Goal: Transaction & Acquisition: Book appointment/travel/reservation

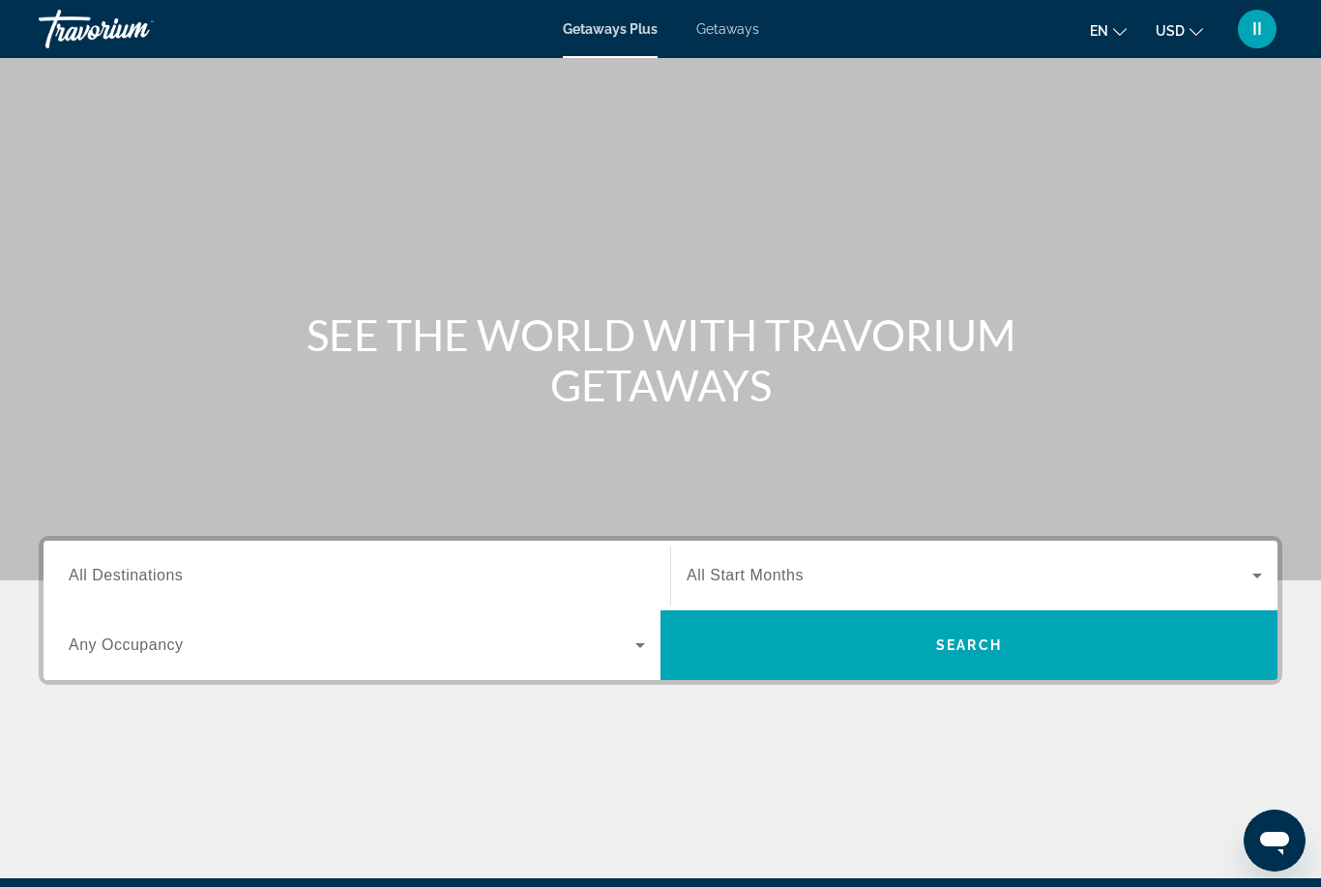
drag, startPoint x: 261, startPoint y: 568, endPoint x: 261, endPoint y: 340, distance: 228.3
click at [261, 568] on input "Destination All Destinations" at bounding box center [357, 576] width 577 height 23
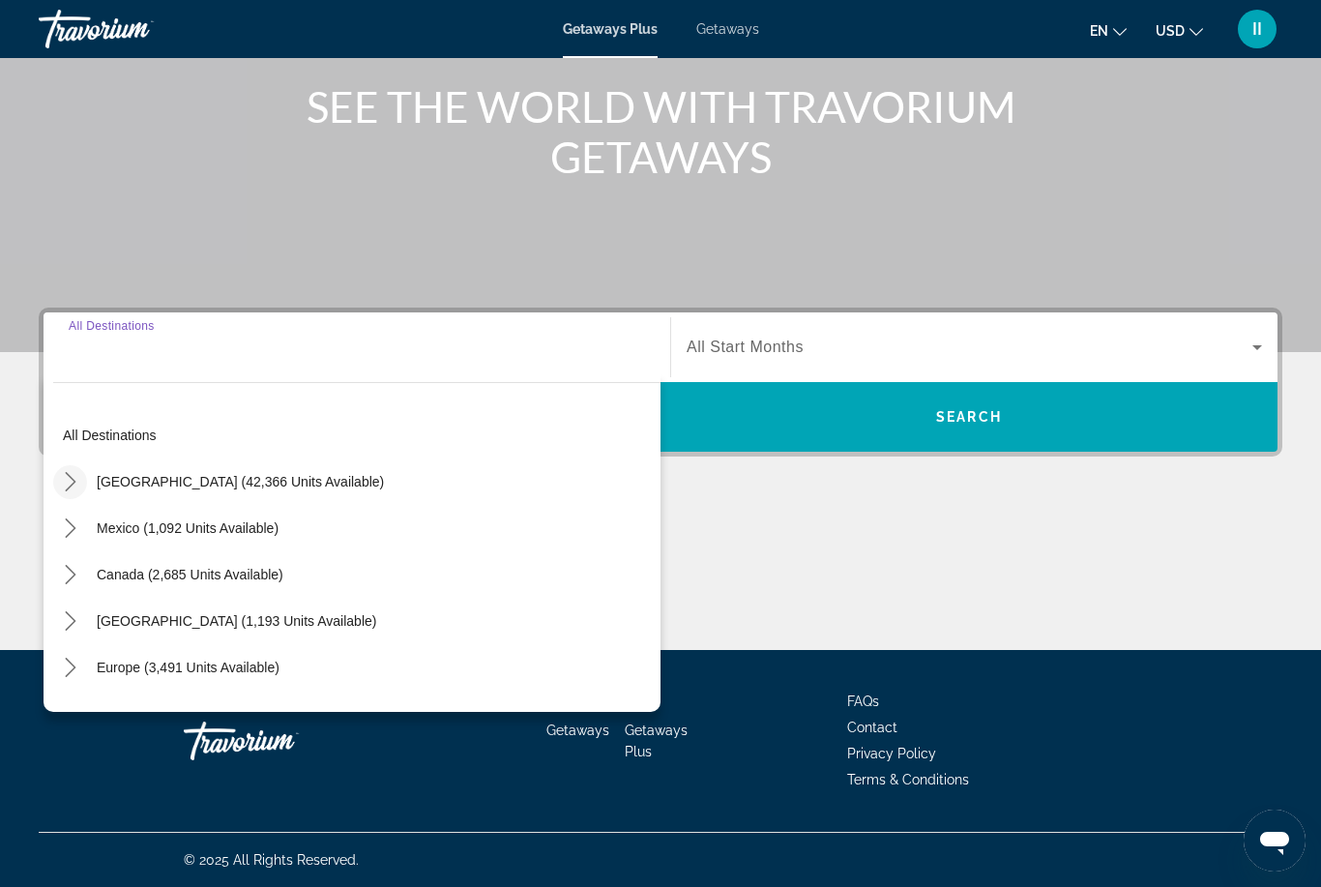
click at [67, 482] on icon "Toggle United States (42,366 units available) submenu" at bounding box center [70, 481] width 19 height 19
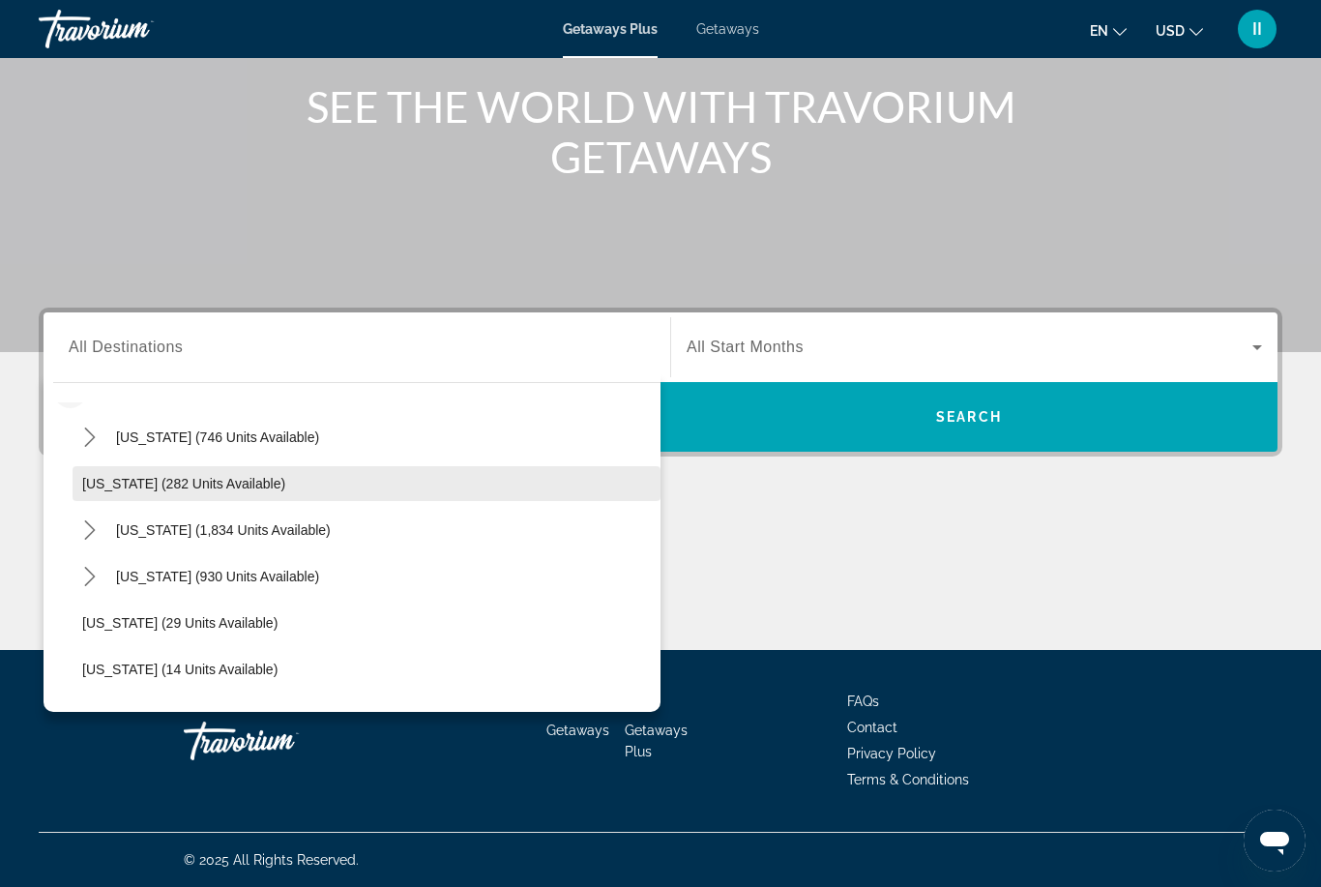
scroll to position [52, 0]
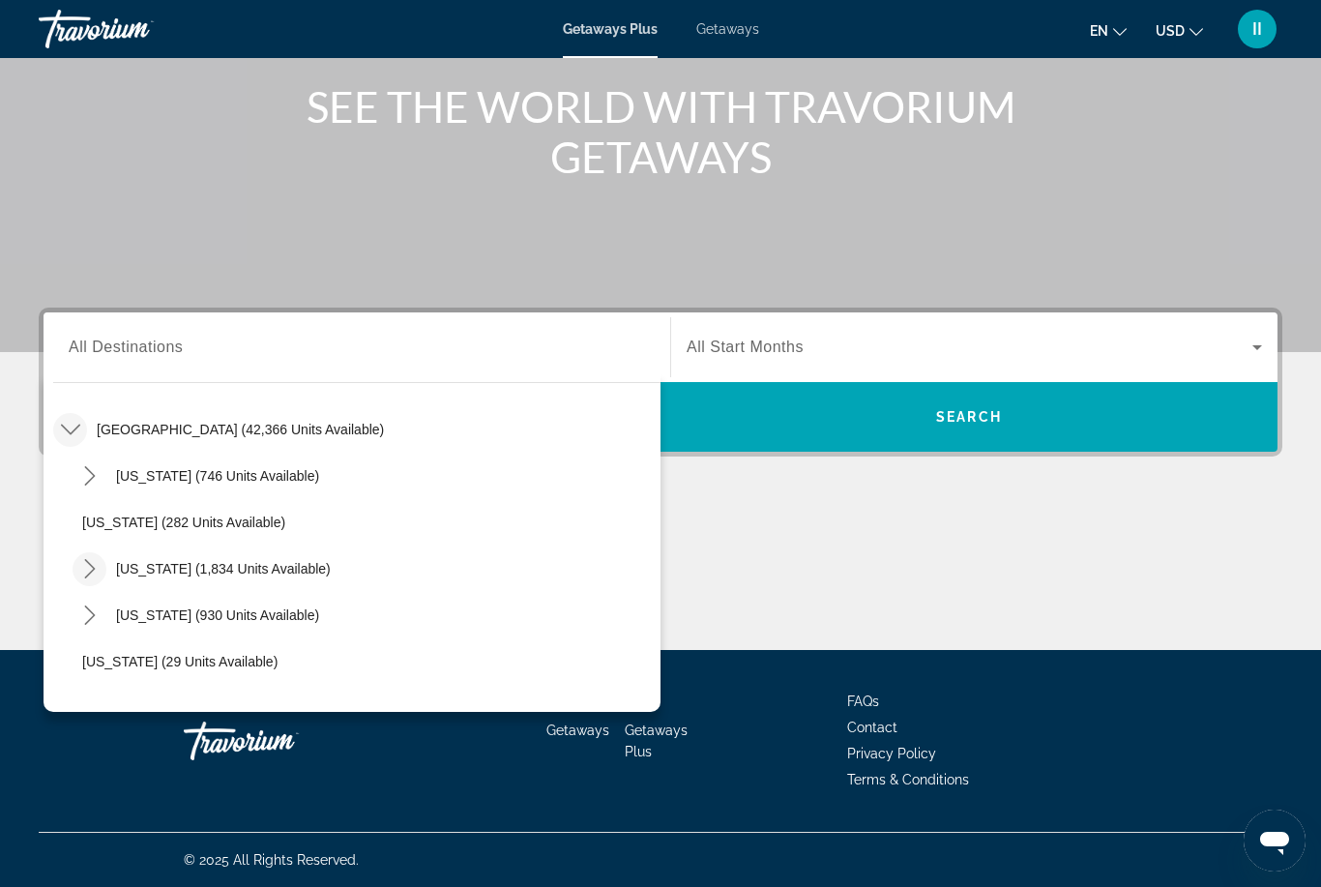
click at [90, 572] on icon "Toggle California (1,834 units available) submenu" at bounding box center [89, 568] width 19 height 19
click at [71, 435] on icon "Toggle United States (42,366 units available) submenu" at bounding box center [70, 429] width 19 height 19
click at [70, 616] on icon "Toggle Europe (3,491 units available) submenu" at bounding box center [70, 615] width 19 height 19
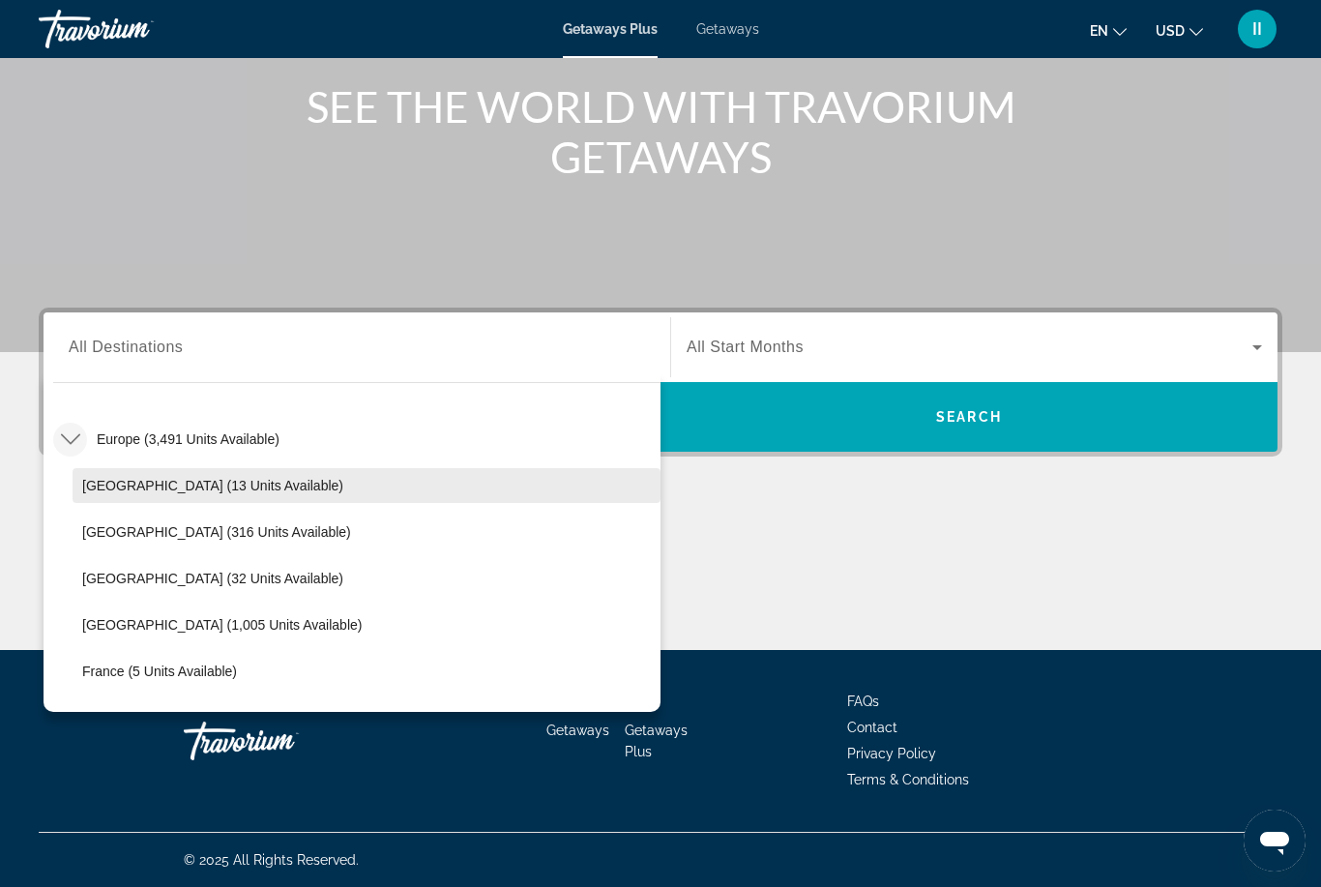
scroll to position [439, 0]
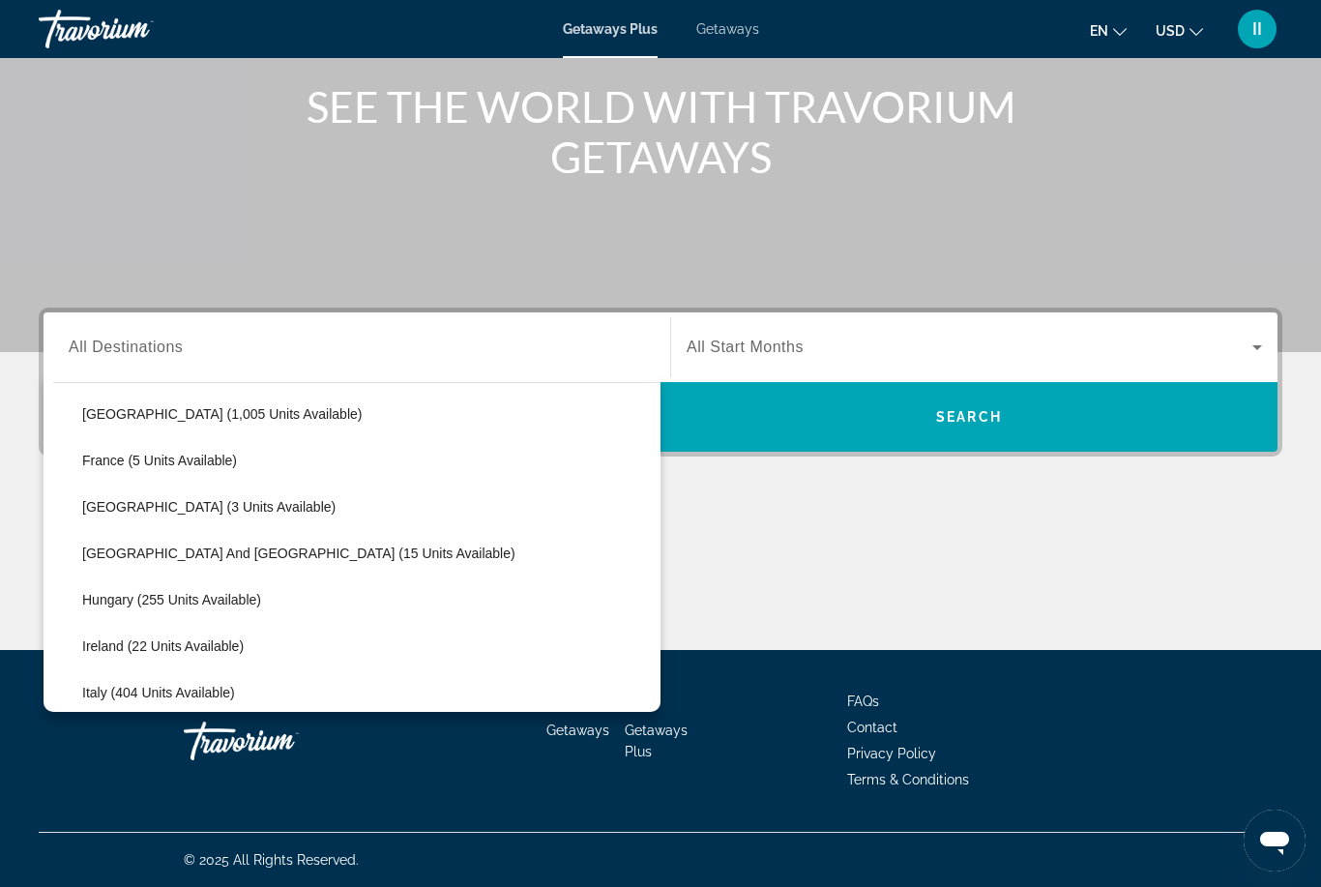
click at [135, 555] on span "[GEOGRAPHIC_DATA] and [GEOGRAPHIC_DATA] (15 units available)" at bounding box center [298, 553] width 433 height 15
type input "**********"
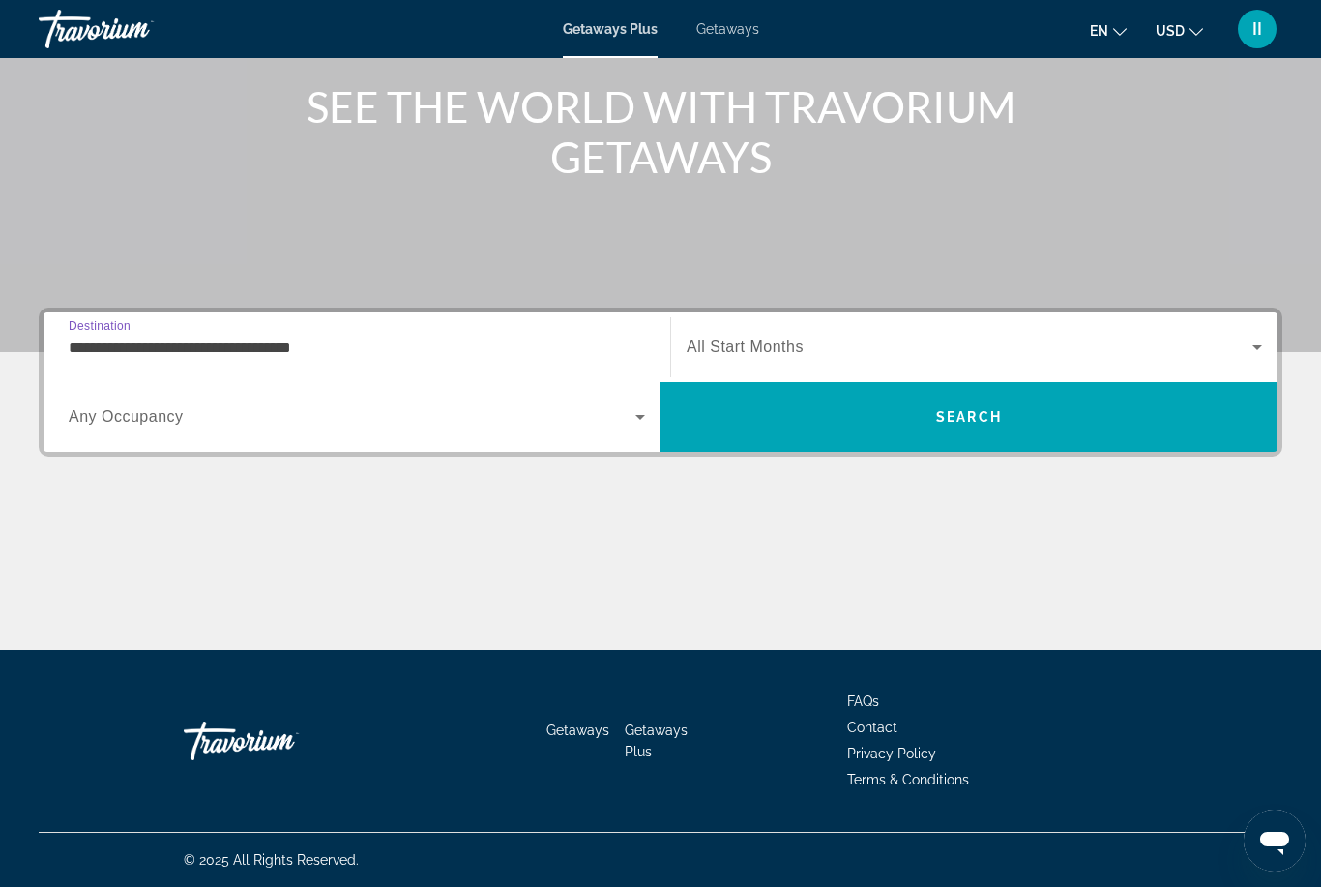
click at [787, 355] on span "All Start Months" at bounding box center [745, 347] width 117 height 16
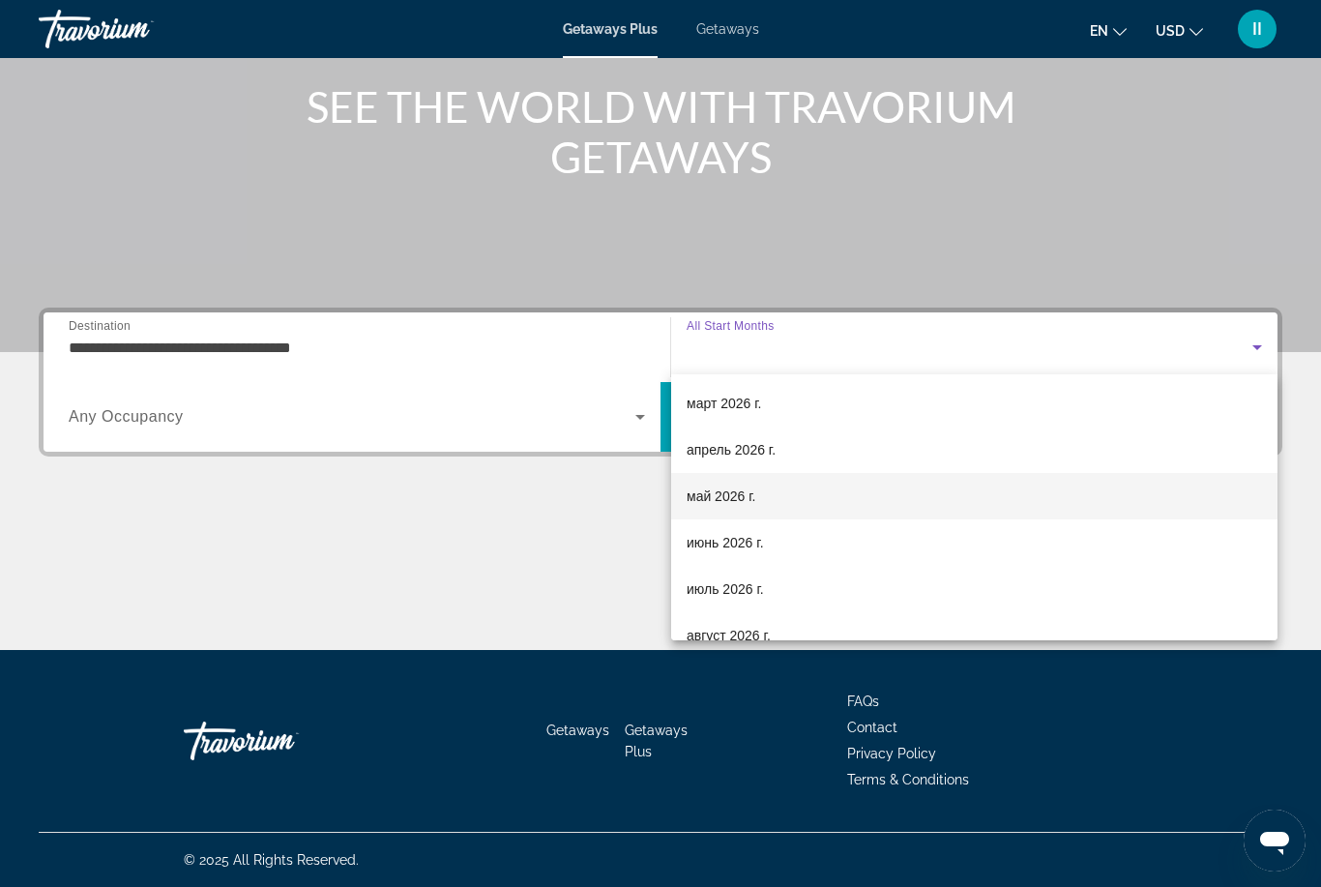
scroll to position [346, 0]
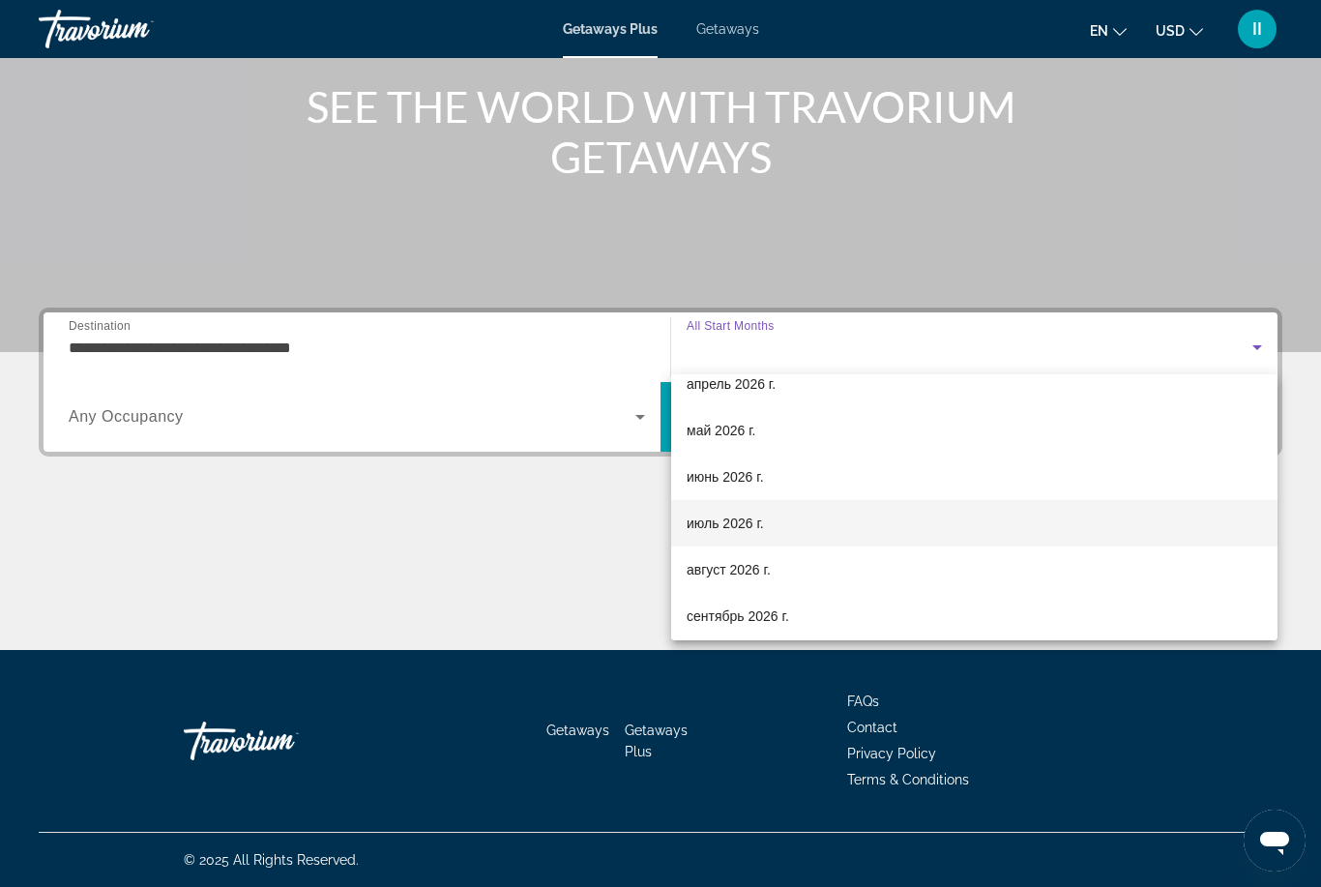
click at [742, 531] on span "июль 2026 г." at bounding box center [725, 523] width 77 height 23
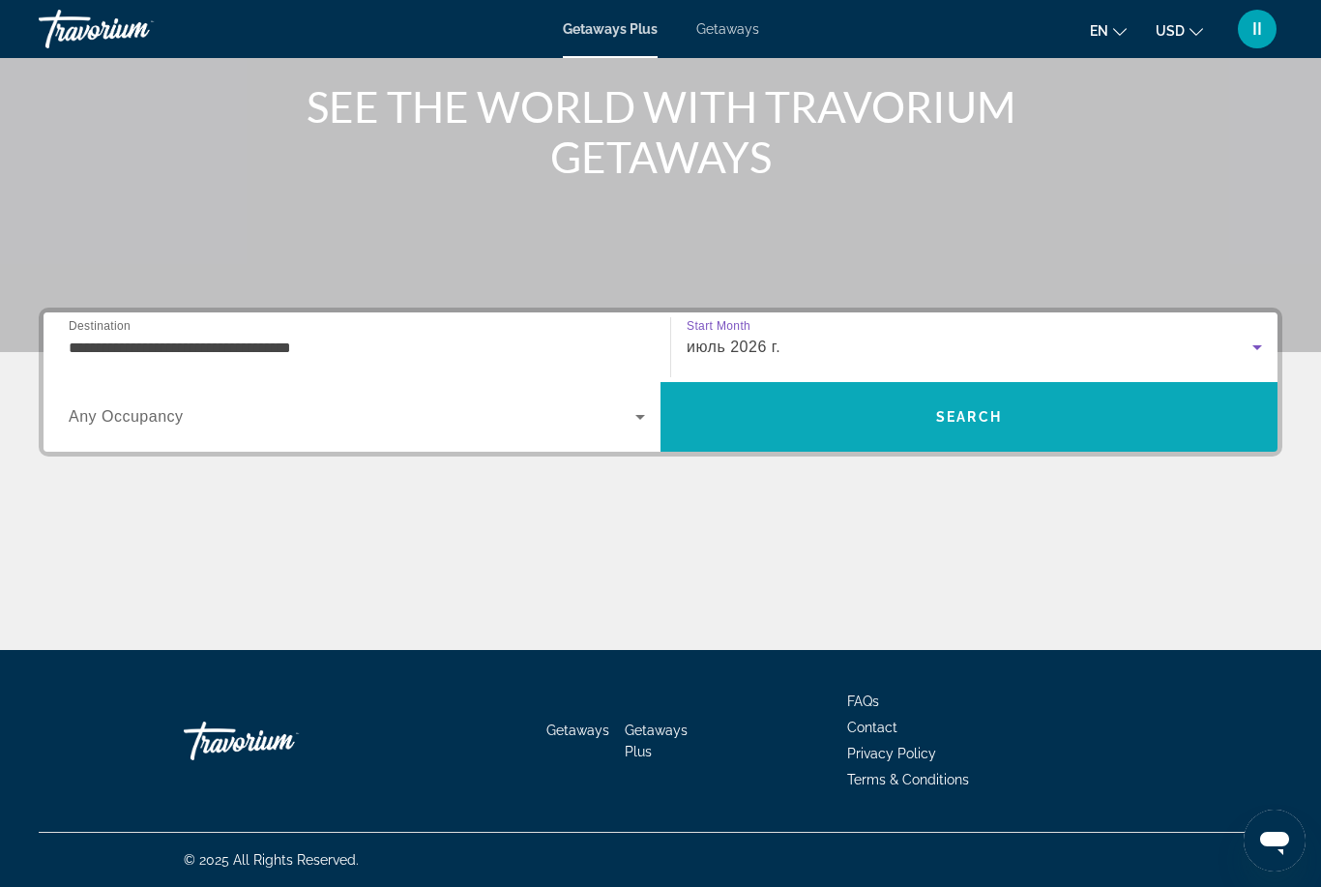
click at [774, 420] on span "Search" at bounding box center [969, 417] width 617 height 46
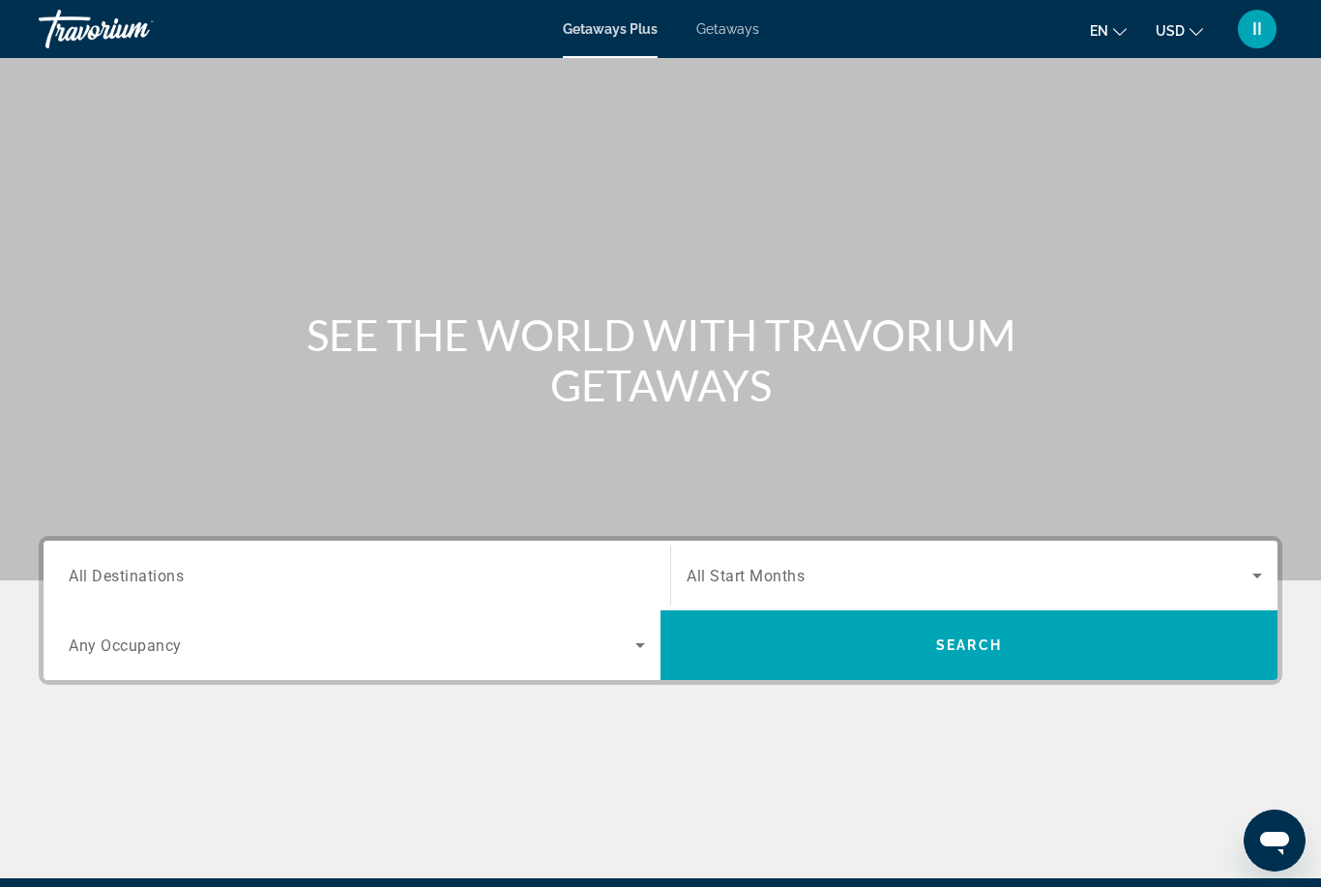
click at [725, 34] on span "Getaways" at bounding box center [728, 28] width 63 height 15
drag, startPoint x: 250, startPoint y: 580, endPoint x: 250, endPoint y: 352, distance: 228.3
click at [250, 580] on input "Destination All Destinations" at bounding box center [357, 576] width 577 height 23
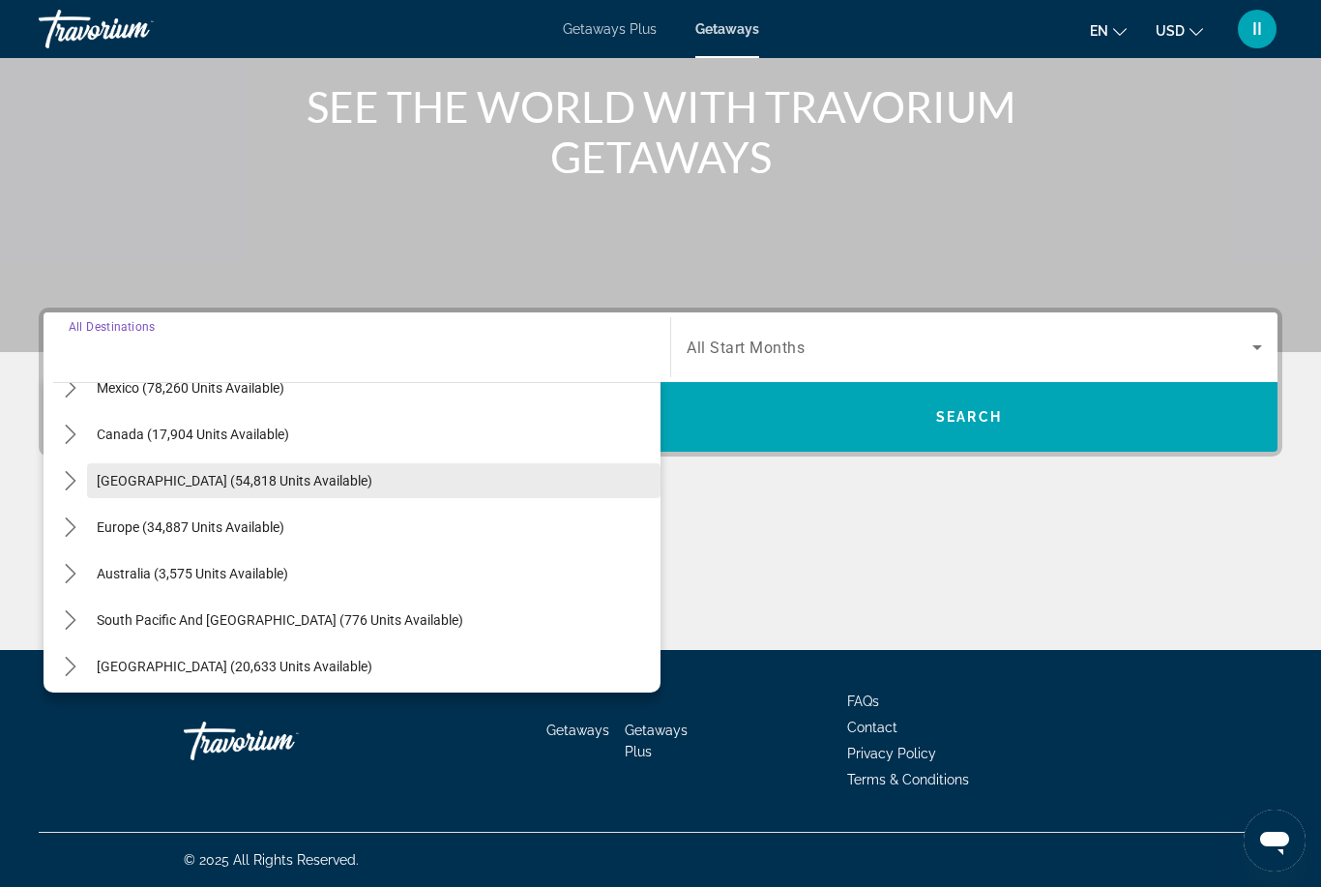
scroll to position [154, 0]
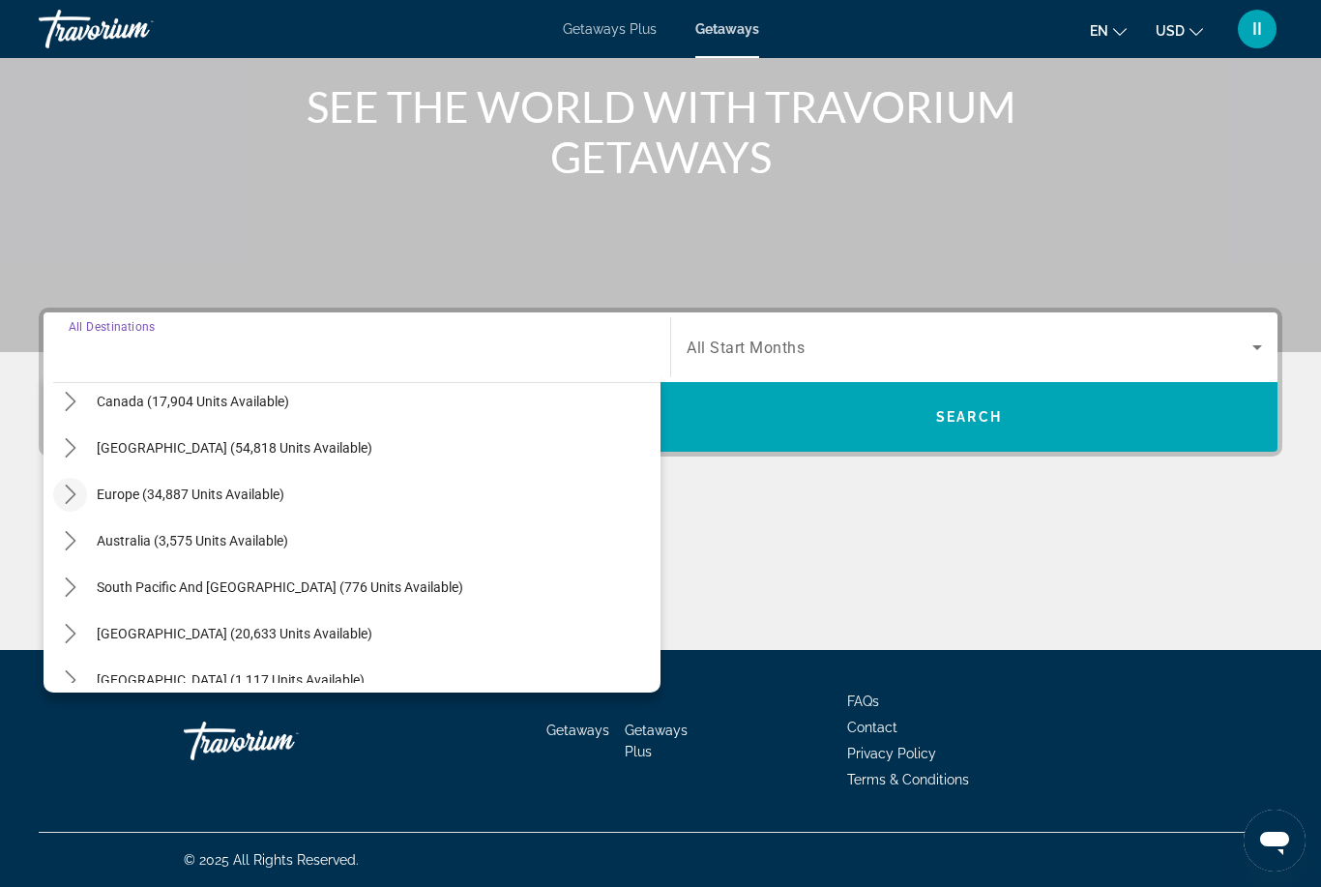
click at [68, 506] on mat-icon "Toggle Europe (34,887 units available) submenu" at bounding box center [70, 495] width 34 height 34
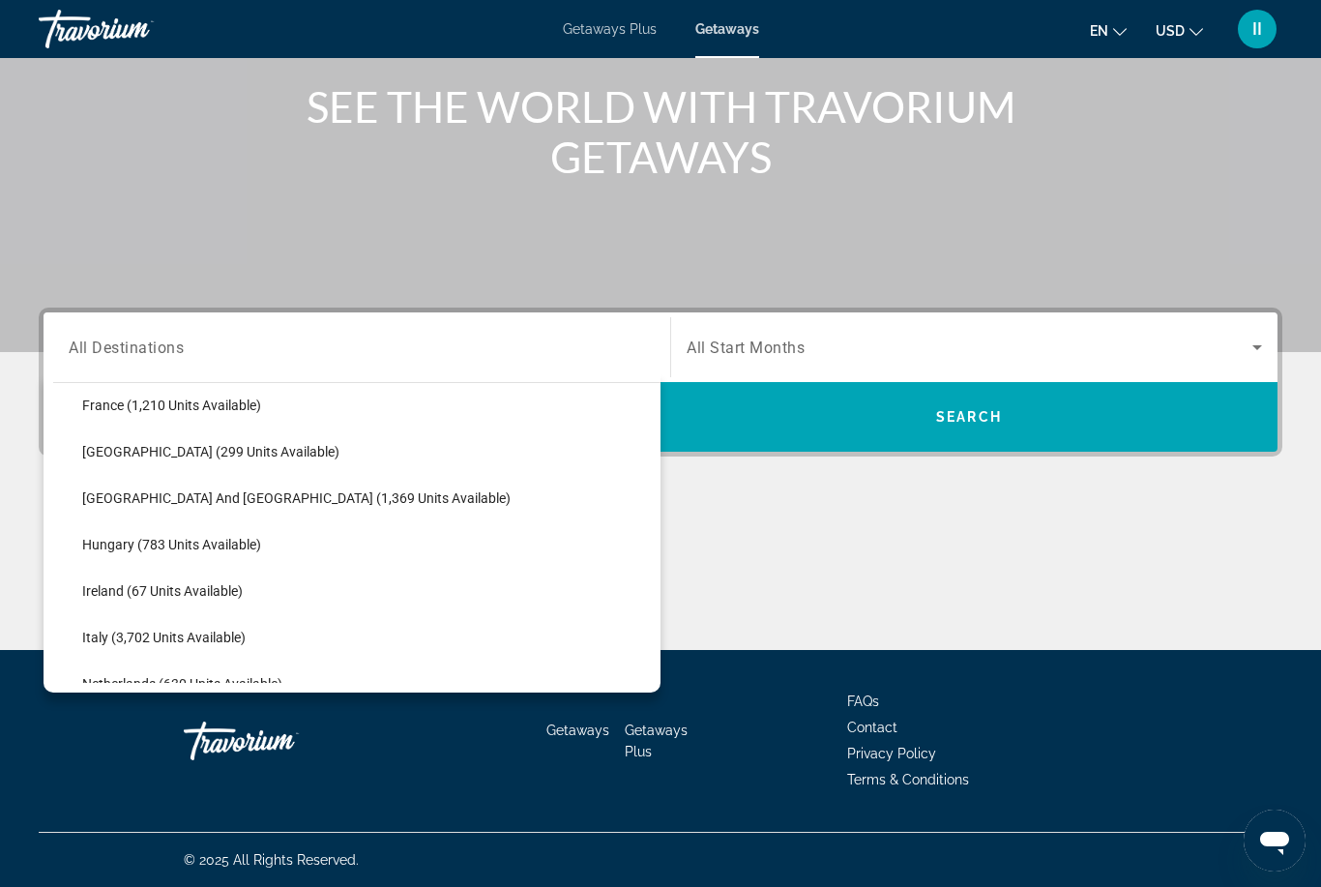
scroll to position [569, 0]
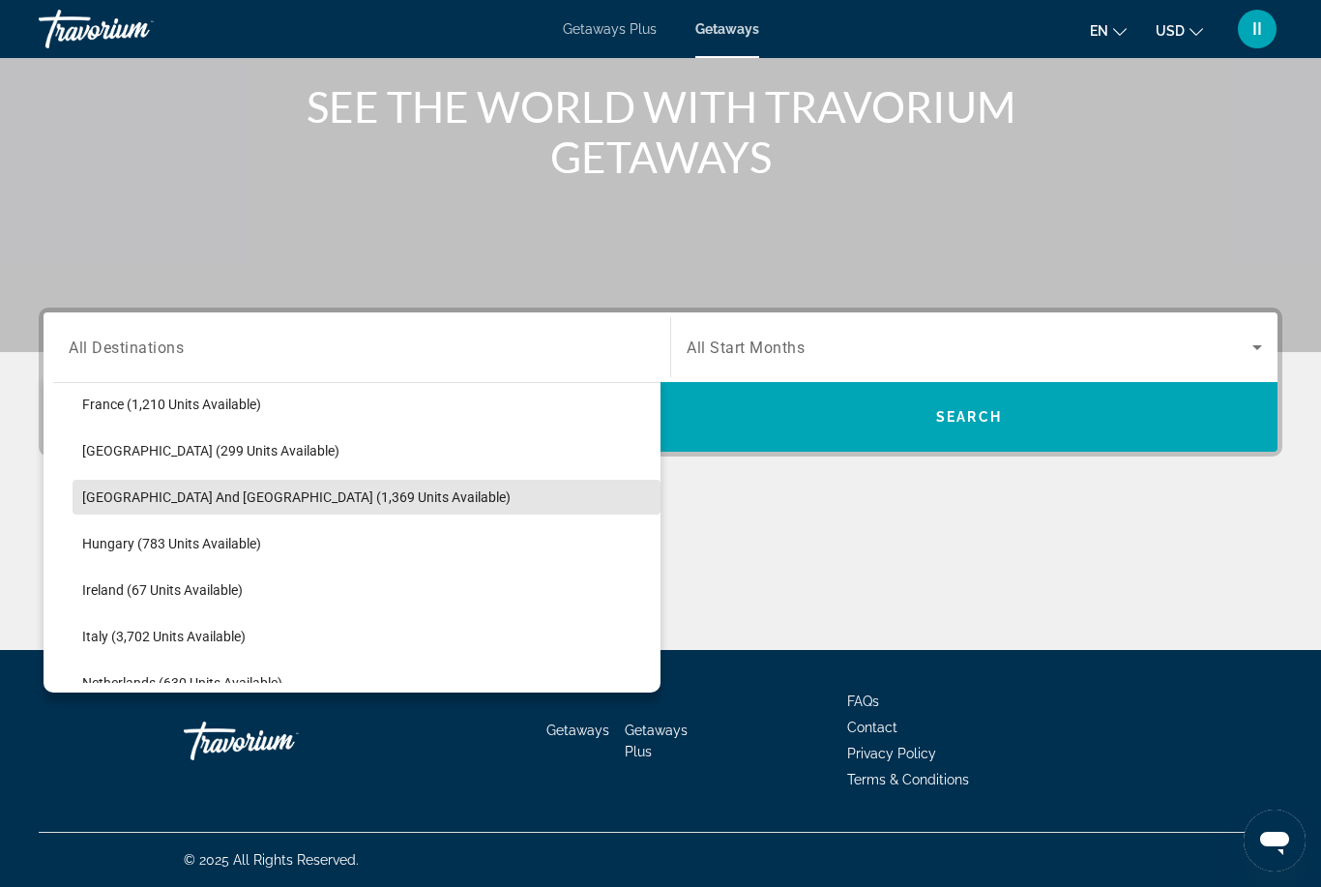
click at [195, 505] on span "Select destination: Greece and Cyprus (1,369 units available)" at bounding box center [367, 497] width 588 height 46
type input "**********"
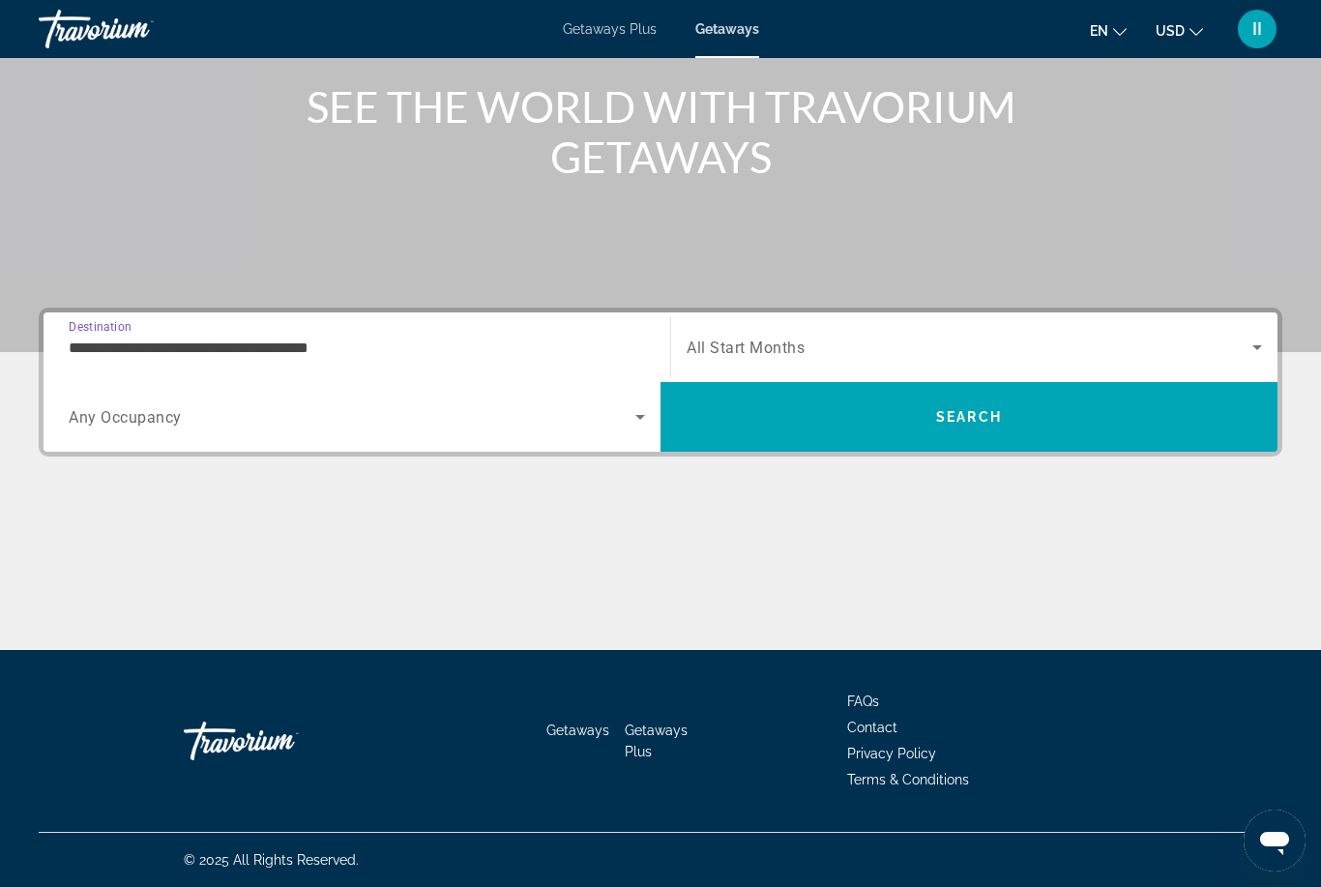
click at [812, 361] on div "Search widget" at bounding box center [975, 347] width 576 height 54
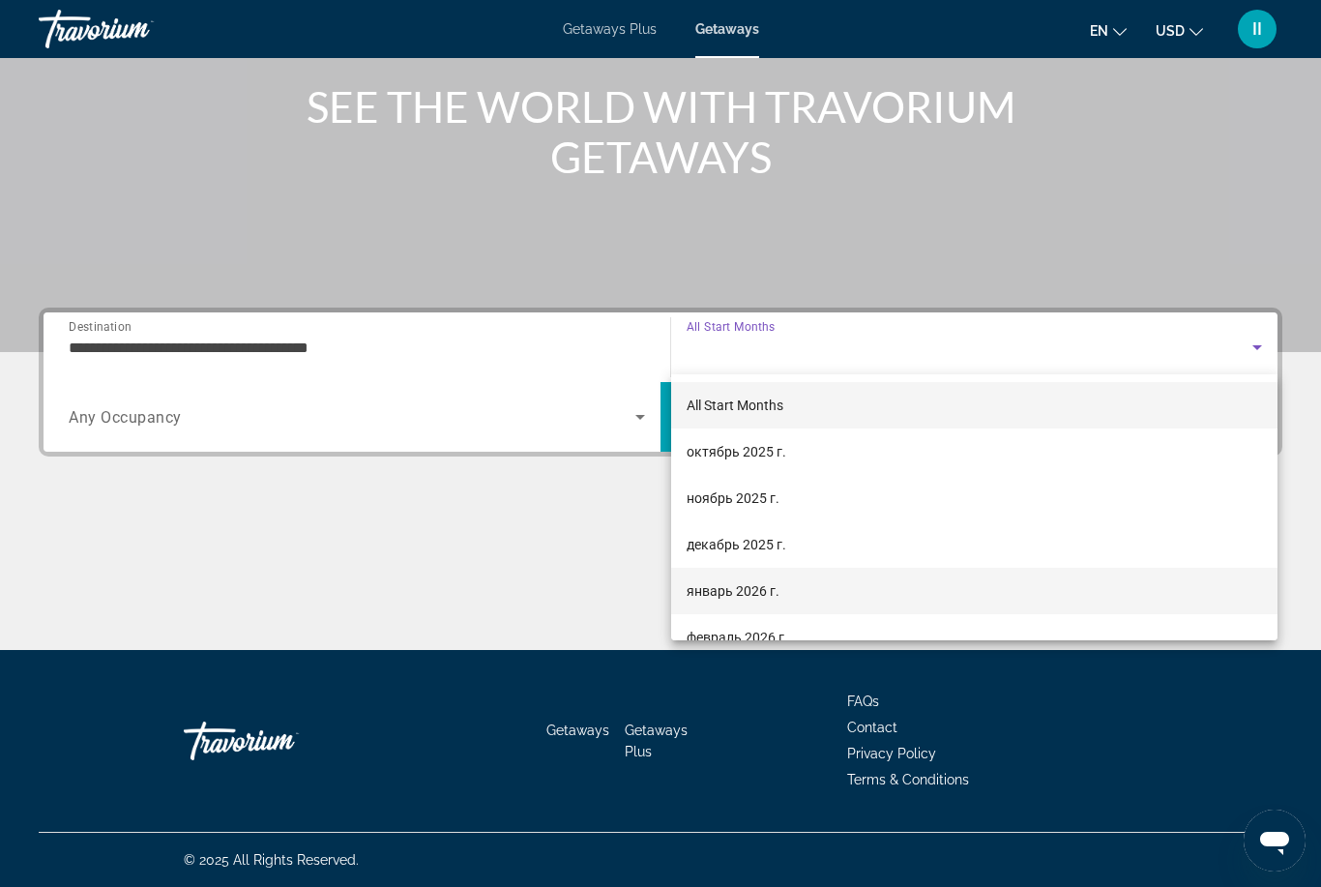
scroll to position [240, 0]
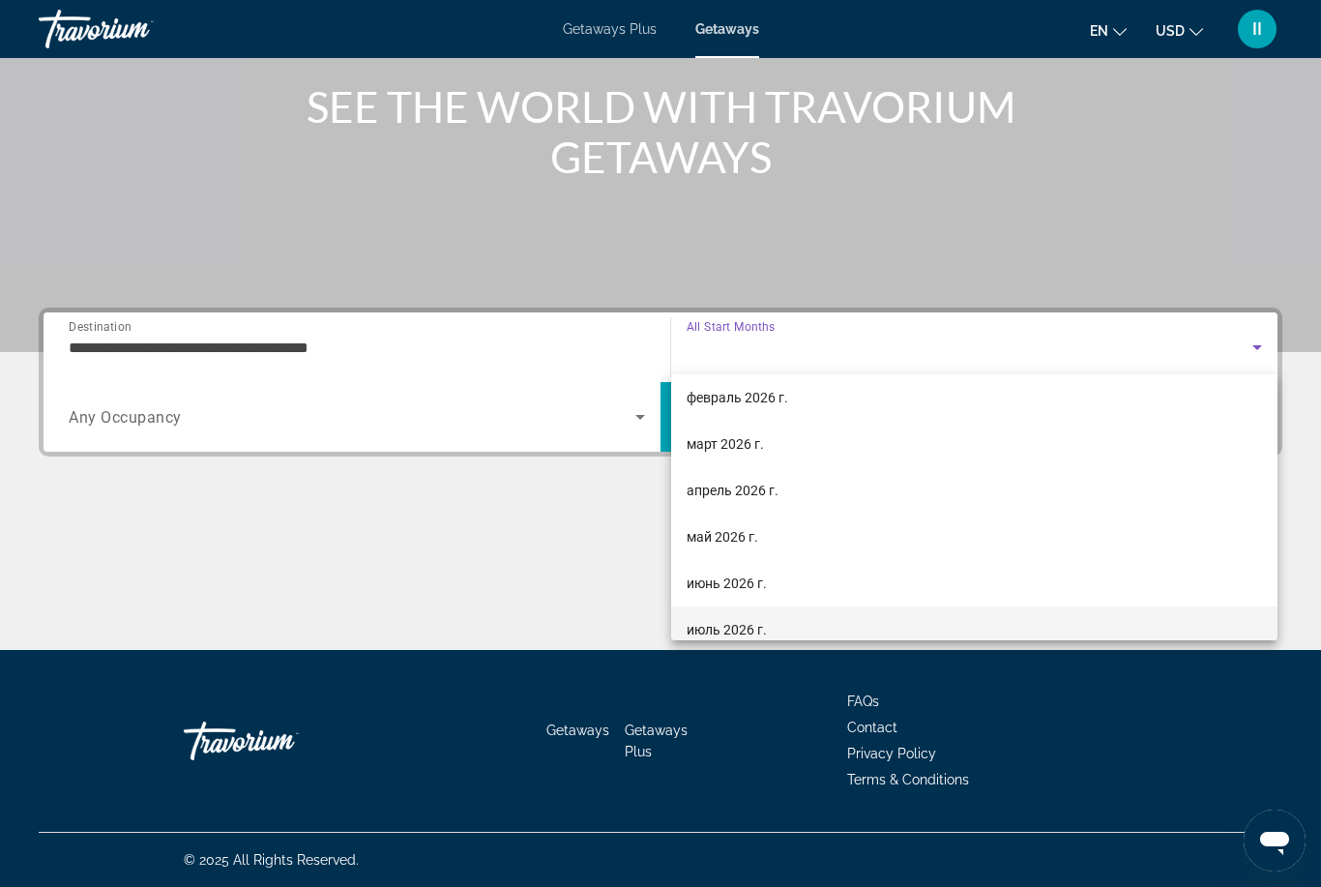
click at [749, 630] on span "июль 2026 г." at bounding box center [727, 629] width 80 height 23
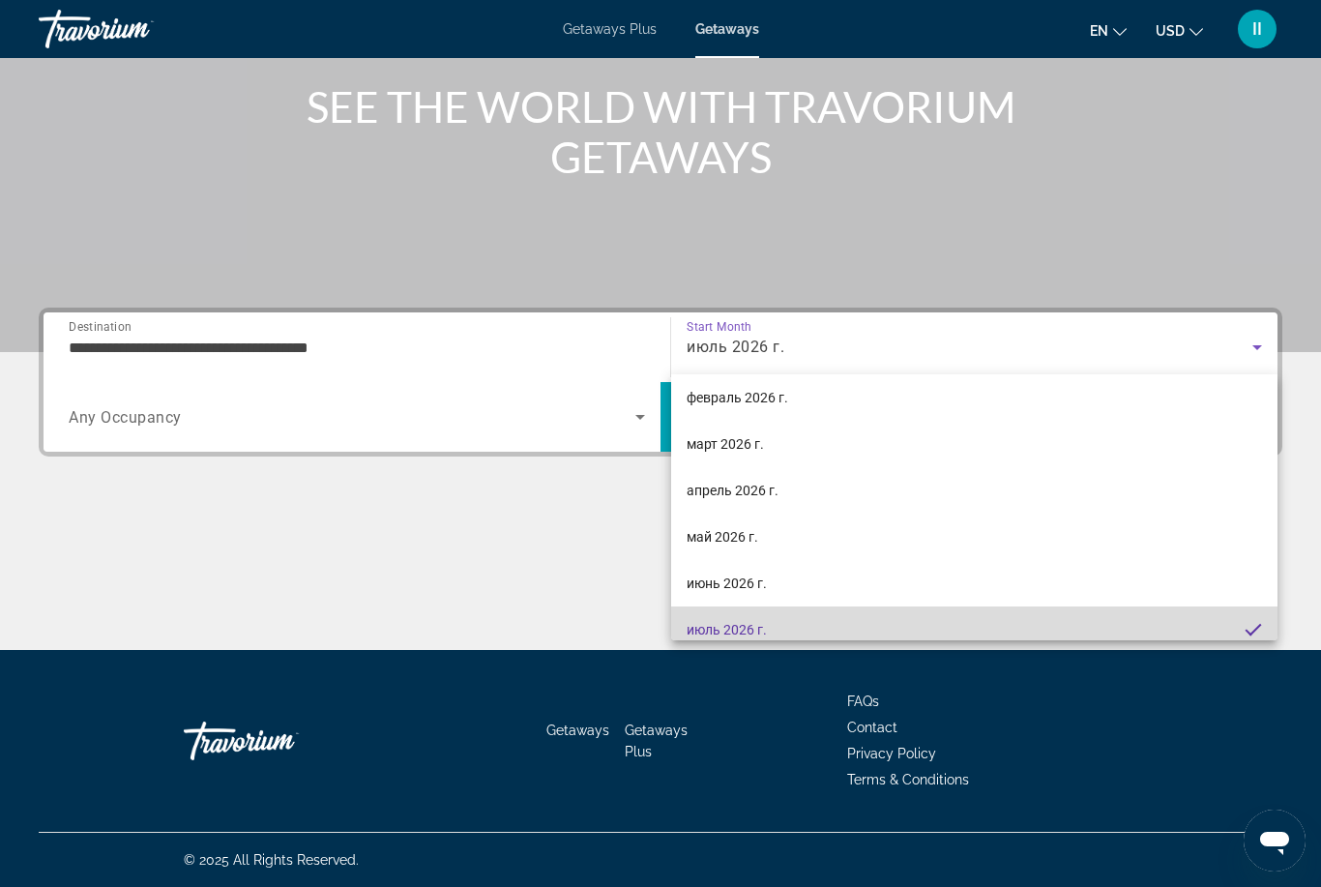
scroll to position [252, 0]
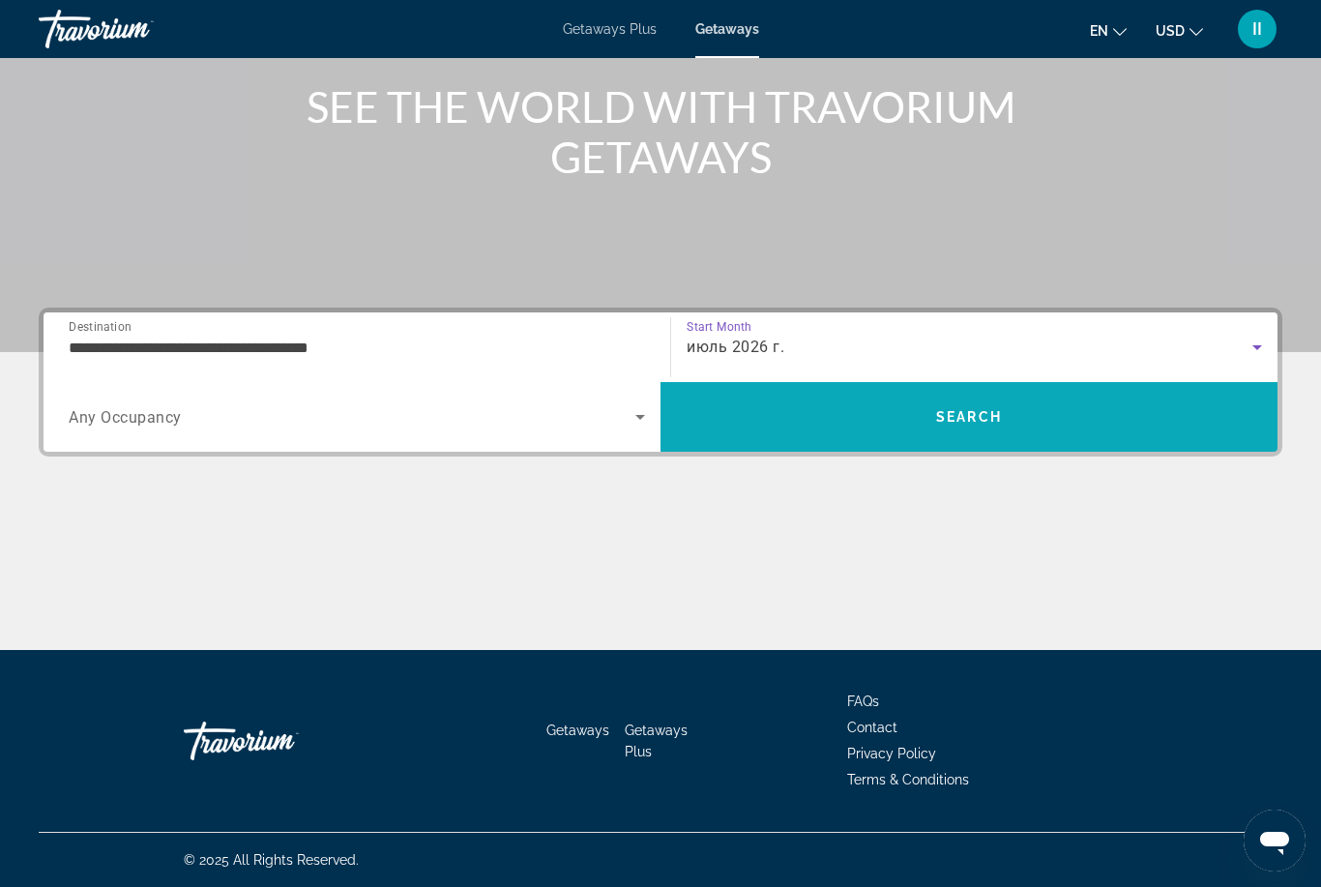
click at [897, 409] on span "Search" at bounding box center [969, 417] width 617 height 46
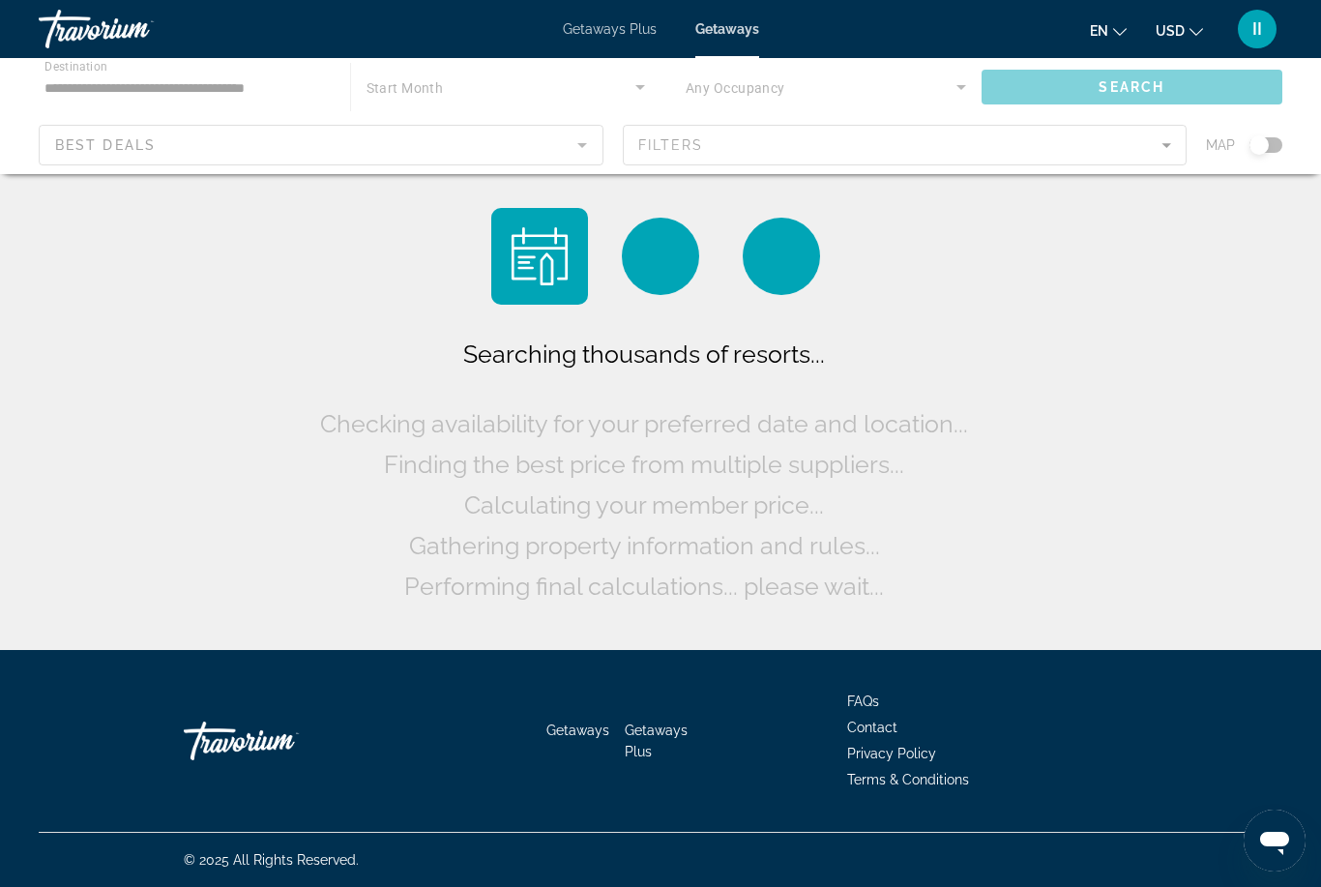
scroll to position [62, 0]
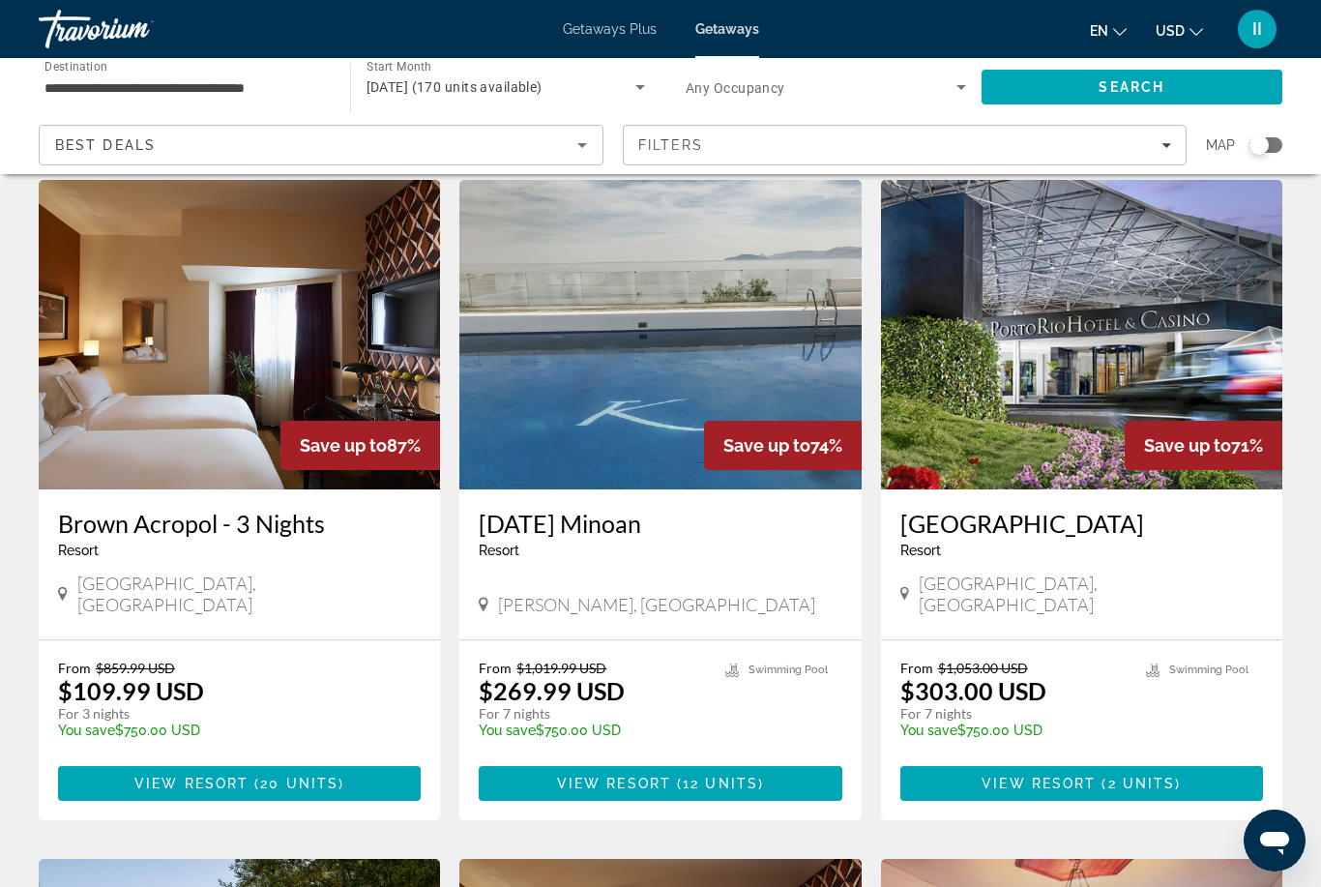
click at [202, 86] on input "**********" at bounding box center [185, 87] width 281 height 23
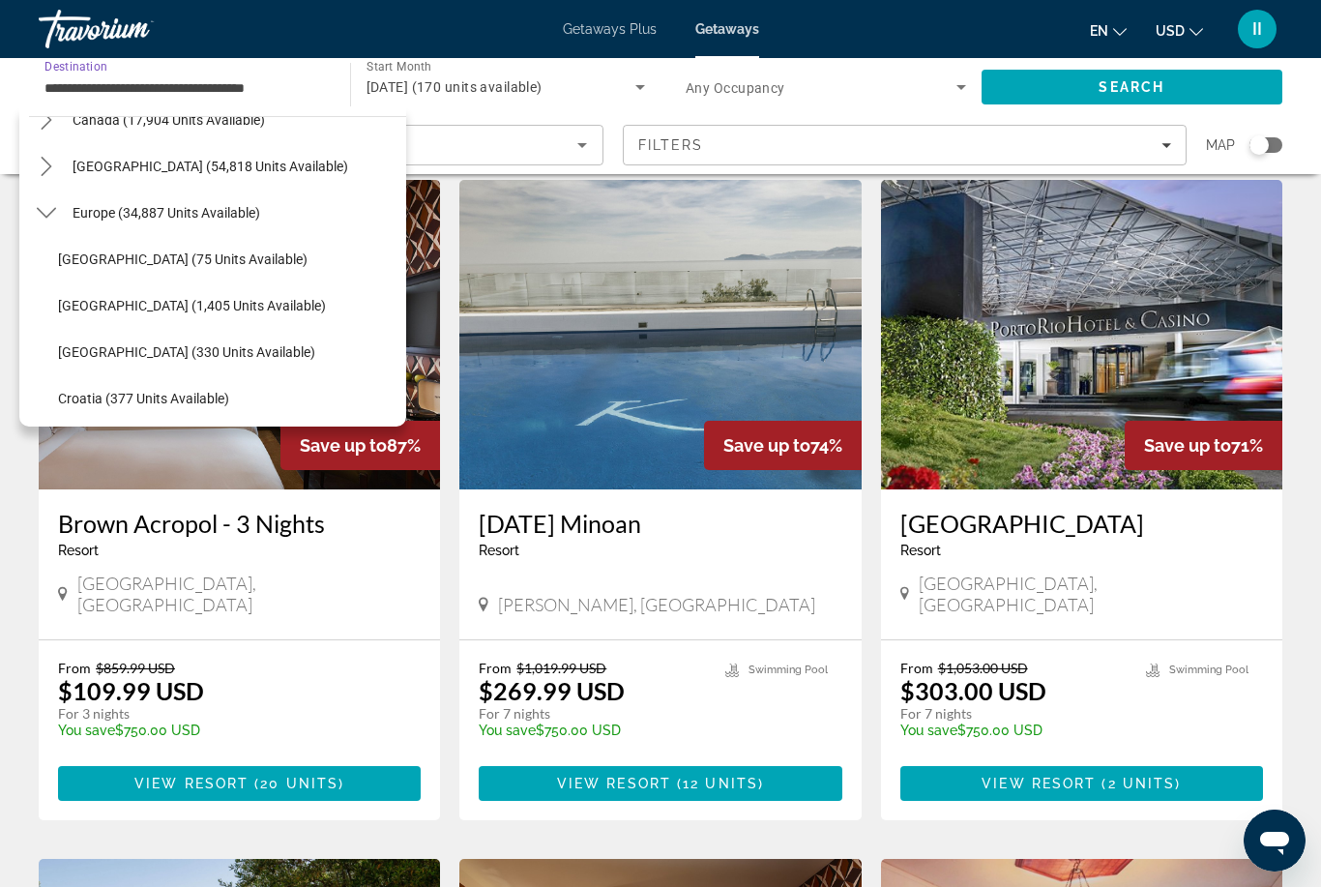
scroll to position [175, 0]
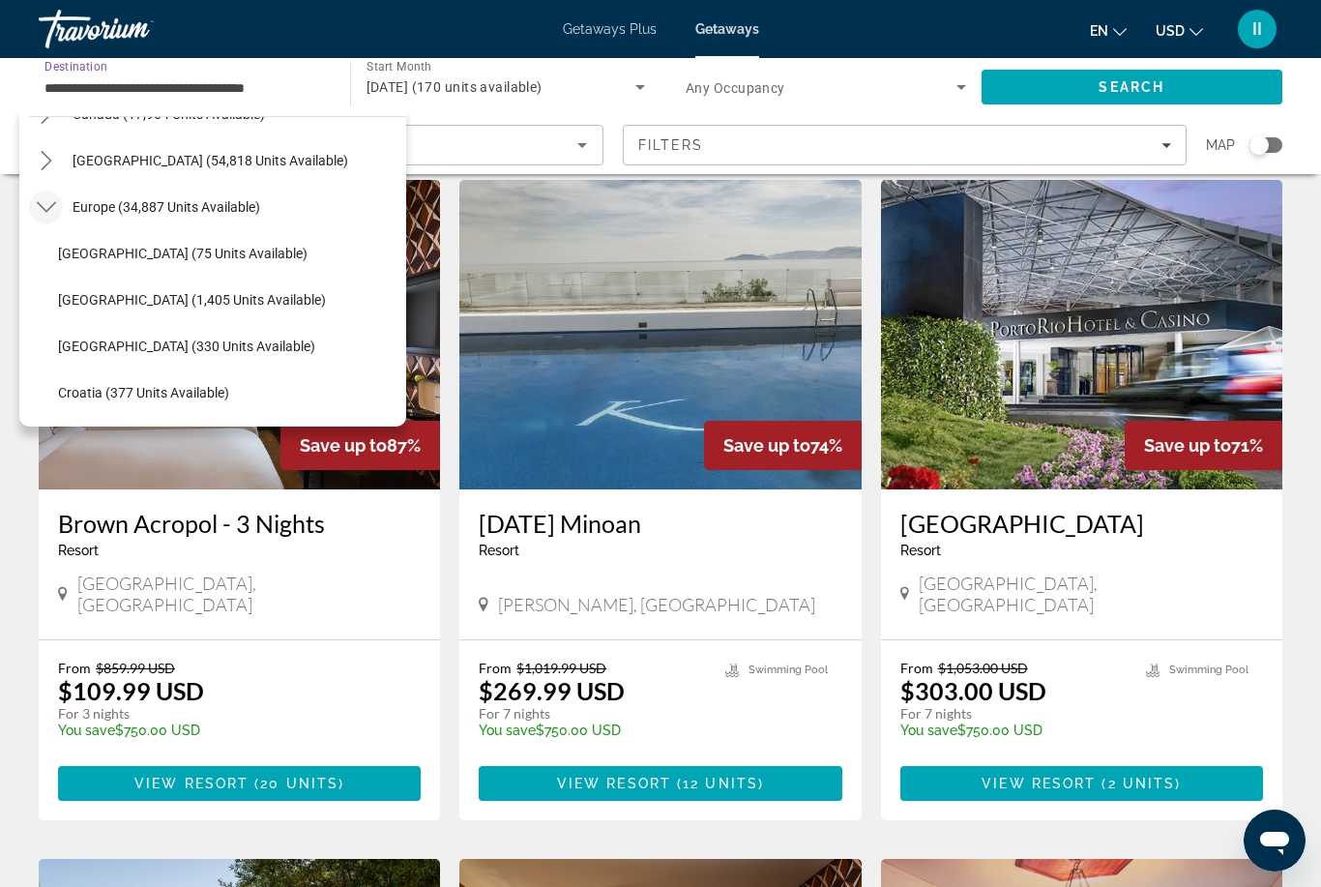
click at [39, 213] on icon "Toggle Europe (34,887 units available) submenu" at bounding box center [46, 206] width 19 height 19
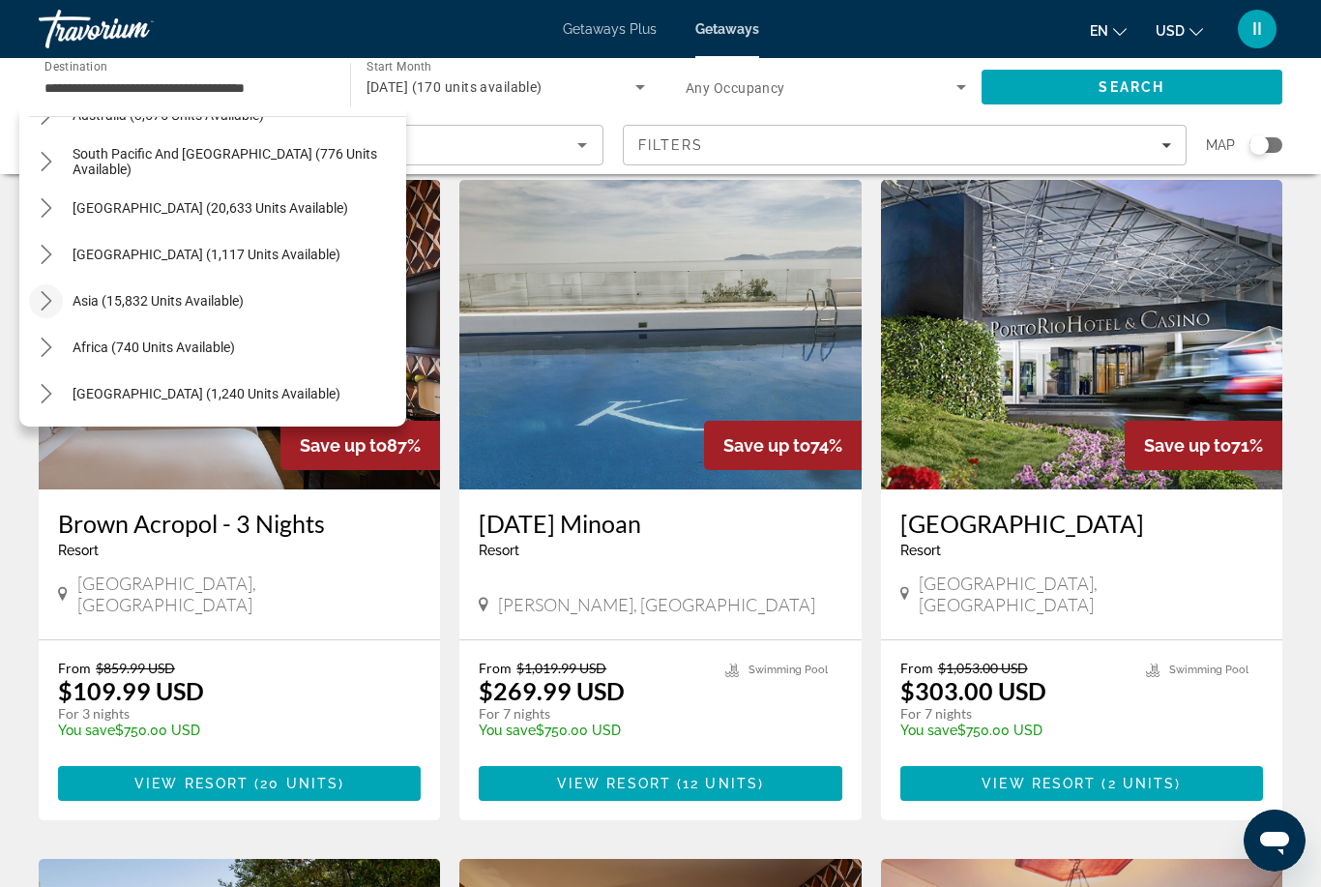
click at [45, 294] on icon "Toggle Asia (15,832 units available) submenu" at bounding box center [46, 300] width 11 height 19
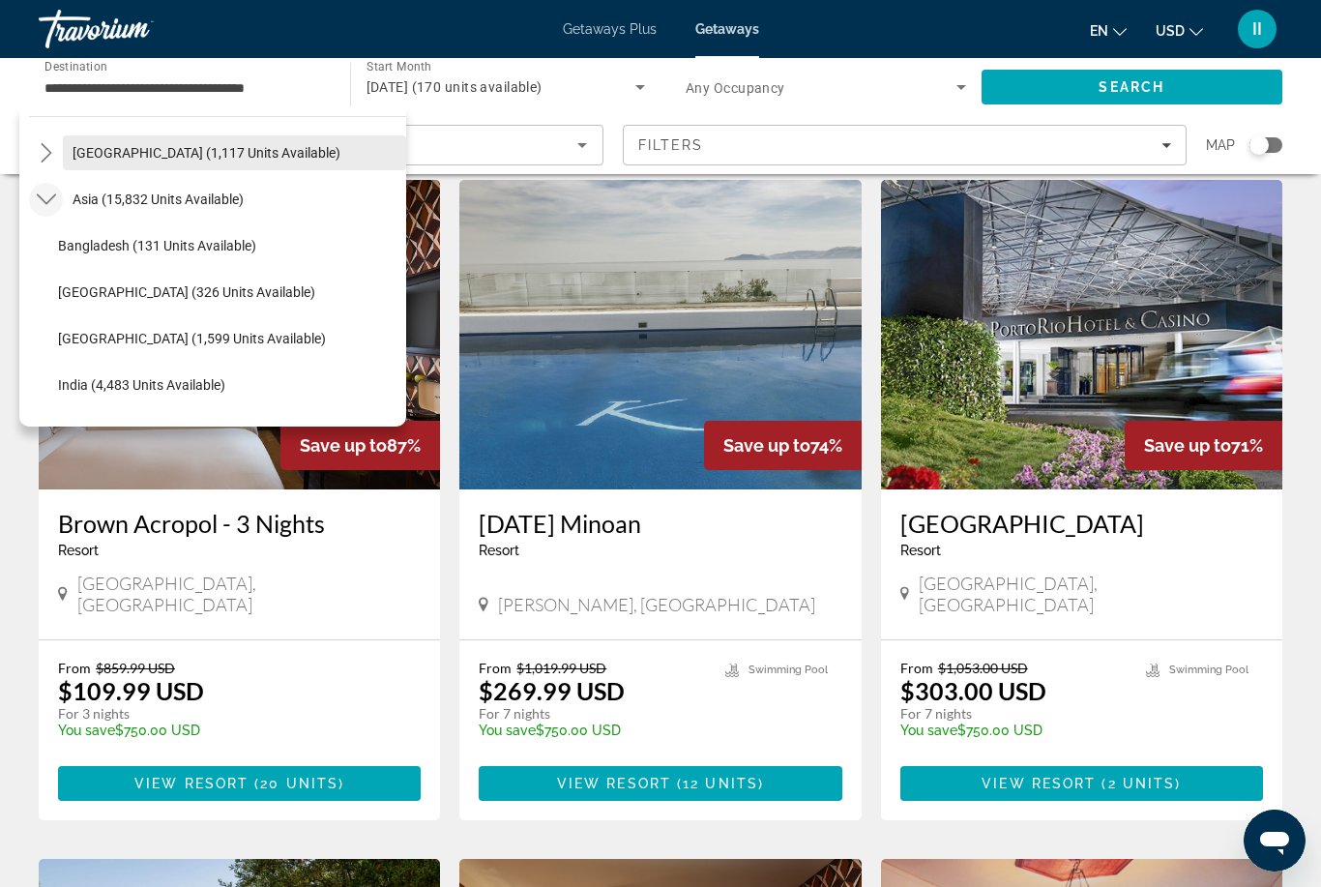
scroll to position [423, 0]
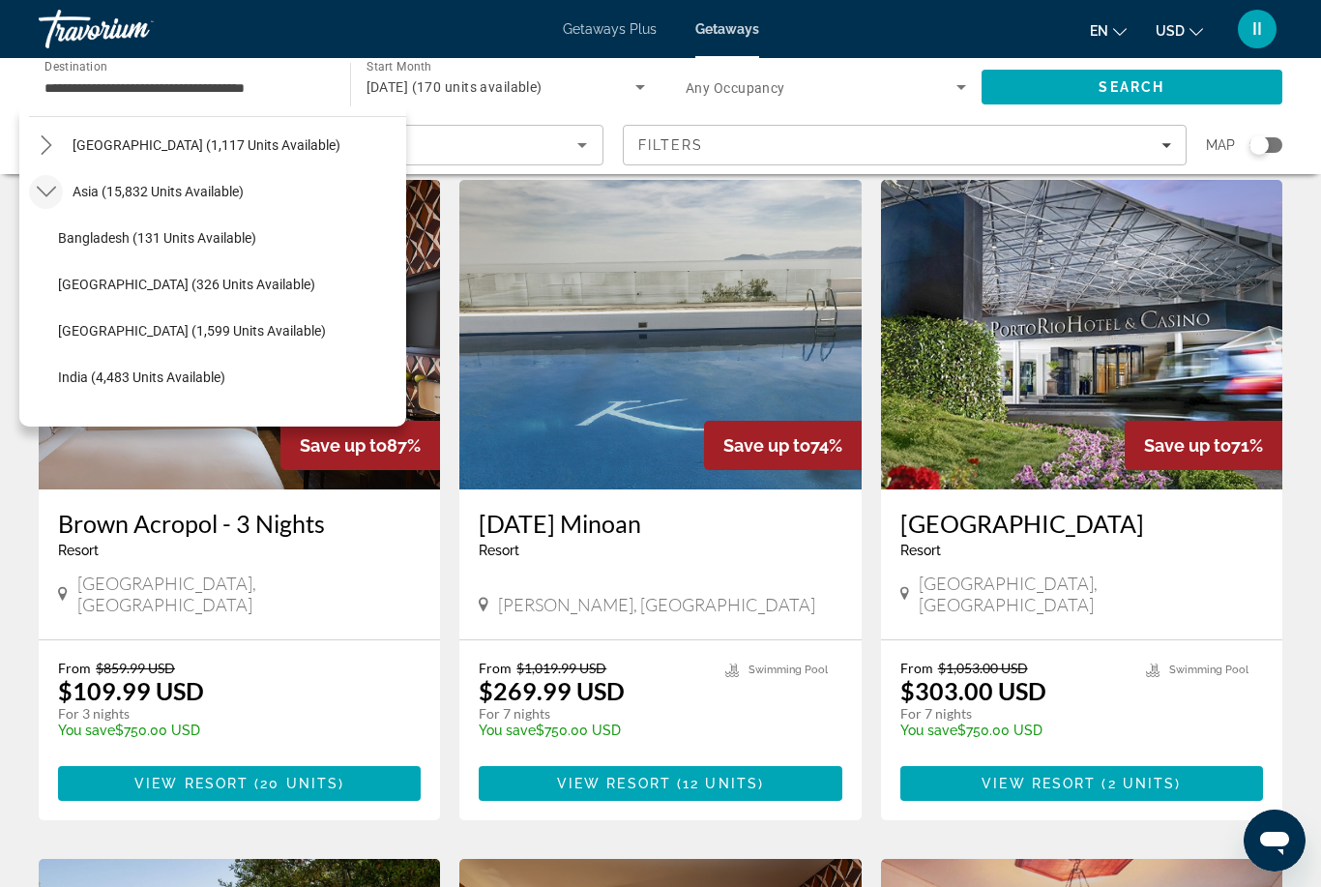
click at [119, 335] on span "China (1,599 units available)" at bounding box center [192, 330] width 268 height 15
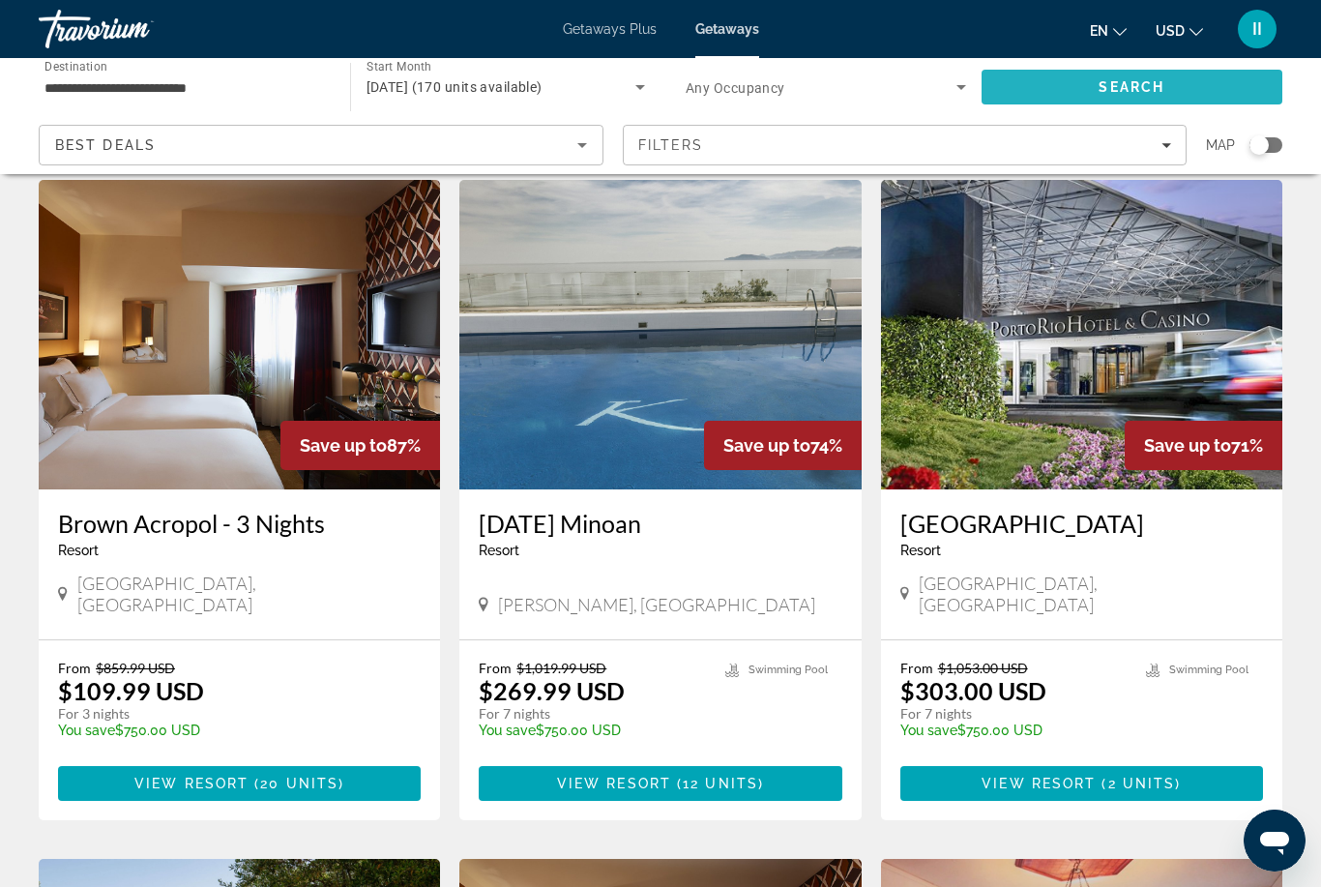
click at [1073, 94] on span "Search" at bounding box center [1133, 87] width 302 height 46
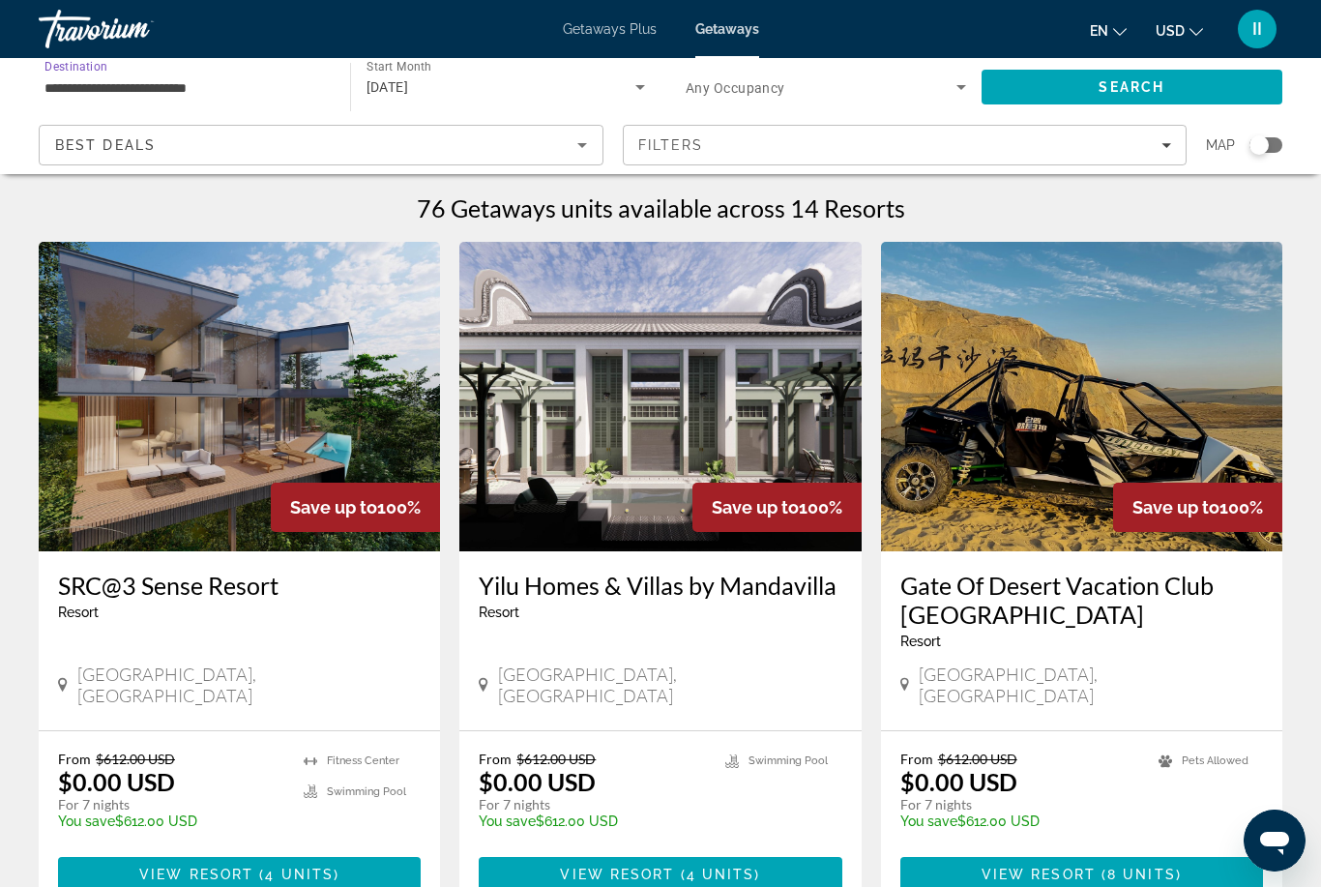
click at [111, 97] on input "**********" at bounding box center [185, 87] width 281 height 23
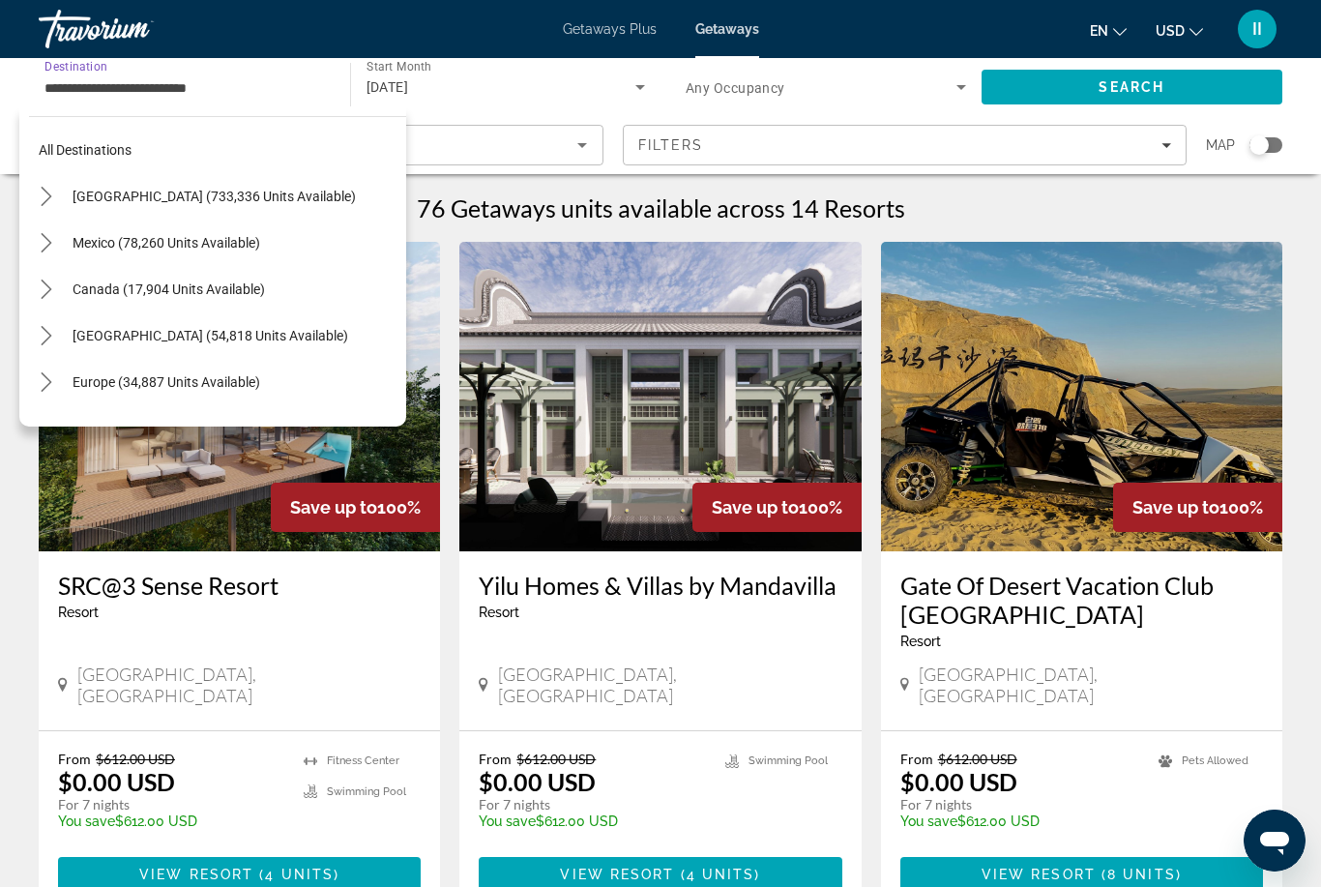
scroll to position [487, 0]
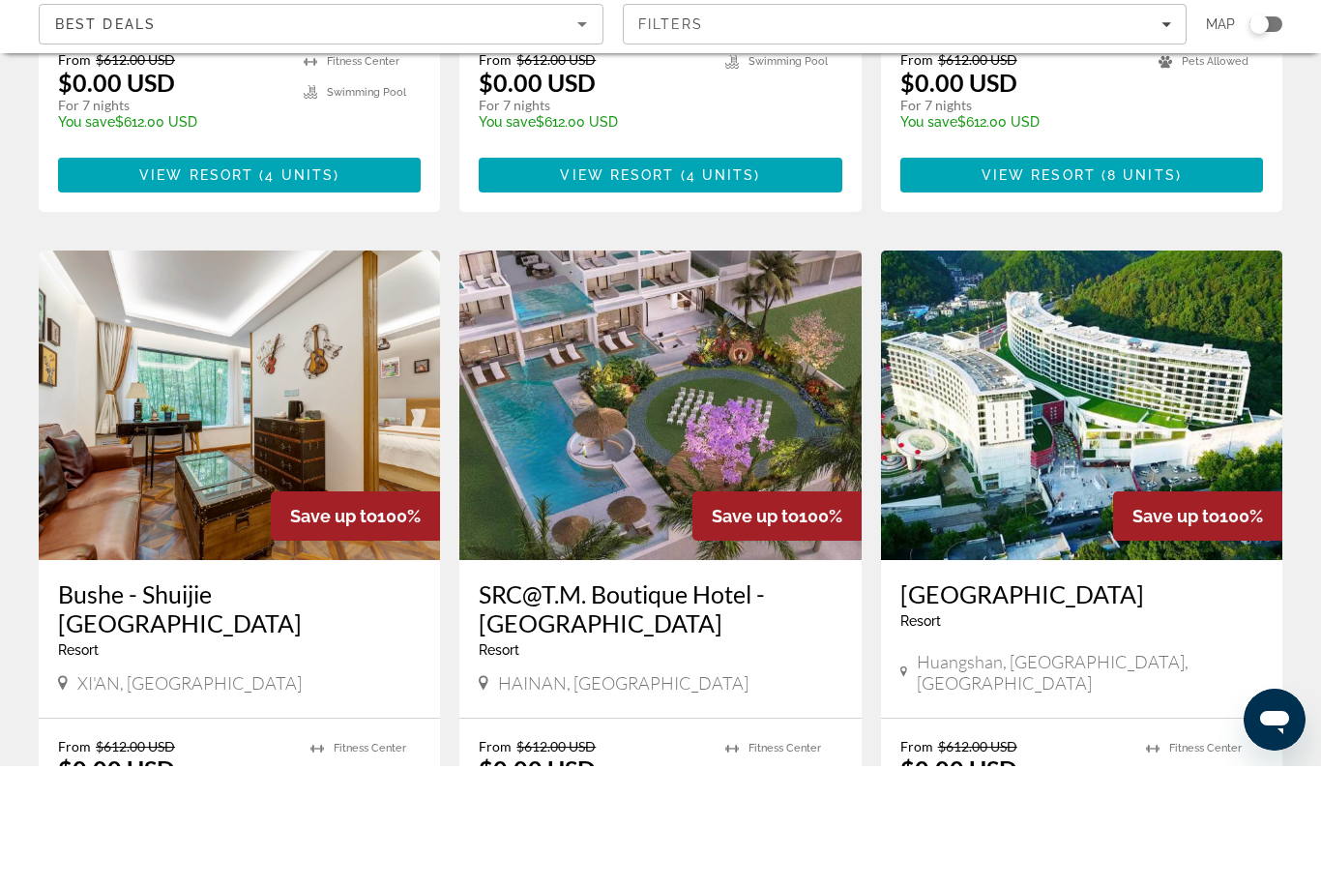
scroll to position [699, 0]
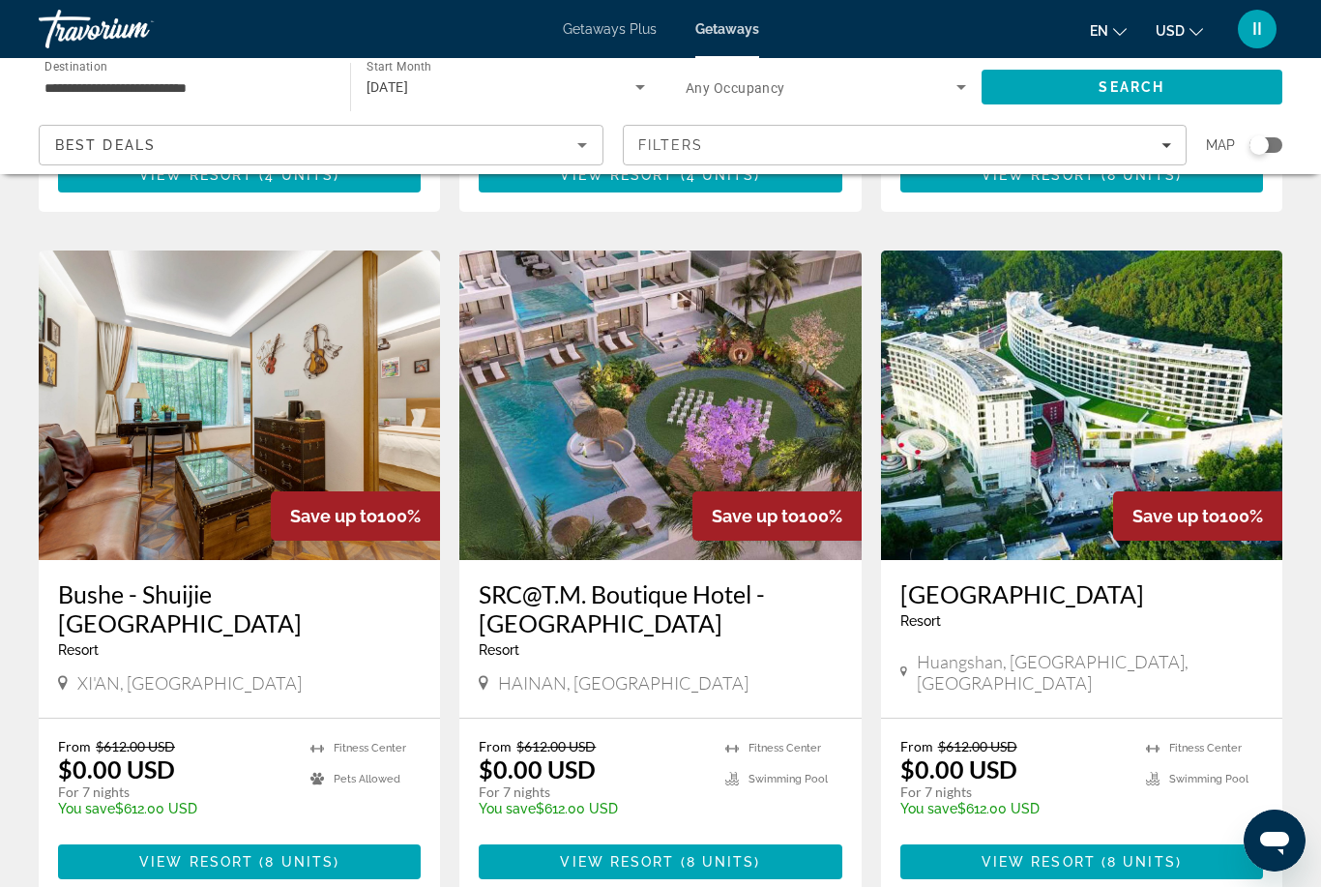
click at [186, 86] on input "**********" at bounding box center [185, 87] width 281 height 23
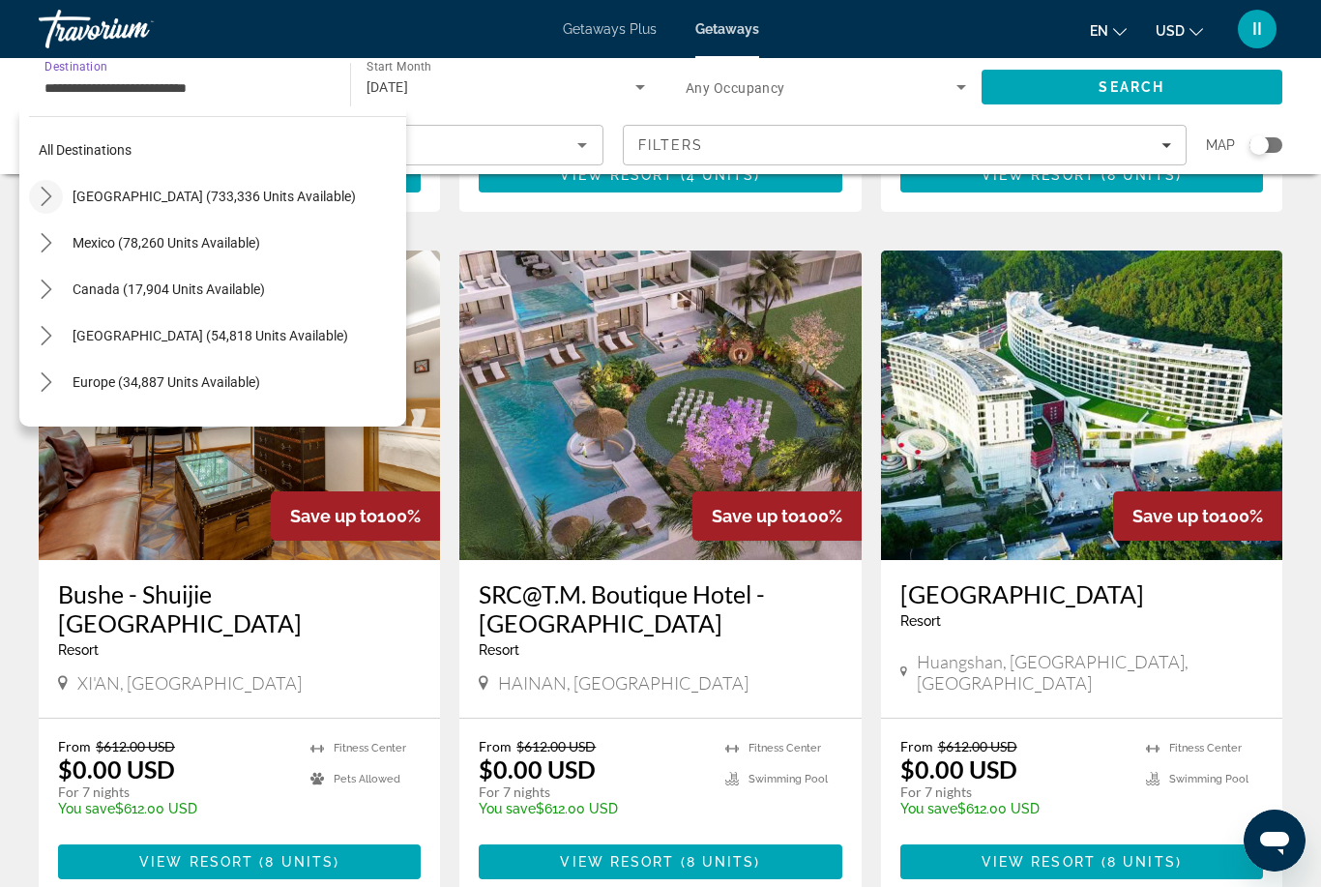
scroll to position [0, 0]
click at [48, 202] on icon "Toggle United States (733,336 units available) submenu" at bounding box center [46, 196] width 19 height 19
click at [56, 333] on icon "Toggle California (95,445 units available) submenu" at bounding box center [65, 335] width 19 height 19
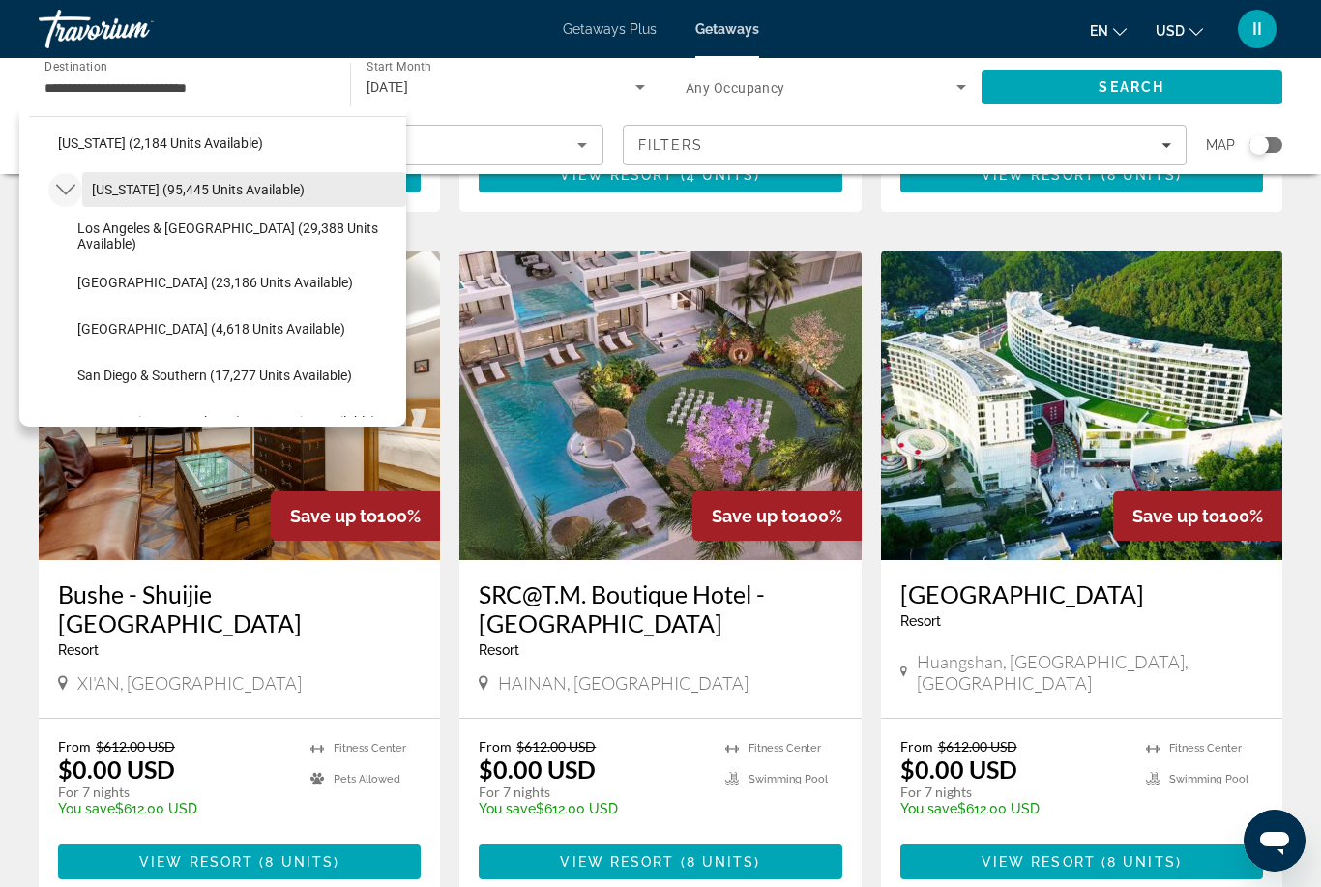
scroll to position [145, 0]
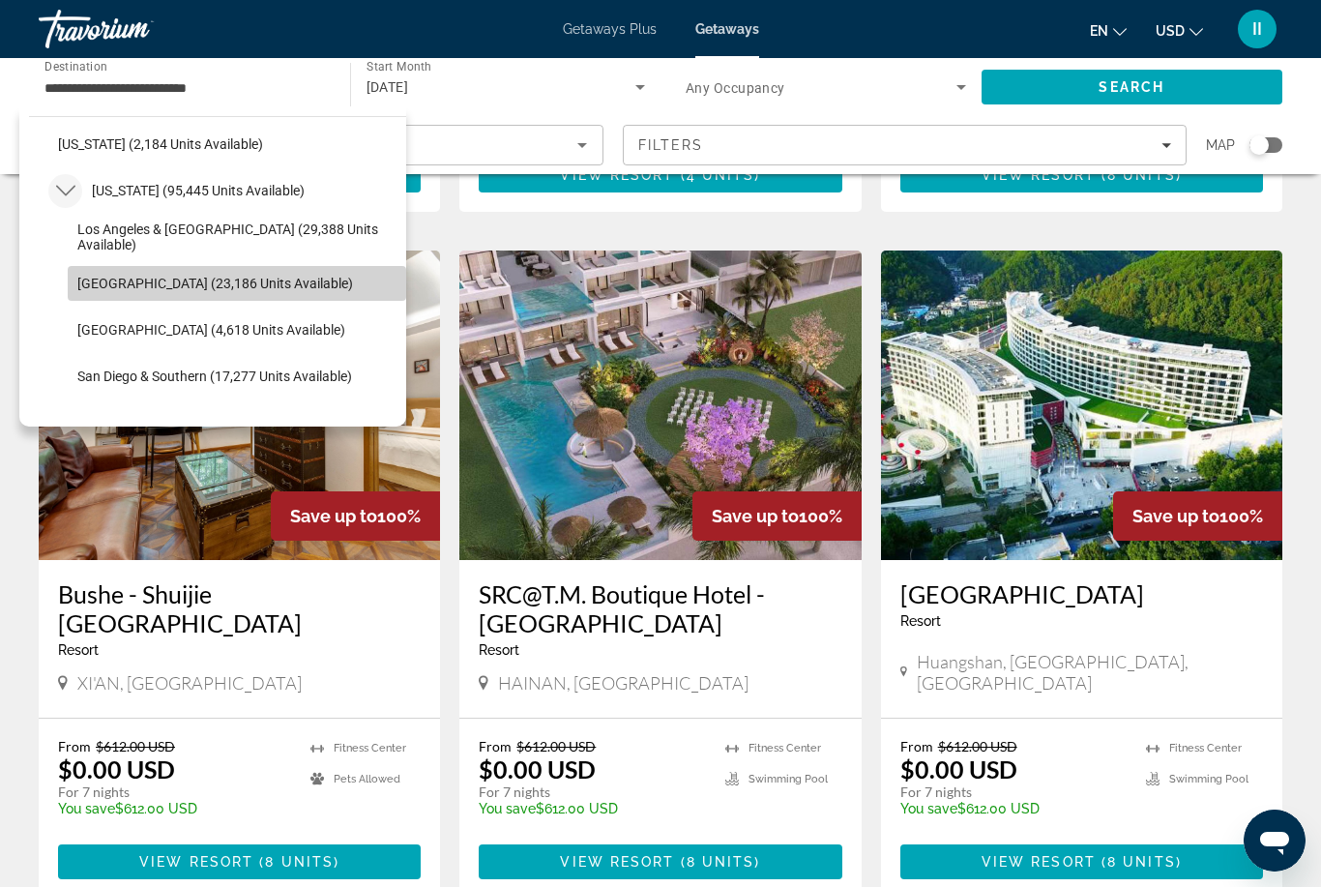
click at [118, 290] on span "Lake Tahoe (23,186 units available)" at bounding box center [215, 283] width 276 height 15
type input "**********"
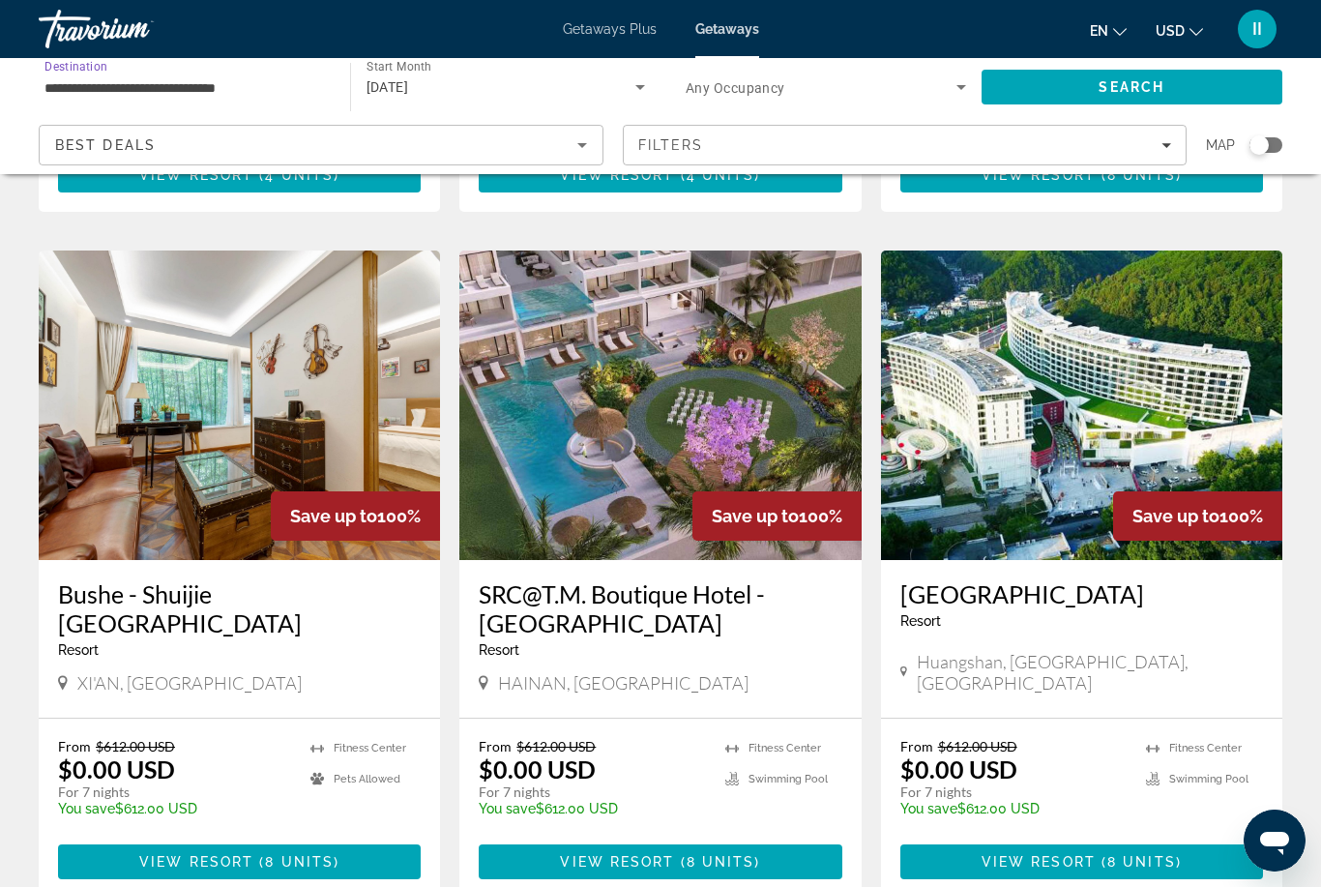
click at [569, 81] on div "July 2026" at bounding box center [502, 86] width 270 height 23
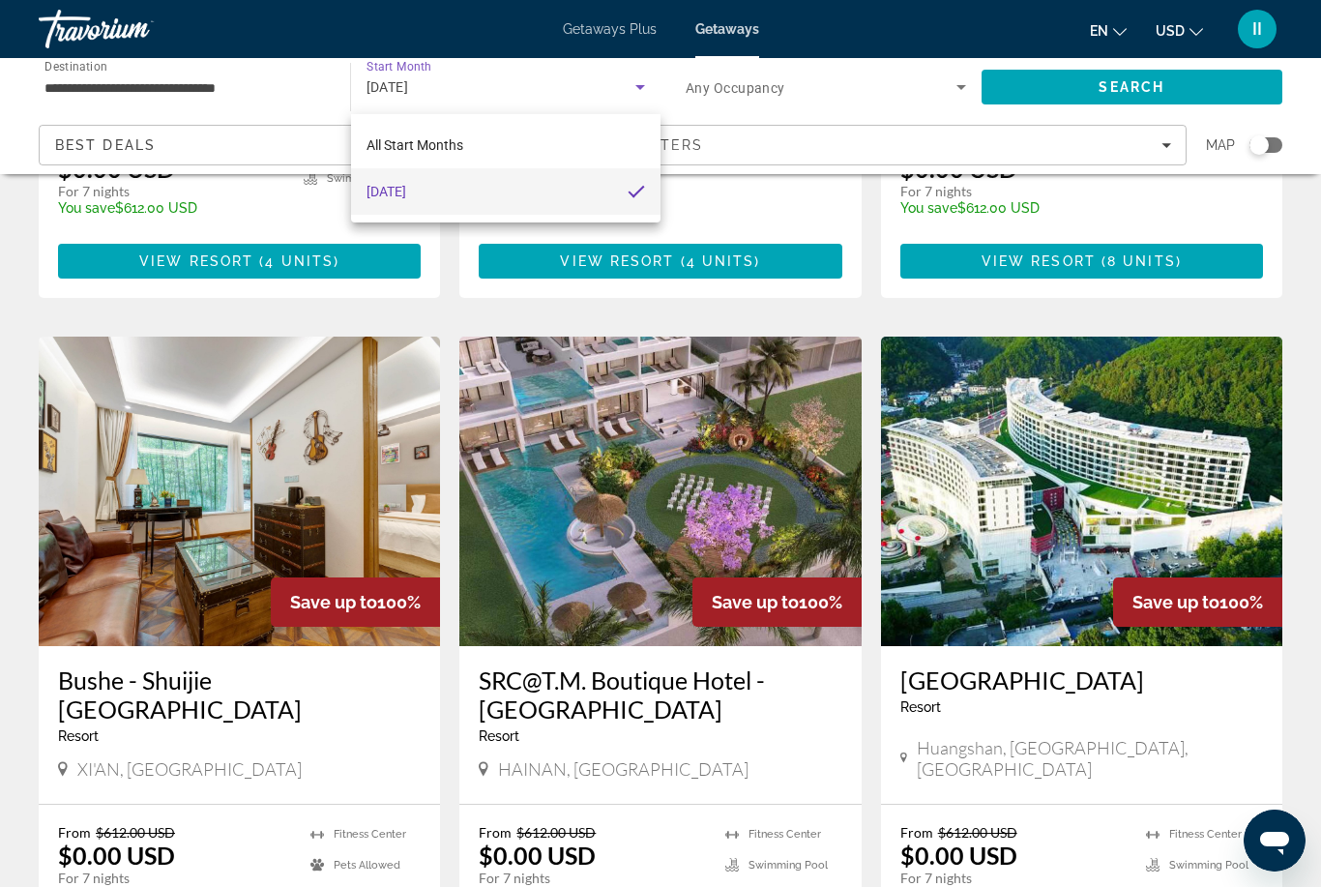
scroll to position [604, 0]
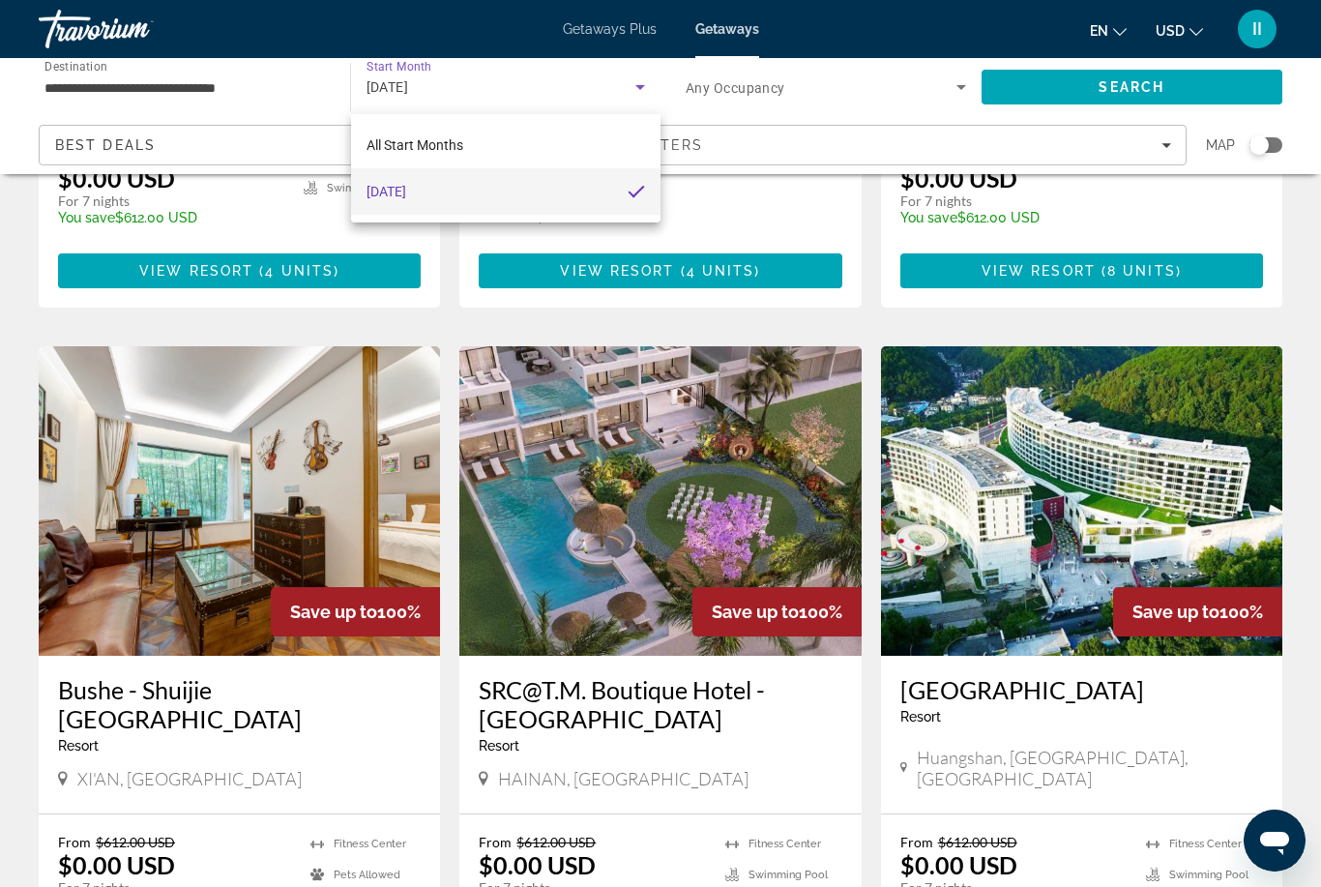
click at [1054, 81] on div at bounding box center [660, 443] width 1321 height 887
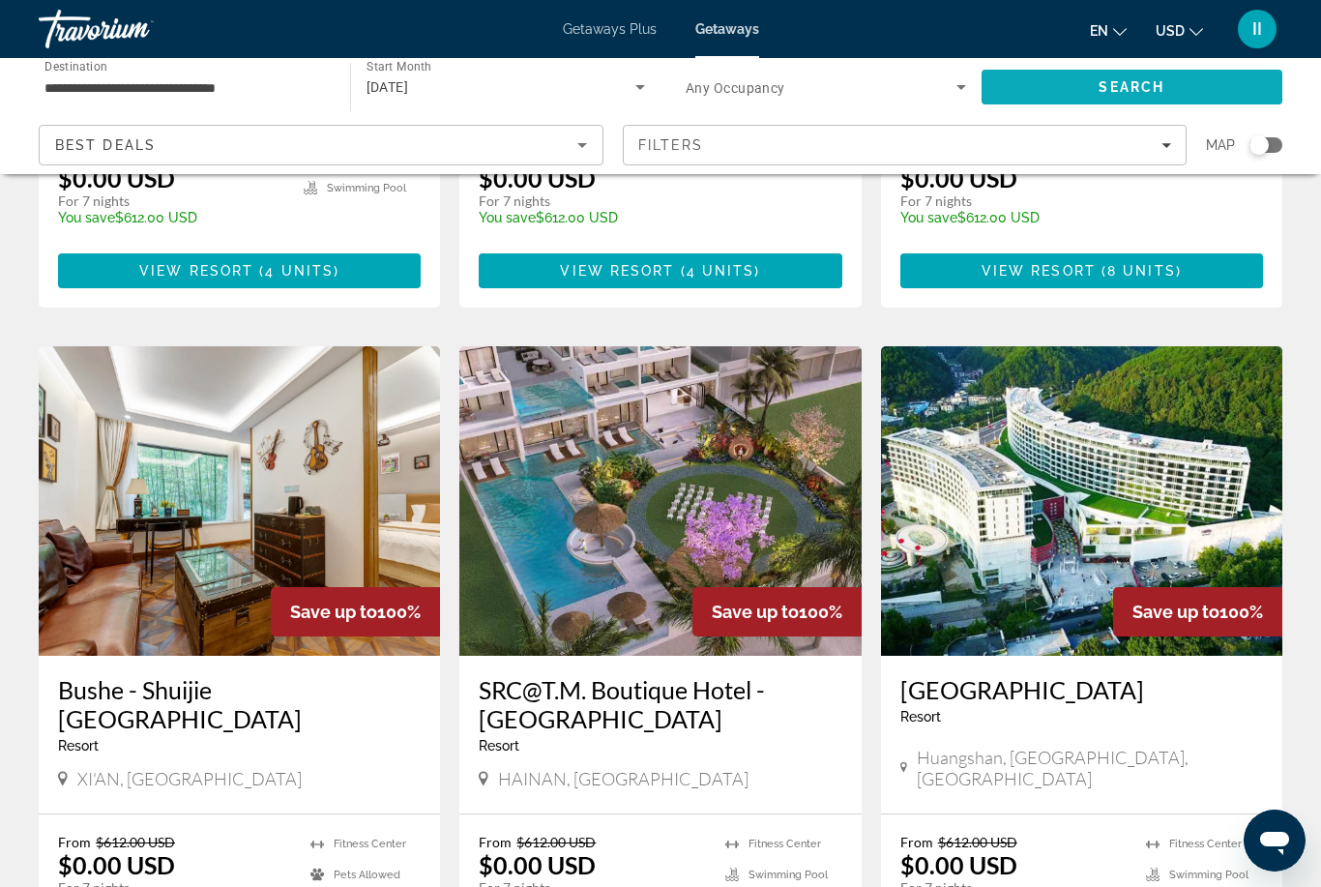
click at [1054, 84] on span "Search" at bounding box center [1133, 87] width 302 height 46
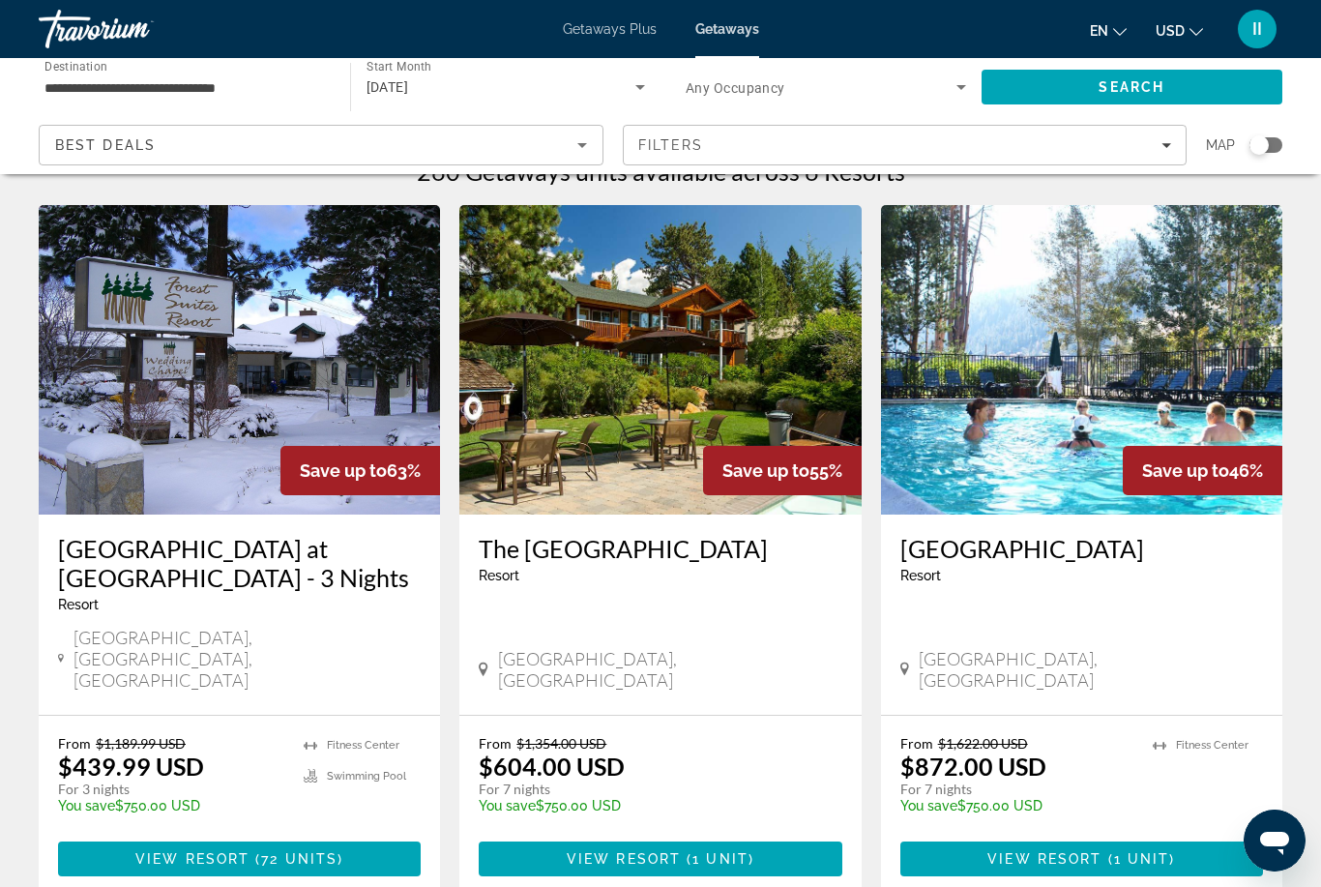
scroll to position [38, 0]
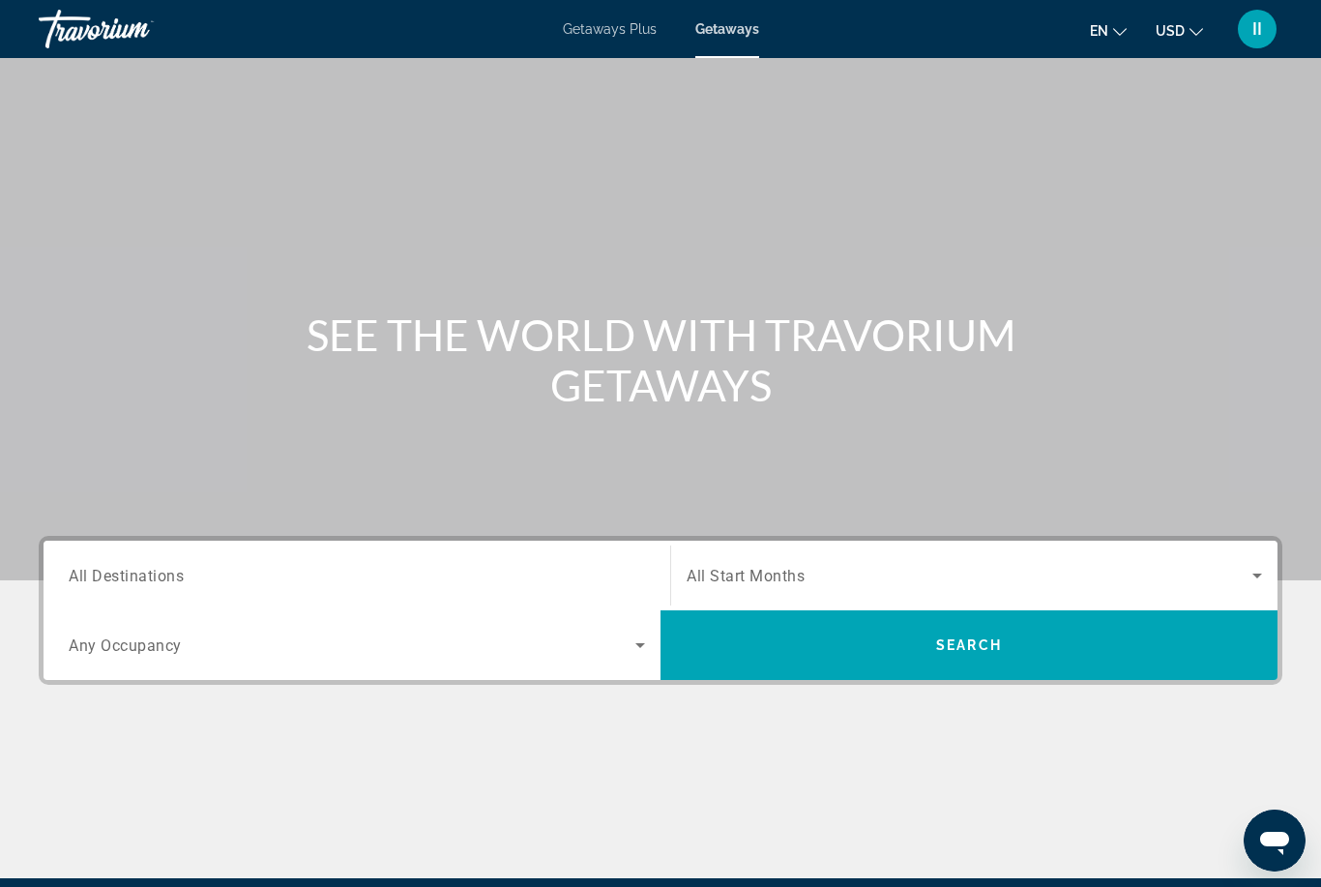
click at [139, 579] on span "All Destinations" at bounding box center [126, 575] width 115 height 18
click at [139, 579] on input "Destination All Destinations" at bounding box center [357, 576] width 577 height 23
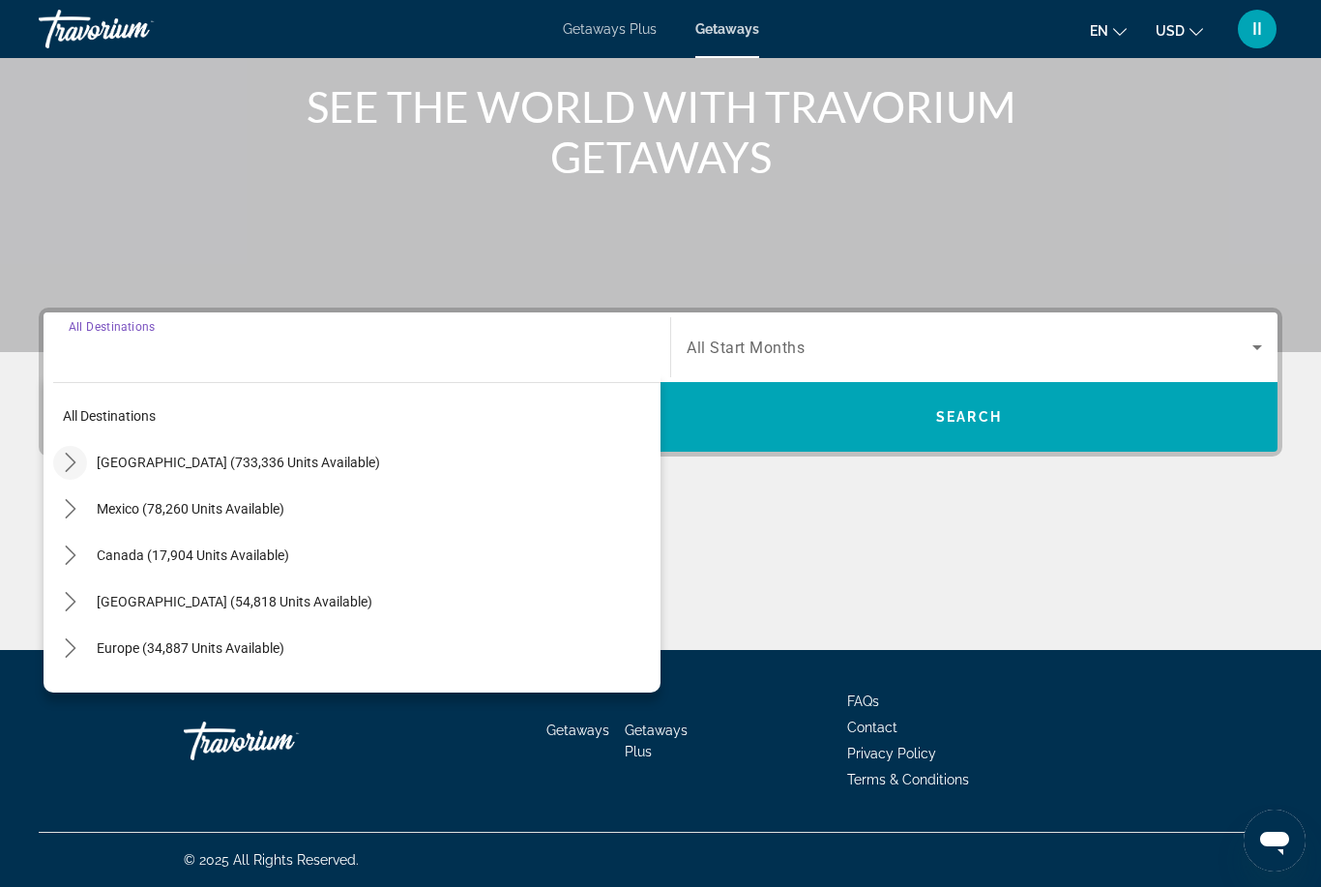
click at [73, 461] on icon "Toggle United States (733,336 units available) submenu" at bounding box center [70, 462] width 11 height 19
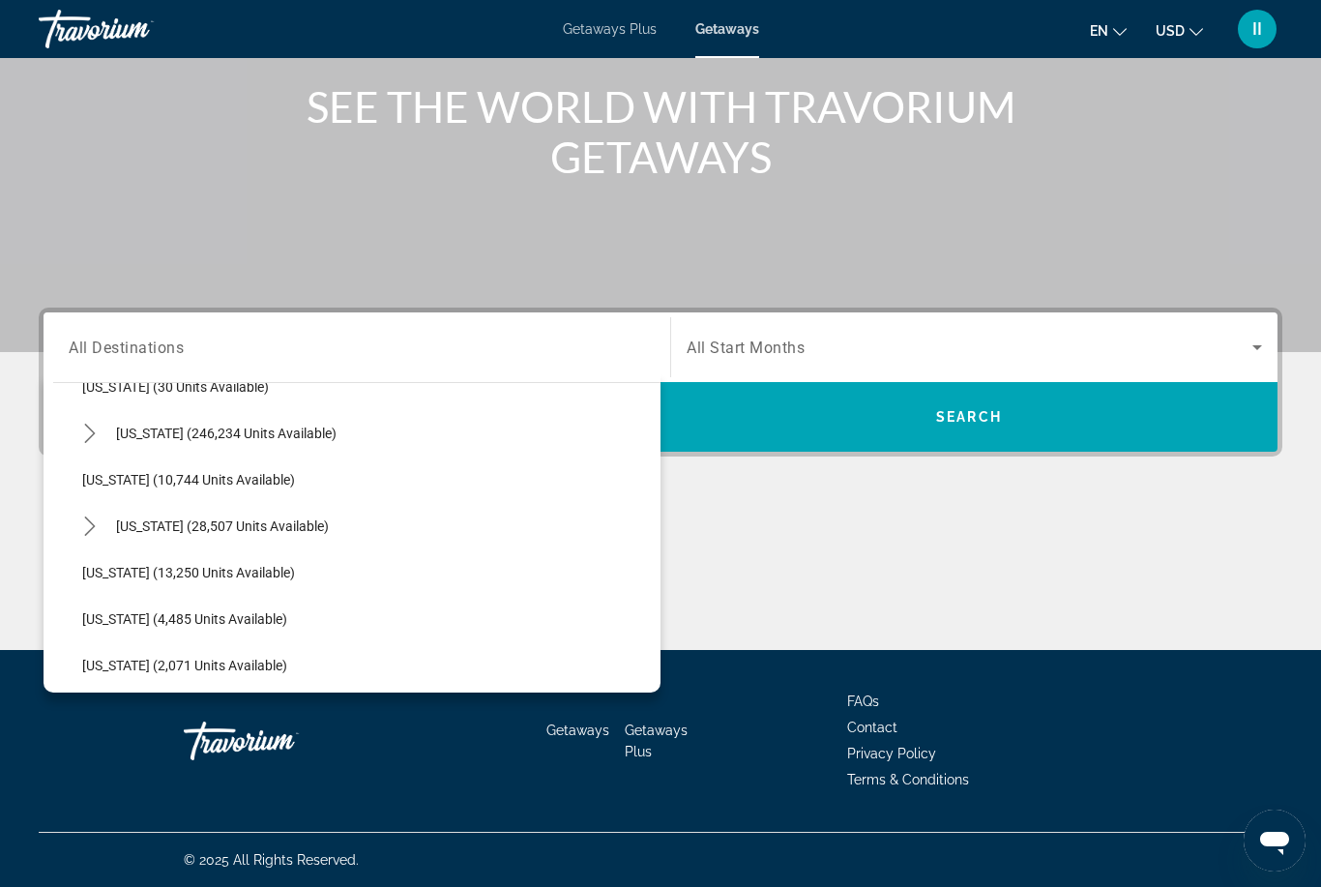
scroll to position [351, 0]
click at [87, 530] on icon "Toggle Hawaii (28,507 units available) submenu" at bounding box center [89, 529] width 19 height 19
click at [87, 530] on icon "Toggle Florida (246,234 units available) submenu" at bounding box center [89, 528] width 19 height 19
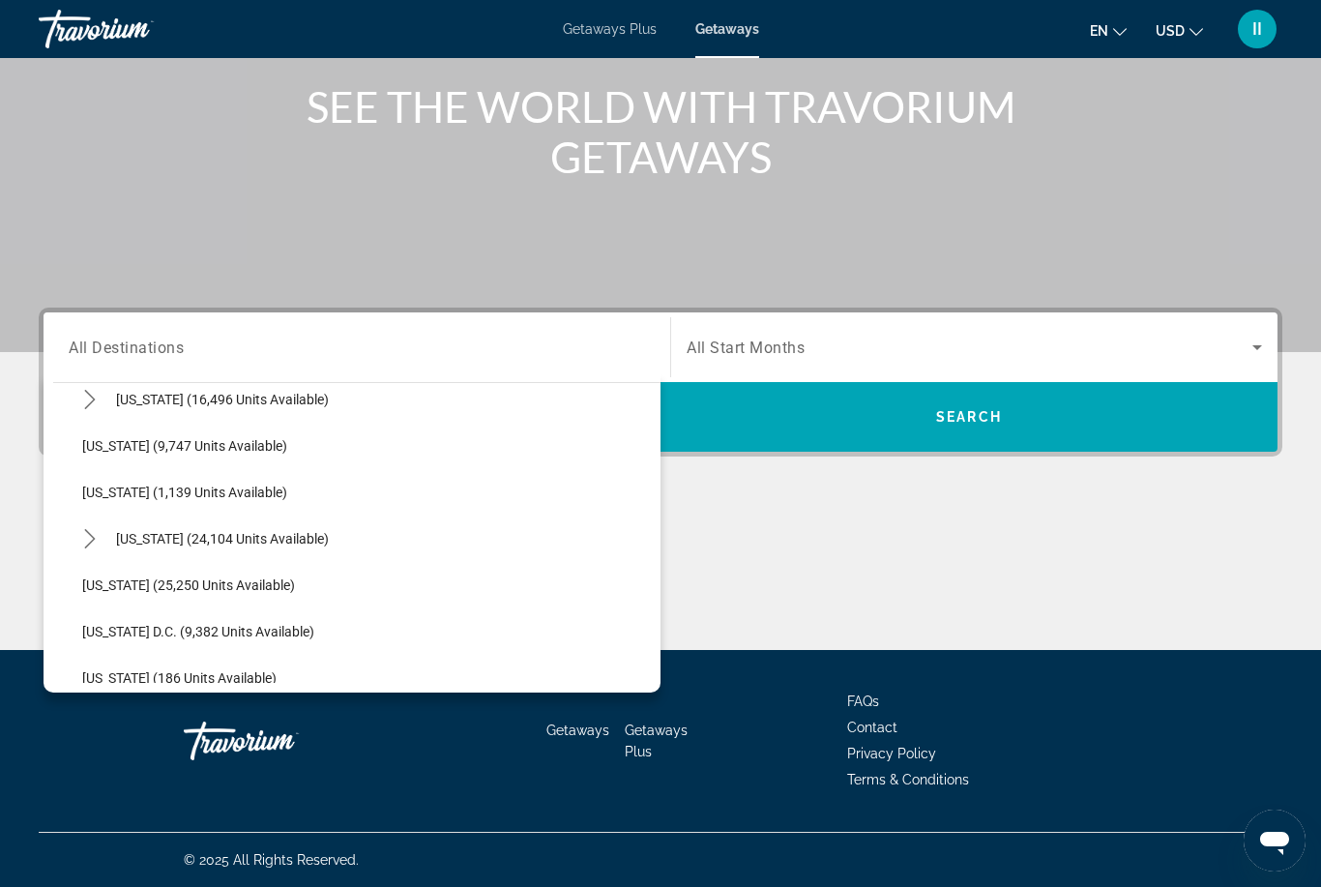
scroll to position [2198, 0]
click at [89, 538] on icon "Toggle Virginia (24,104 units available) submenu" at bounding box center [89, 539] width 19 height 19
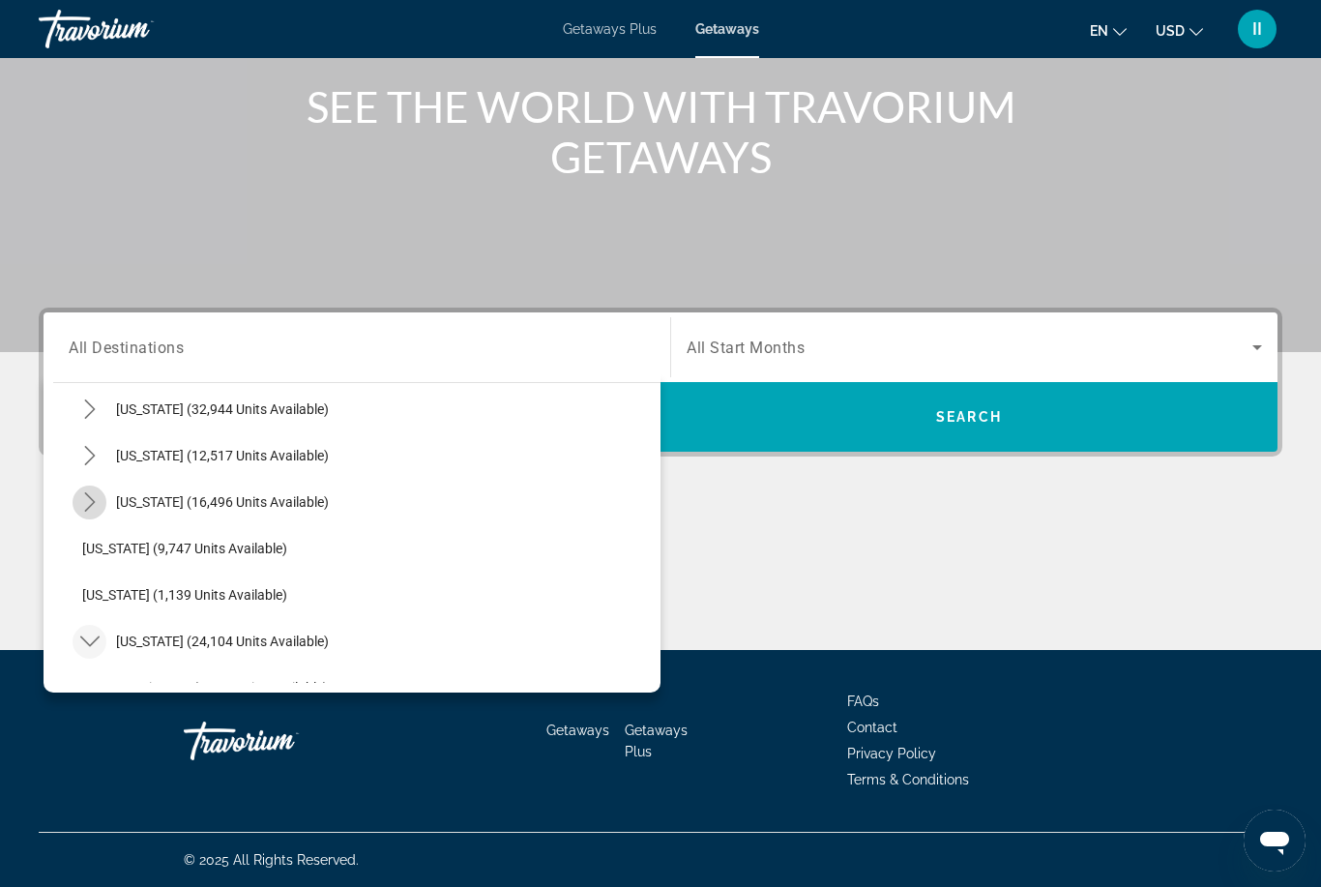
click at [93, 502] on icon "Toggle Texas (16,496 units available) submenu" at bounding box center [89, 501] width 11 height 19
click at [92, 456] on icon "Toggle Tennessee (12,517 units available) submenu" at bounding box center [89, 455] width 19 height 19
click at [91, 415] on icon "Toggle South Carolina (32,944 units available) submenu" at bounding box center [89, 409] width 19 height 19
click at [89, 594] on icon "Toggle Tennessee (12,517 units available) submenu" at bounding box center [89, 594] width 19 height 19
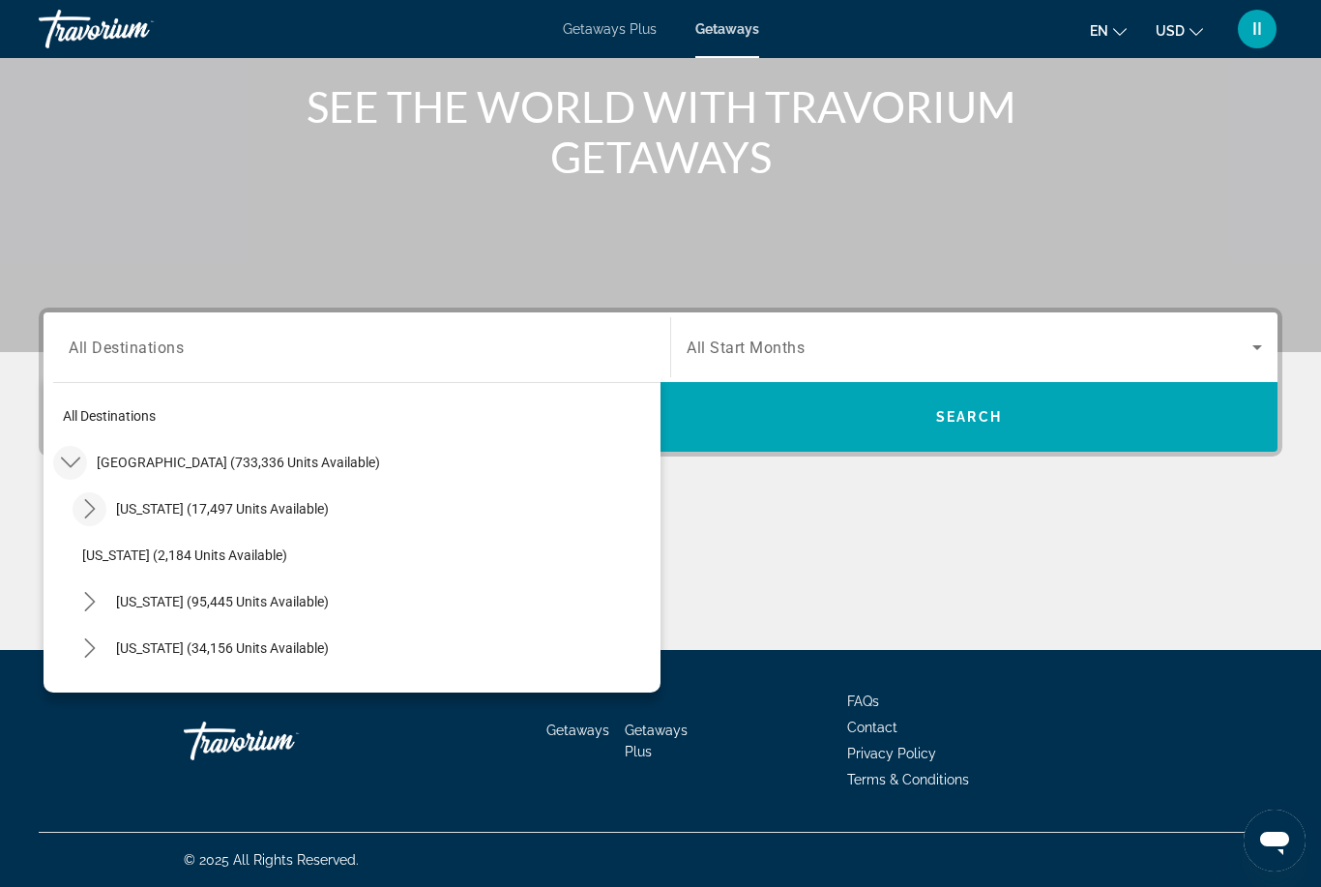
scroll to position [0, 0]
click at [75, 464] on icon "Toggle United States (733,336 units available) submenu" at bounding box center [70, 462] width 19 height 19
click at [157, 609] on span "Caribbean & Atlantic Islands (54,818 units available)" at bounding box center [235, 601] width 276 height 15
type input "**********"
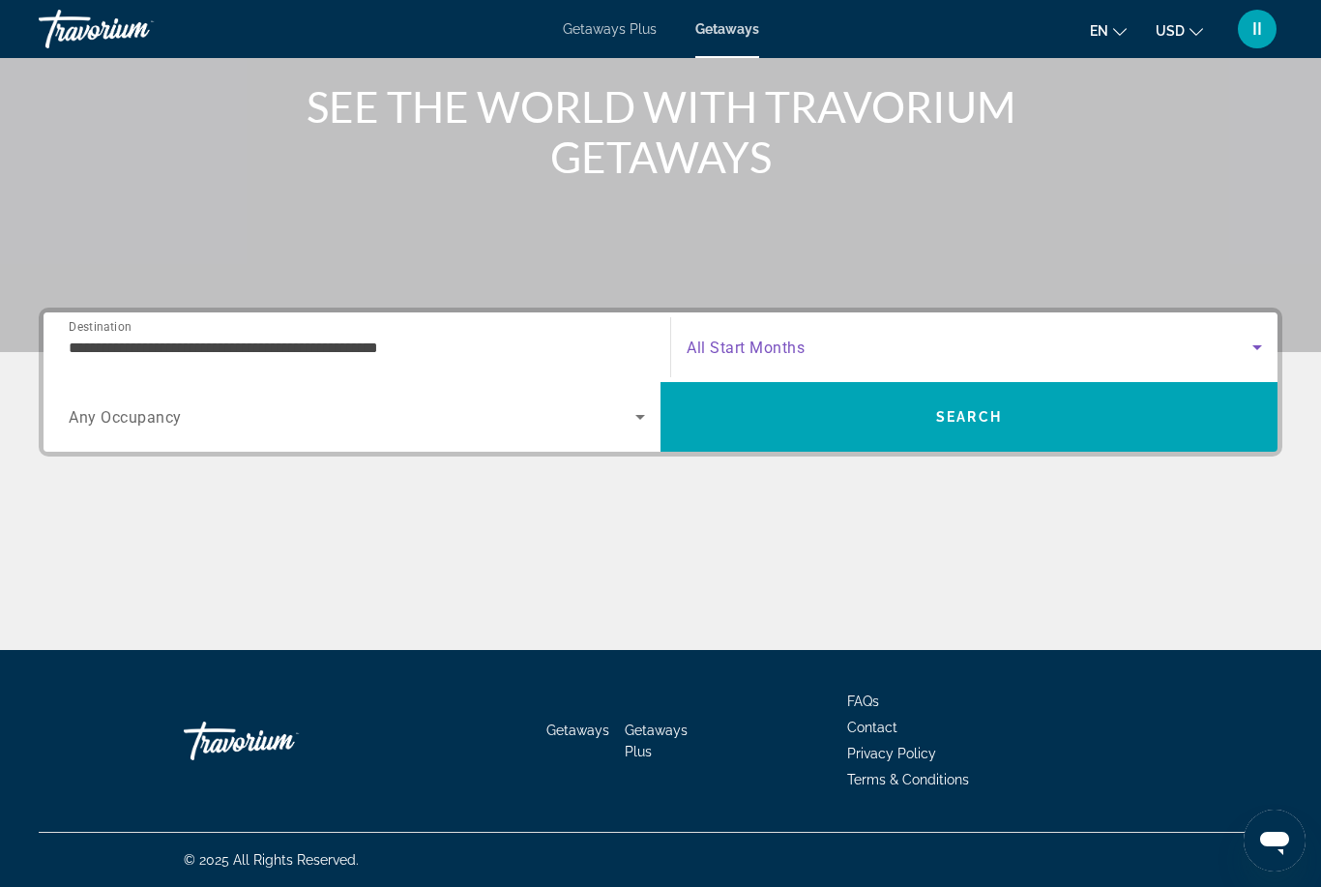
click at [856, 351] on span "Search widget" at bounding box center [970, 347] width 566 height 23
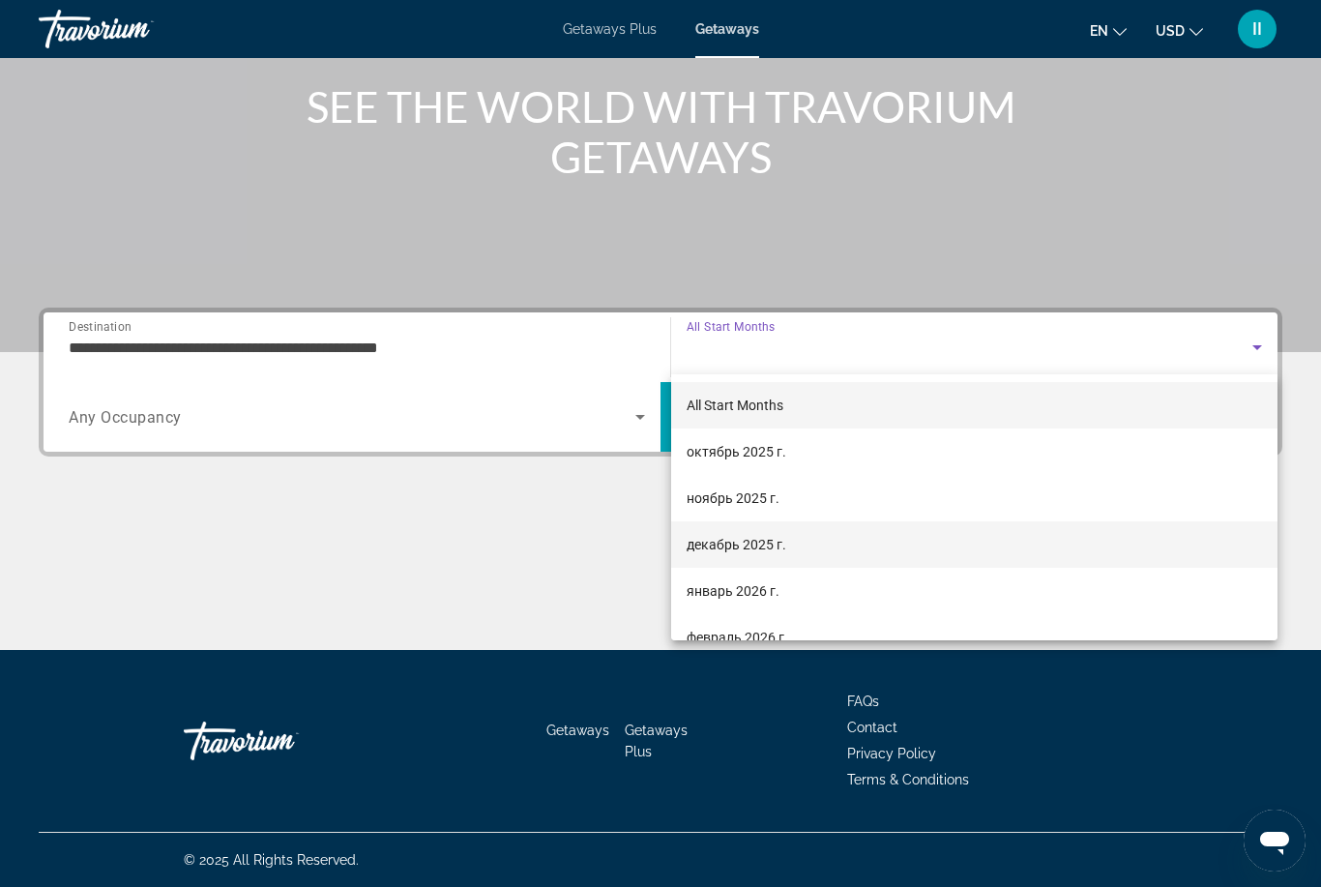
scroll to position [74, 0]
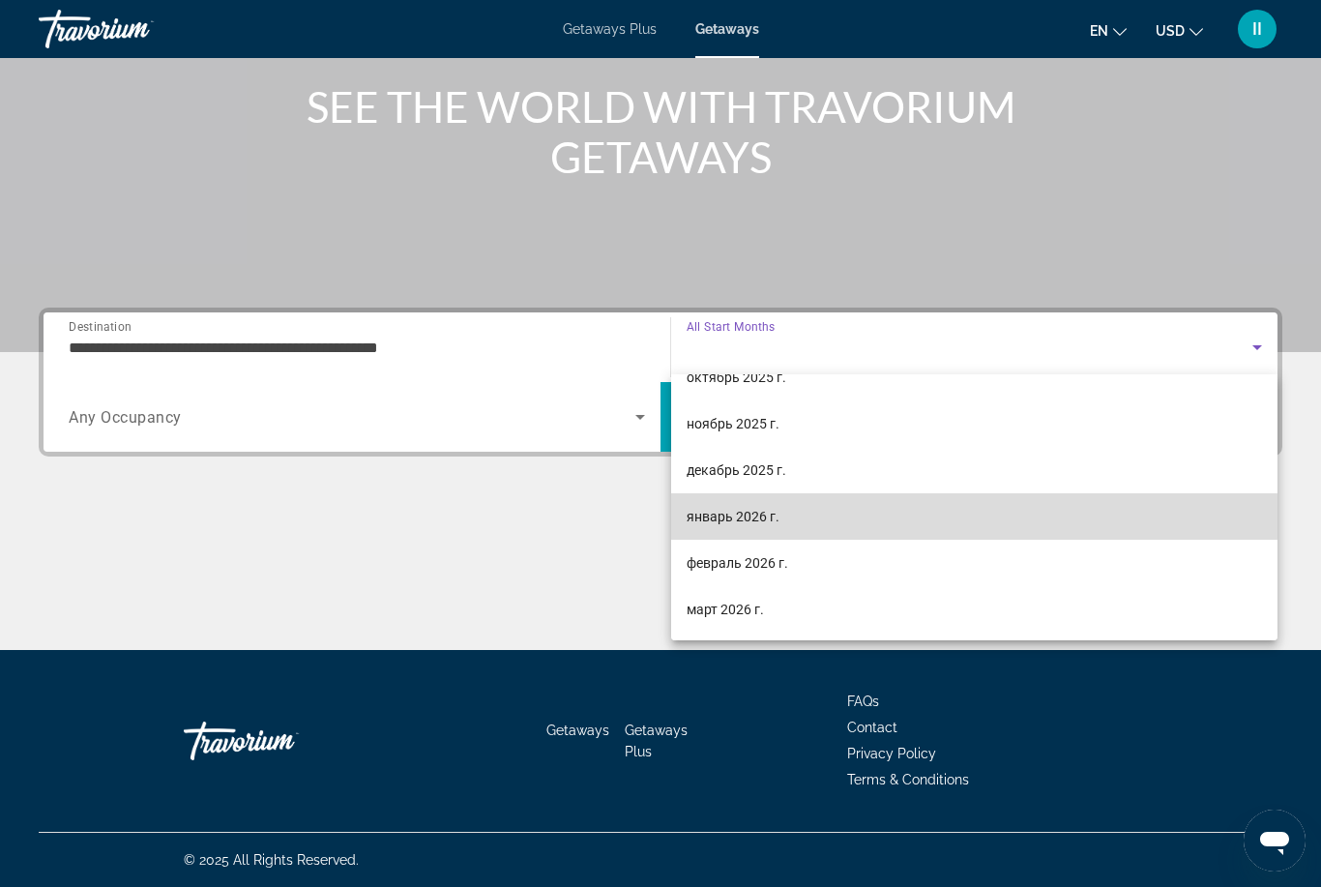
click at [760, 512] on span "январь 2026 г." at bounding box center [733, 516] width 93 height 23
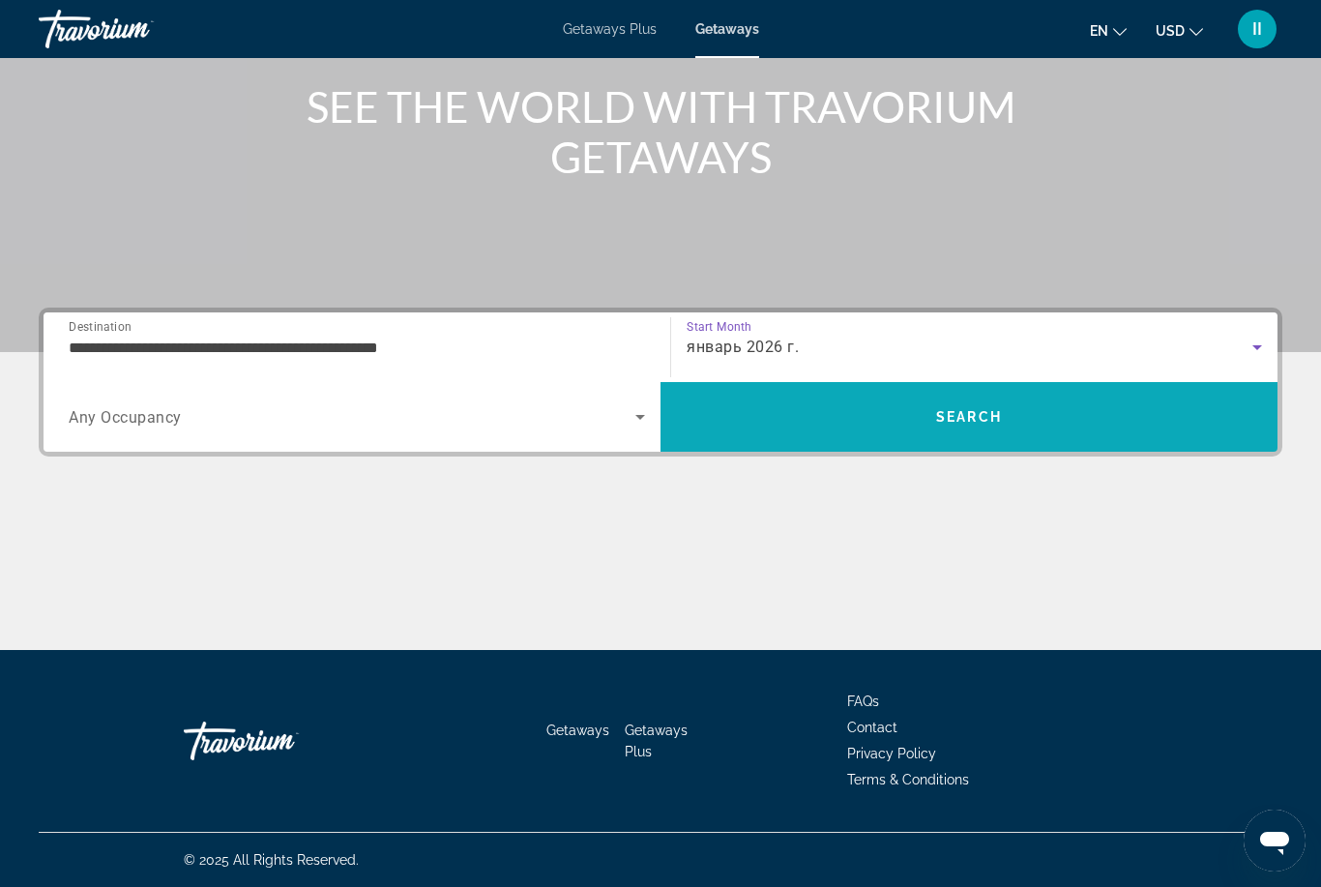
click at [957, 399] on span "Search" at bounding box center [969, 417] width 617 height 46
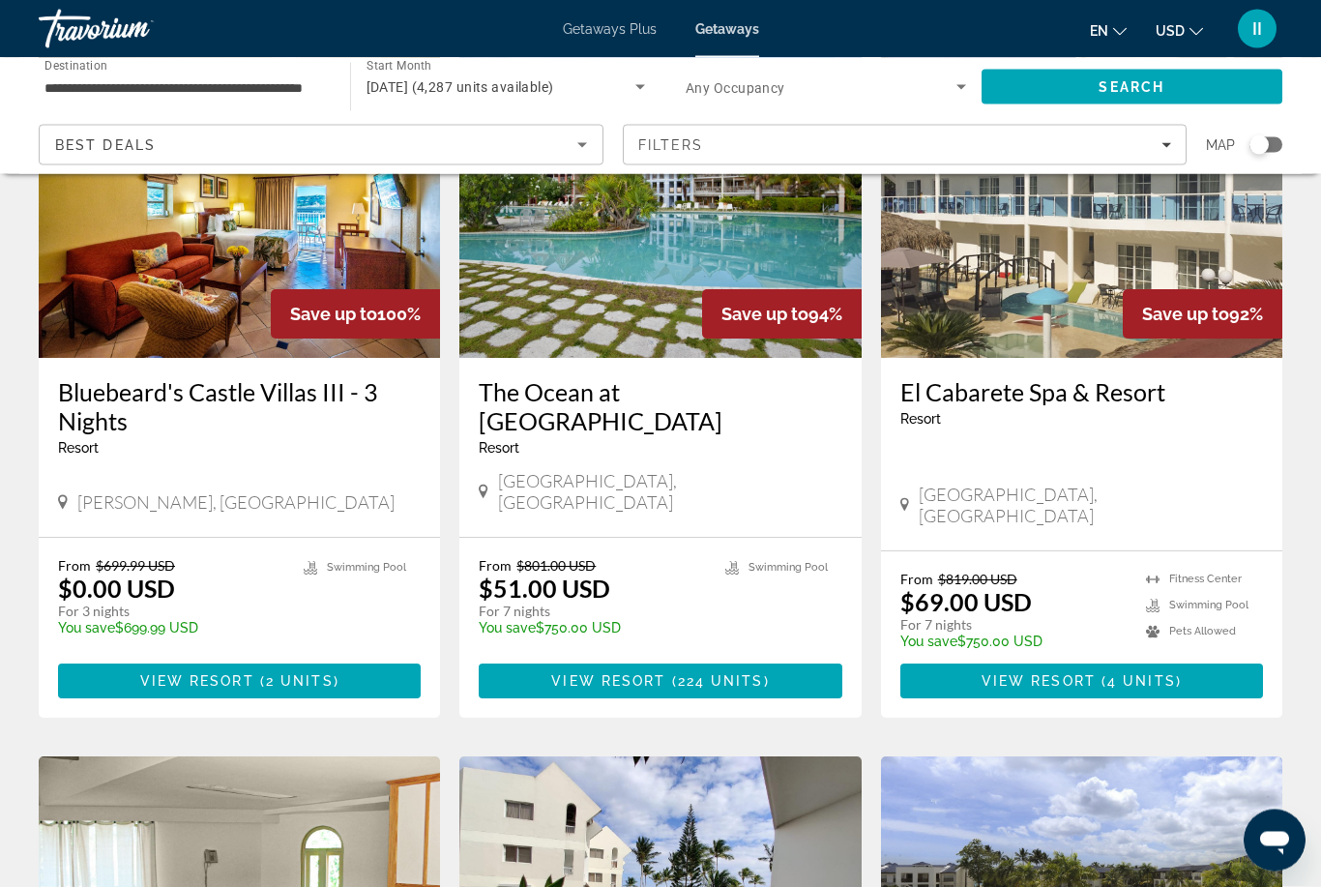
scroll to position [45, 0]
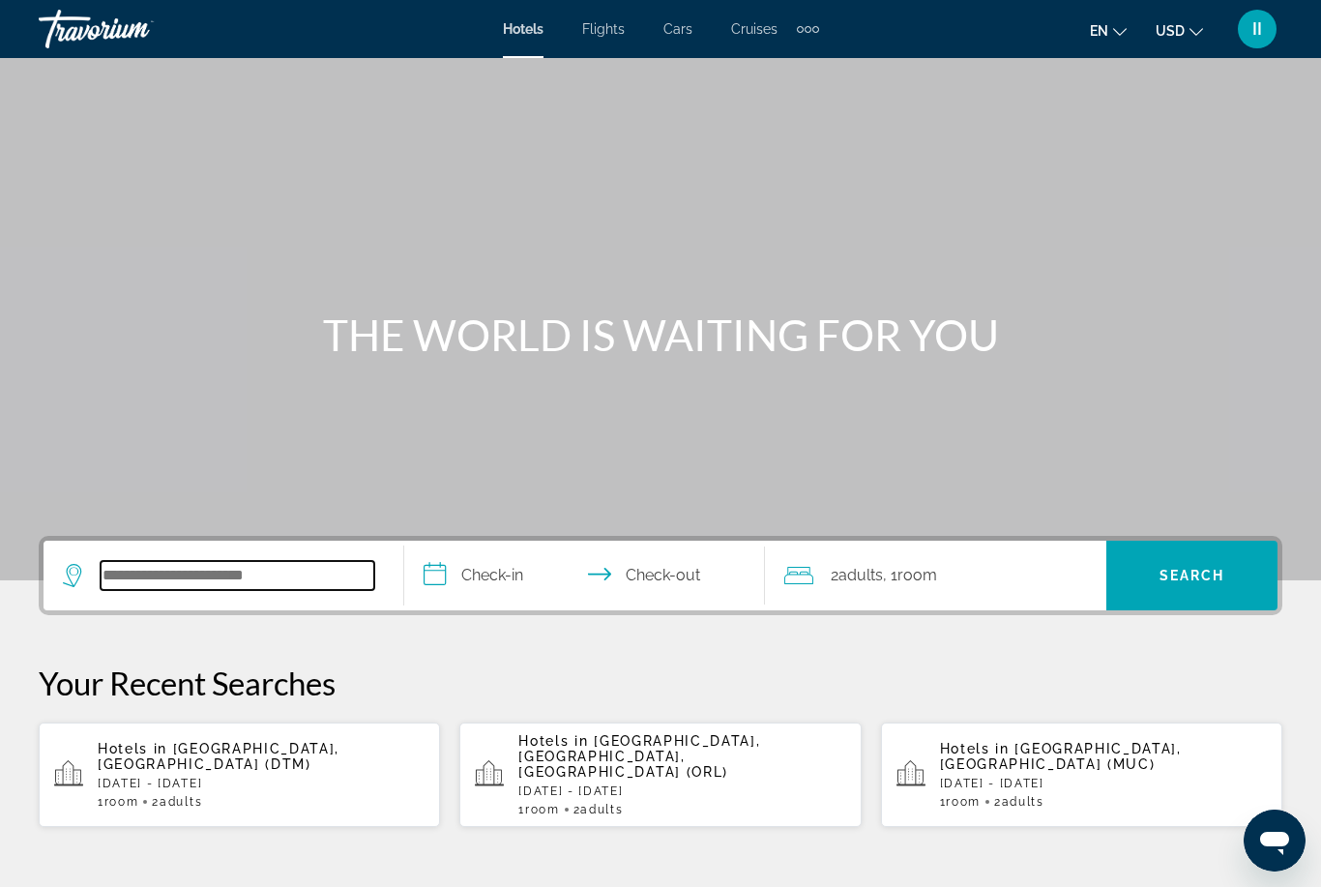
click at [159, 564] on input "Search hotel destination" at bounding box center [238, 575] width 274 height 29
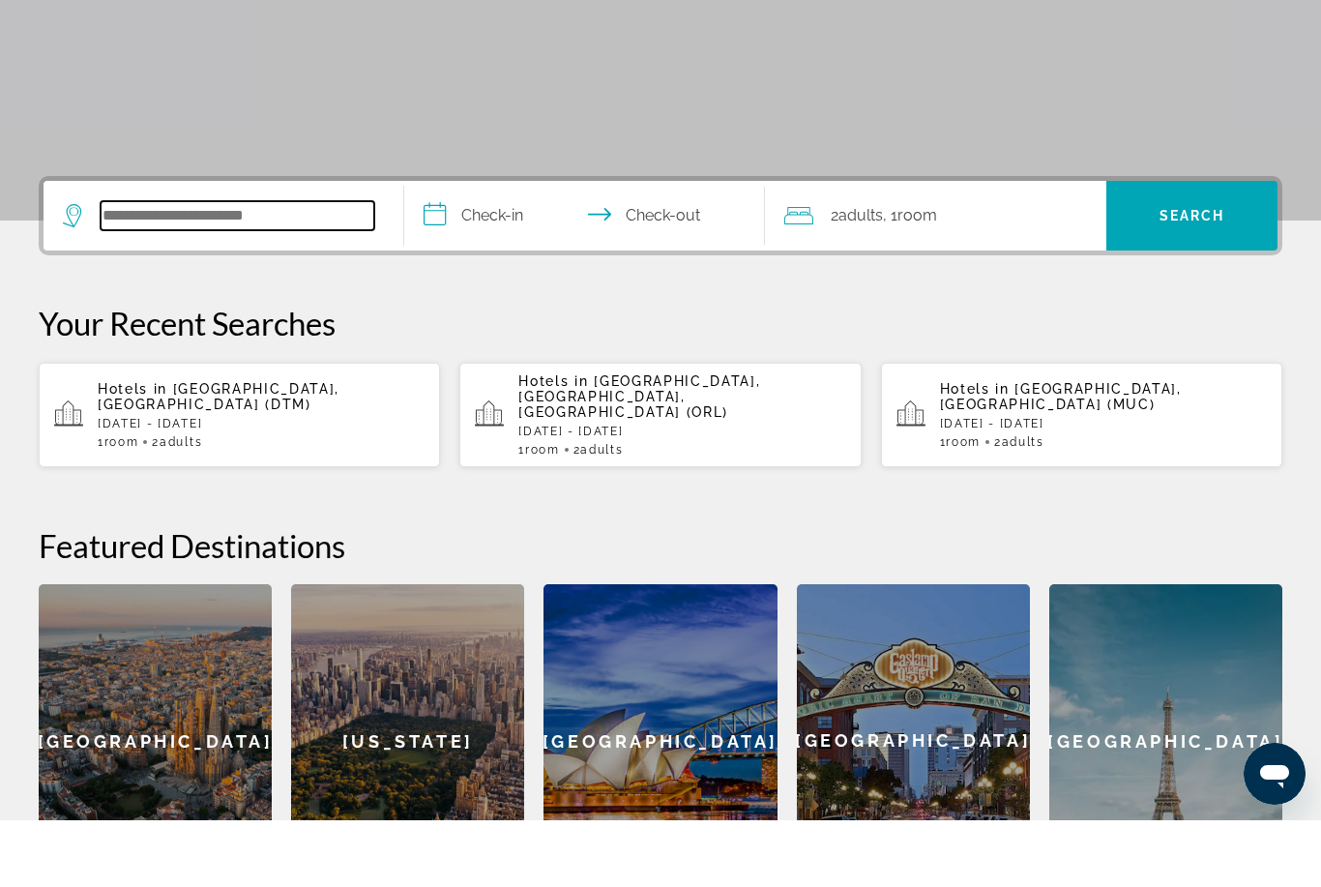
scroll to position [406, 0]
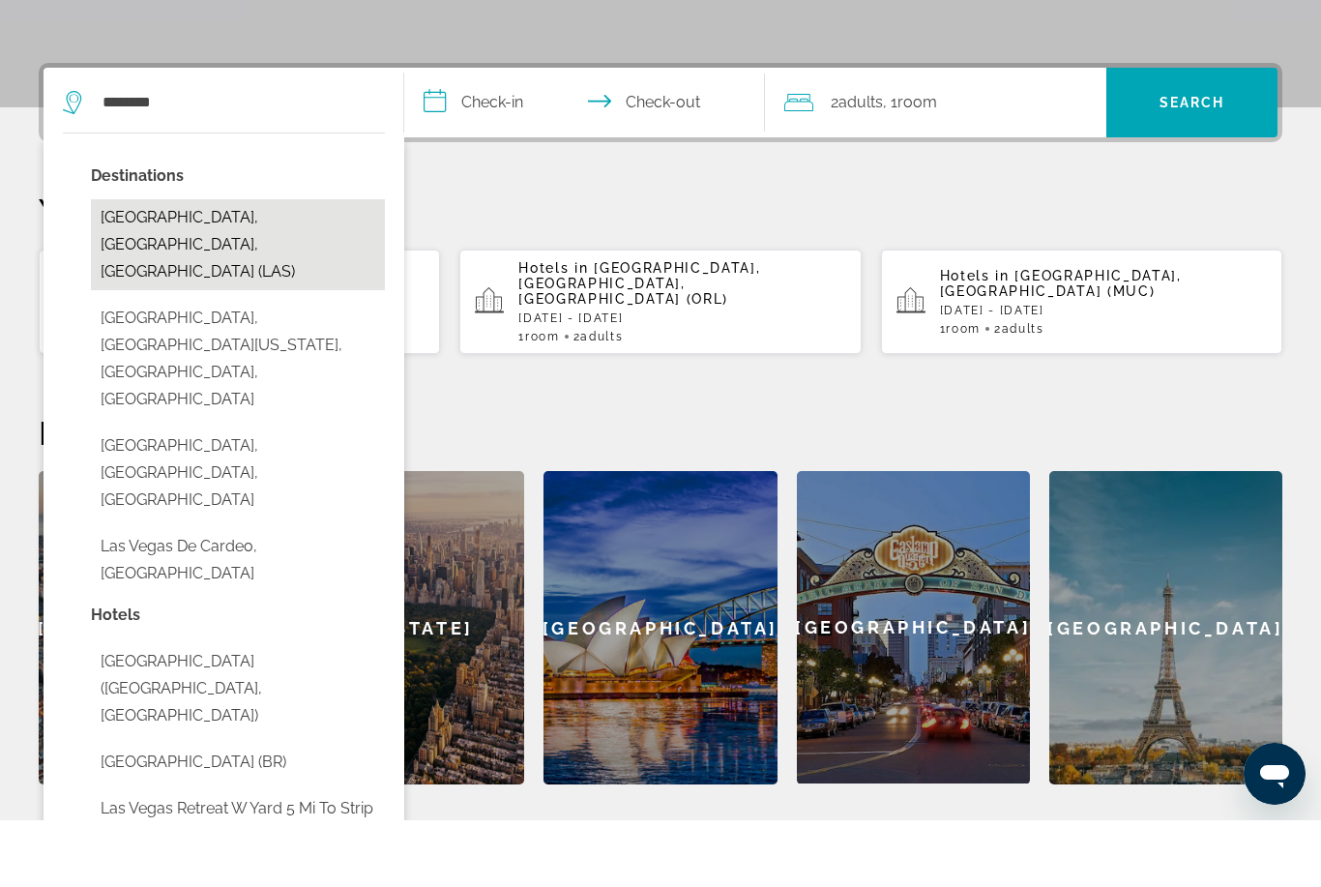
click at [240, 266] on button "Las Vegas, NV, United States (LAS)" at bounding box center [238, 311] width 294 height 91
type input "**********"
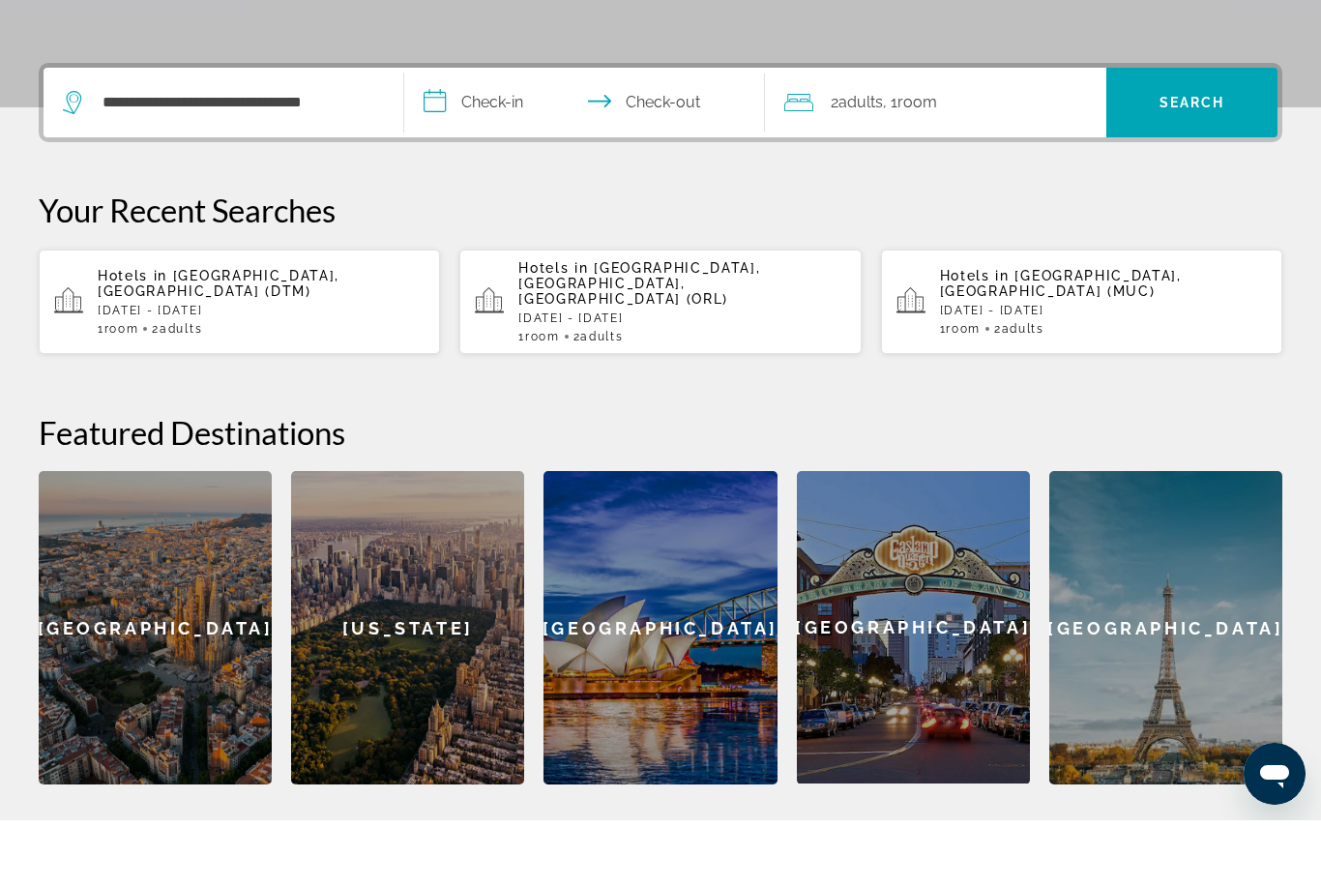
click at [490, 134] on input "**********" at bounding box center [588, 171] width 369 height 75
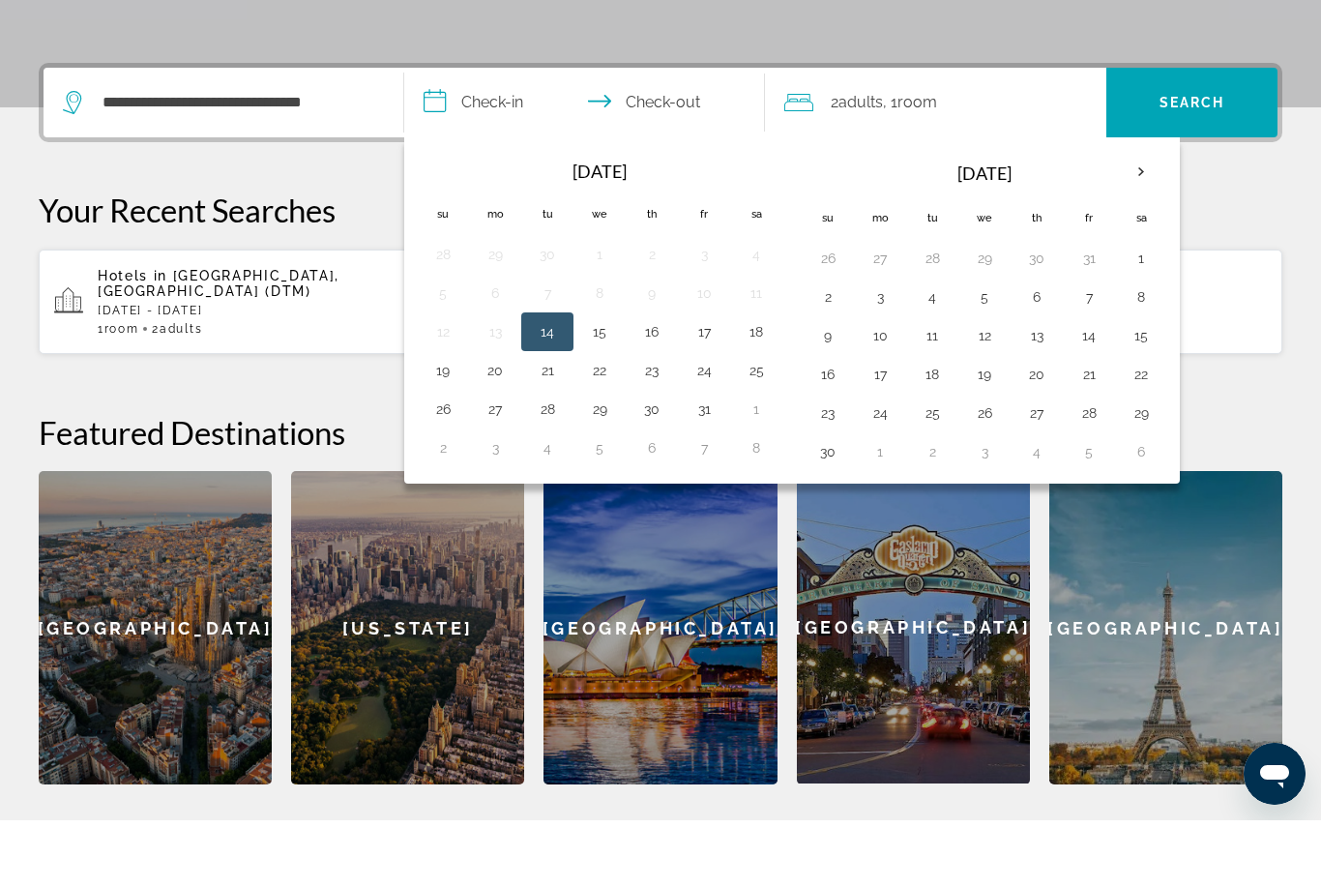
scroll to position [473, 0]
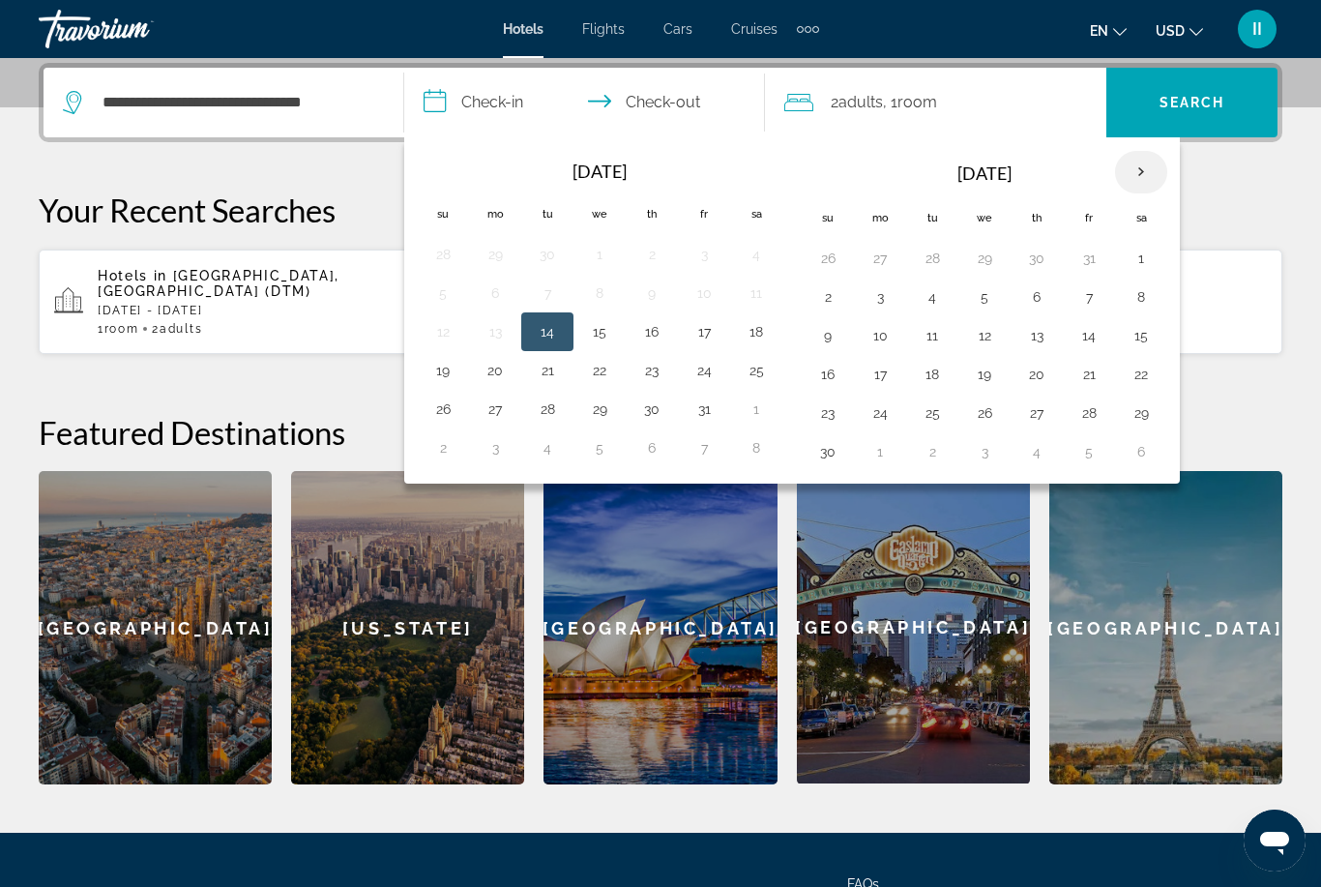
click at [1138, 173] on th "Next month" at bounding box center [1141, 172] width 52 height 43
click at [880, 414] on button "23" at bounding box center [880, 413] width 31 height 27
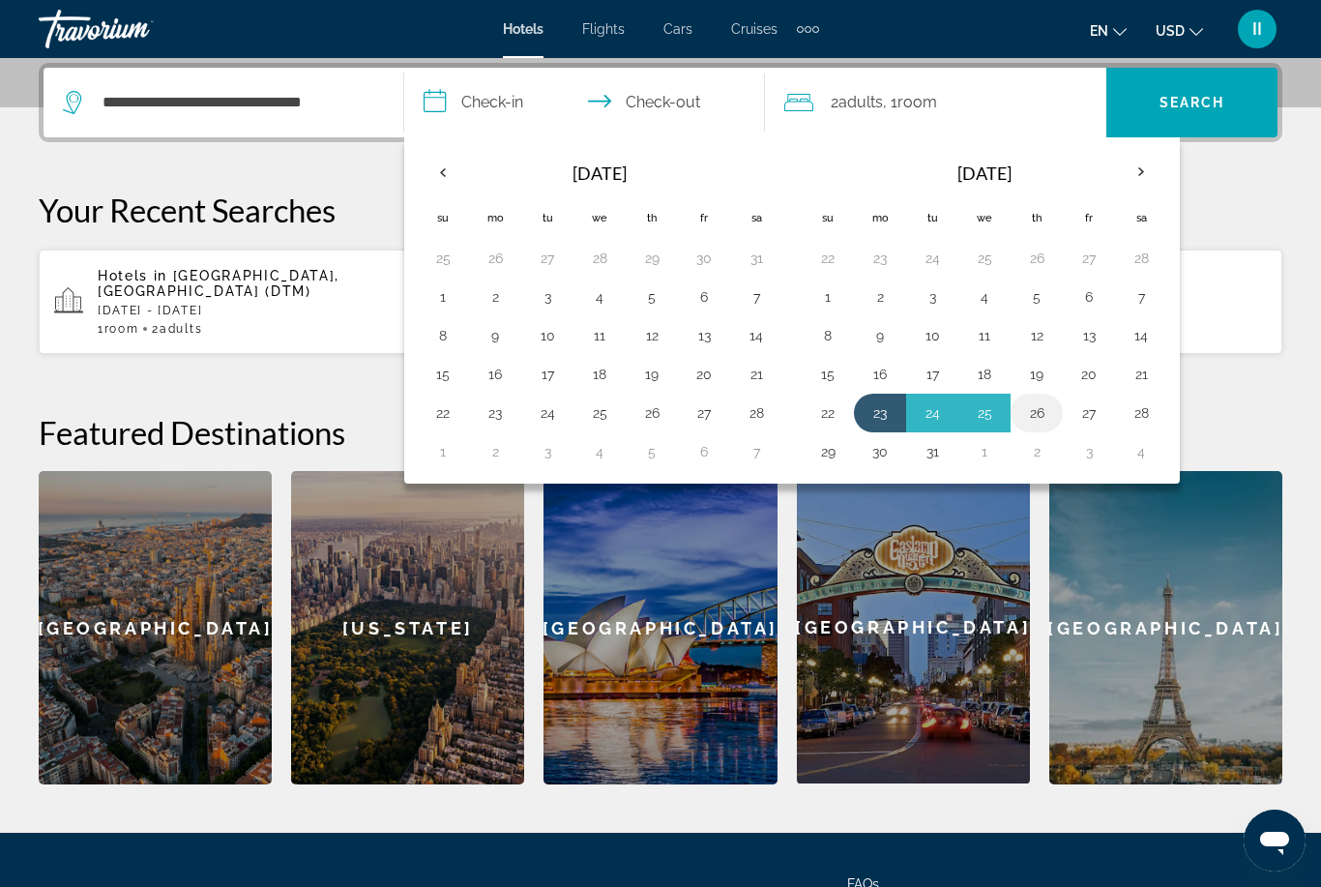
click at [1036, 416] on button "26" at bounding box center [1037, 413] width 31 height 27
type input "**********"
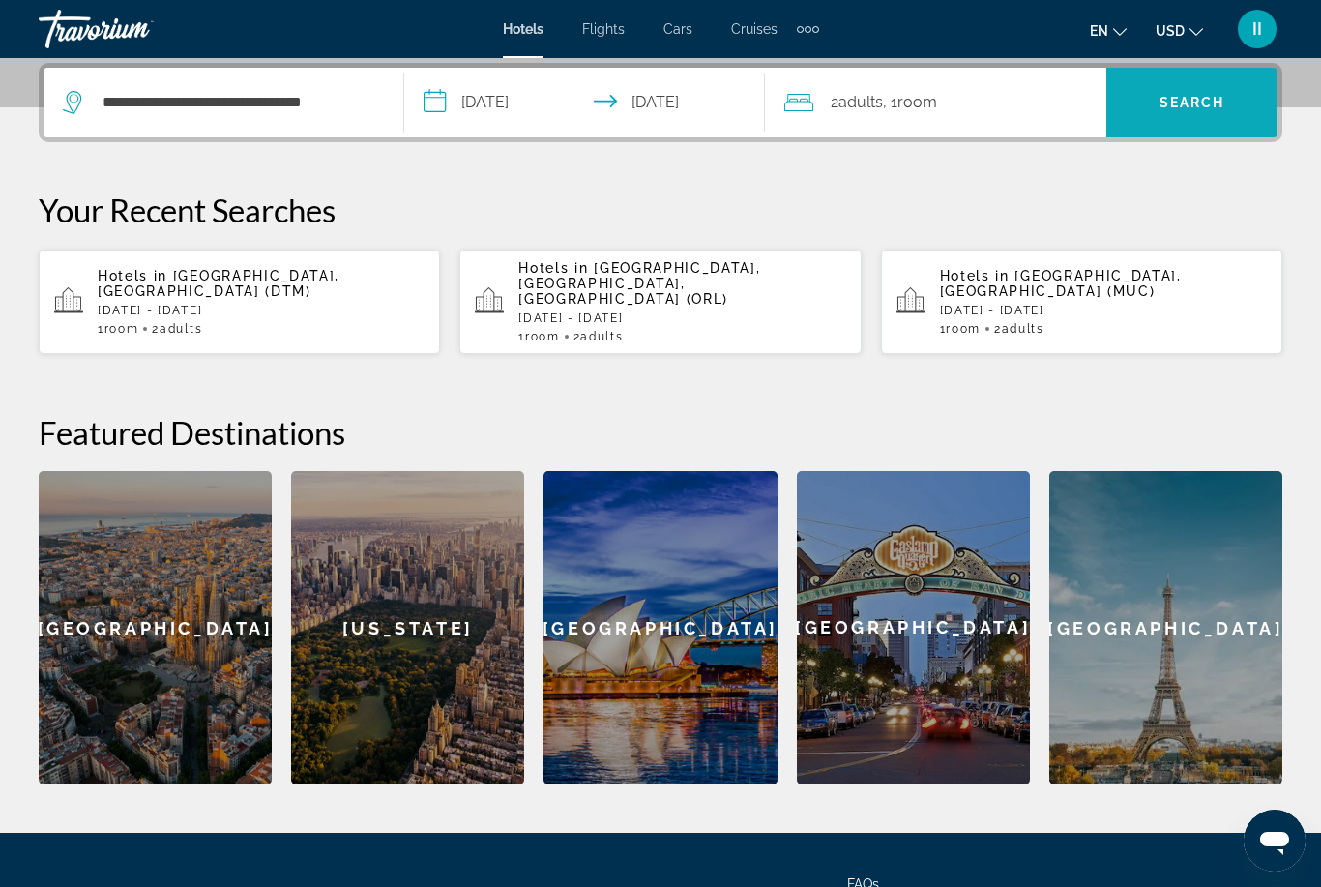
click at [1200, 112] on span "Search" at bounding box center [1192, 102] width 171 height 46
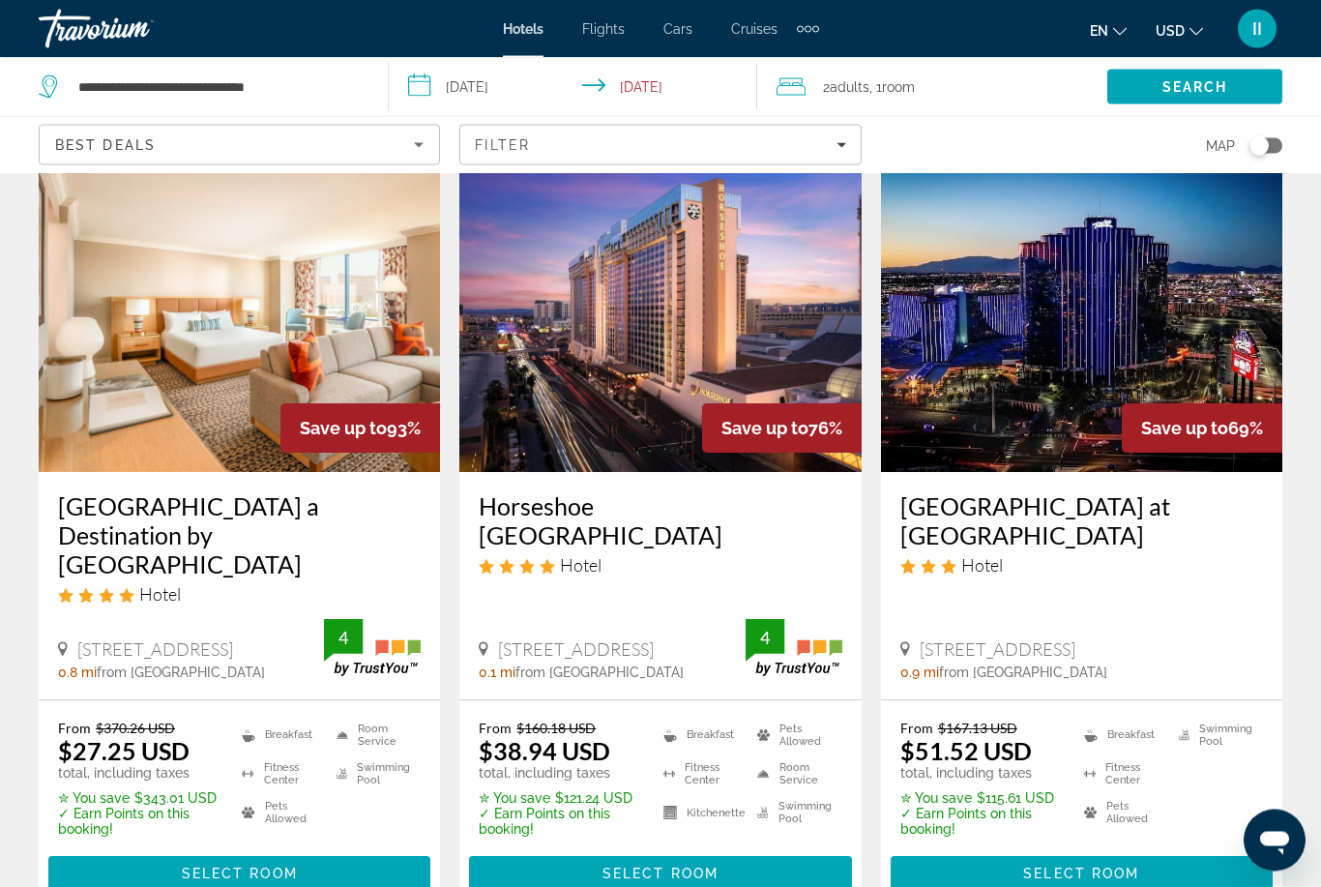
scroll to position [85, 0]
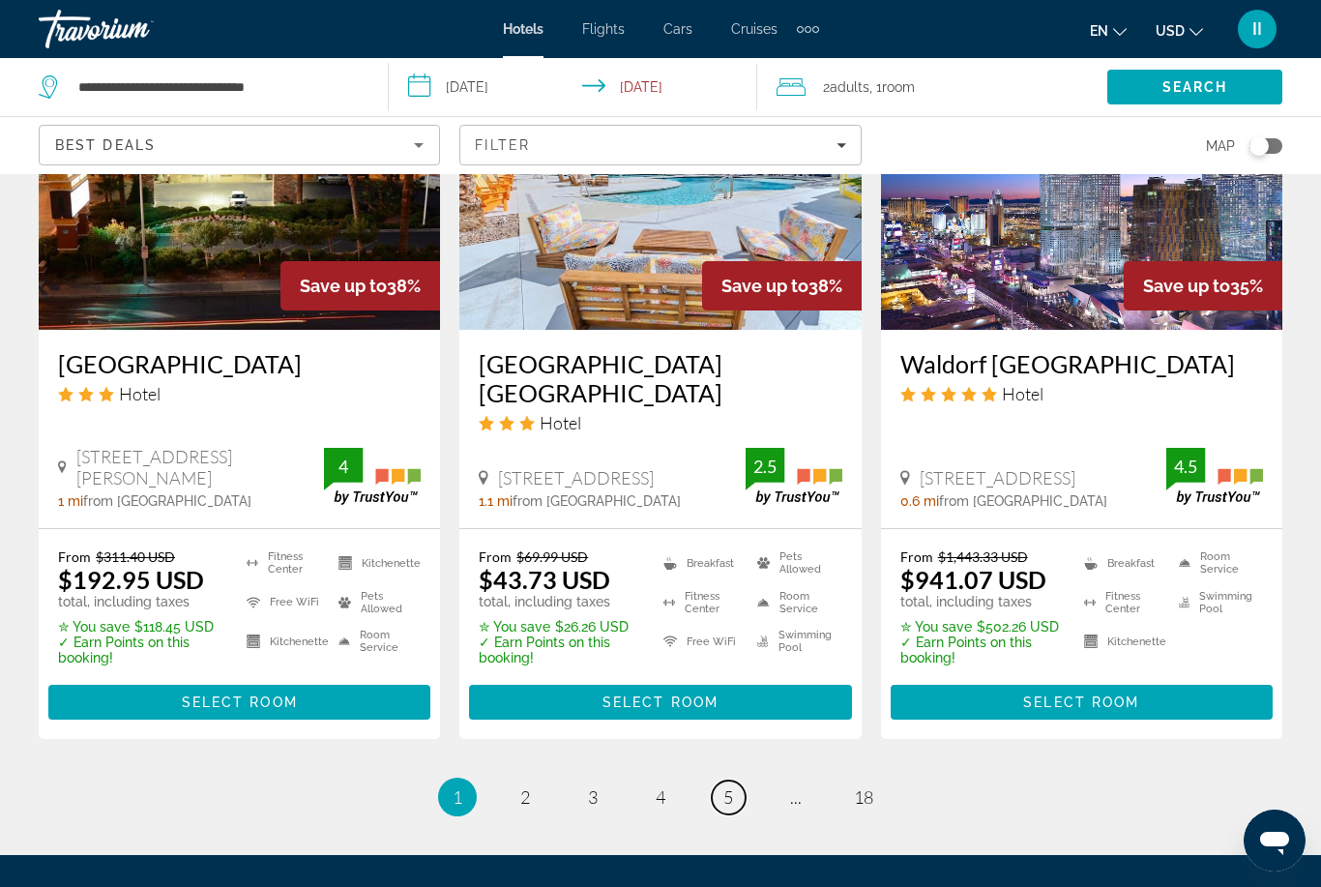
click at [720, 781] on link "page 5" at bounding box center [729, 798] width 34 height 34
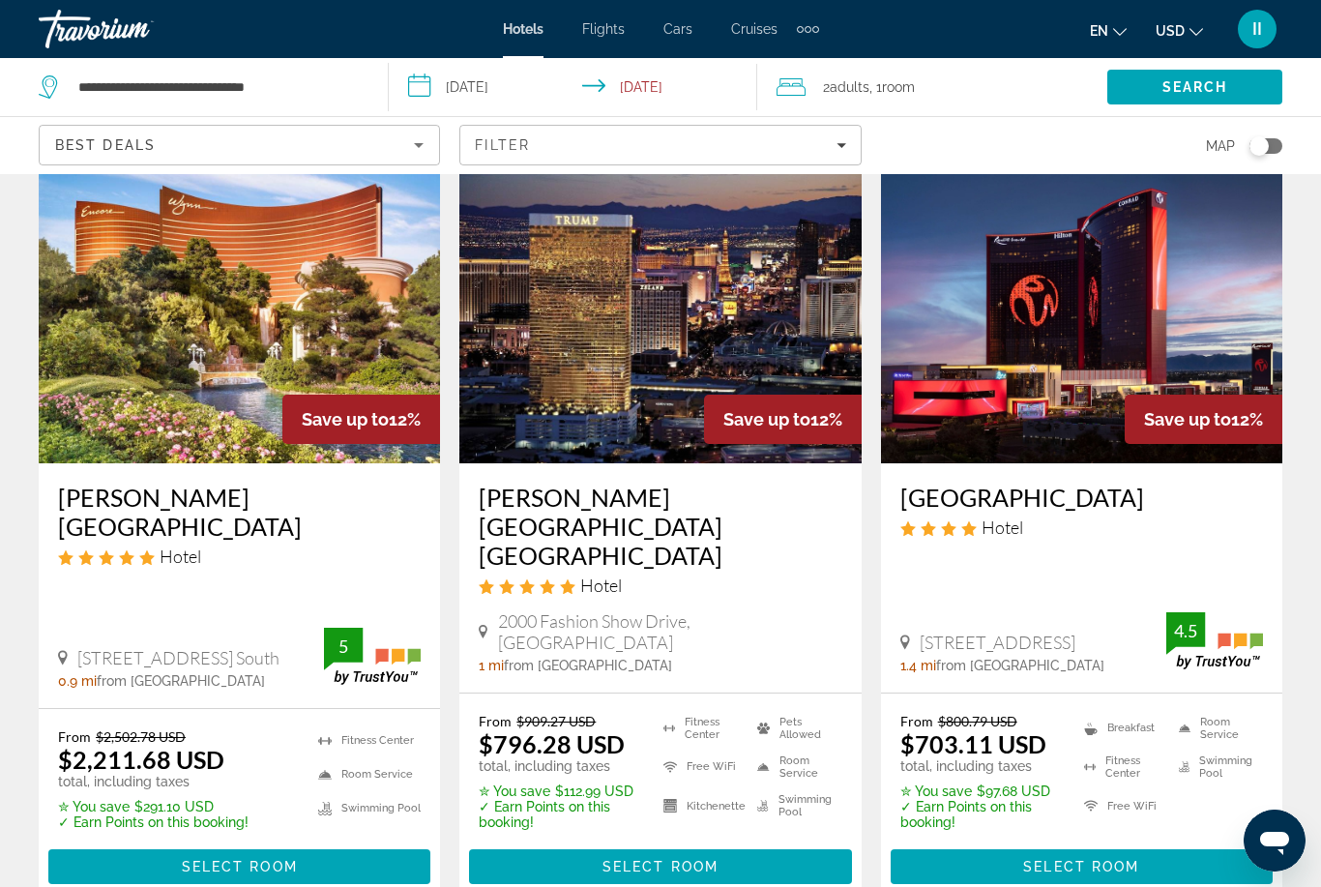
scroll to position [2440, 0]
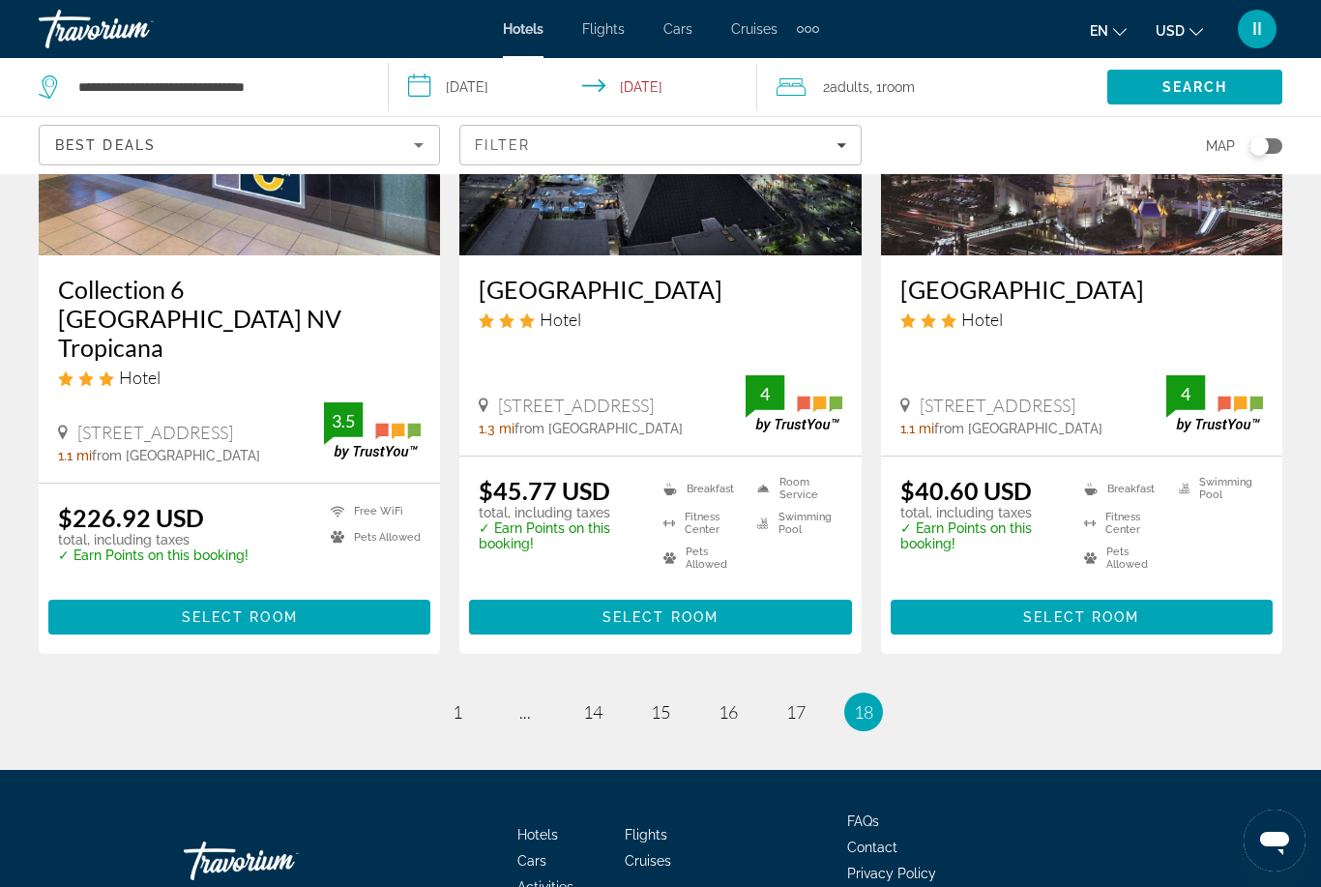
scroll to position [328, 0]
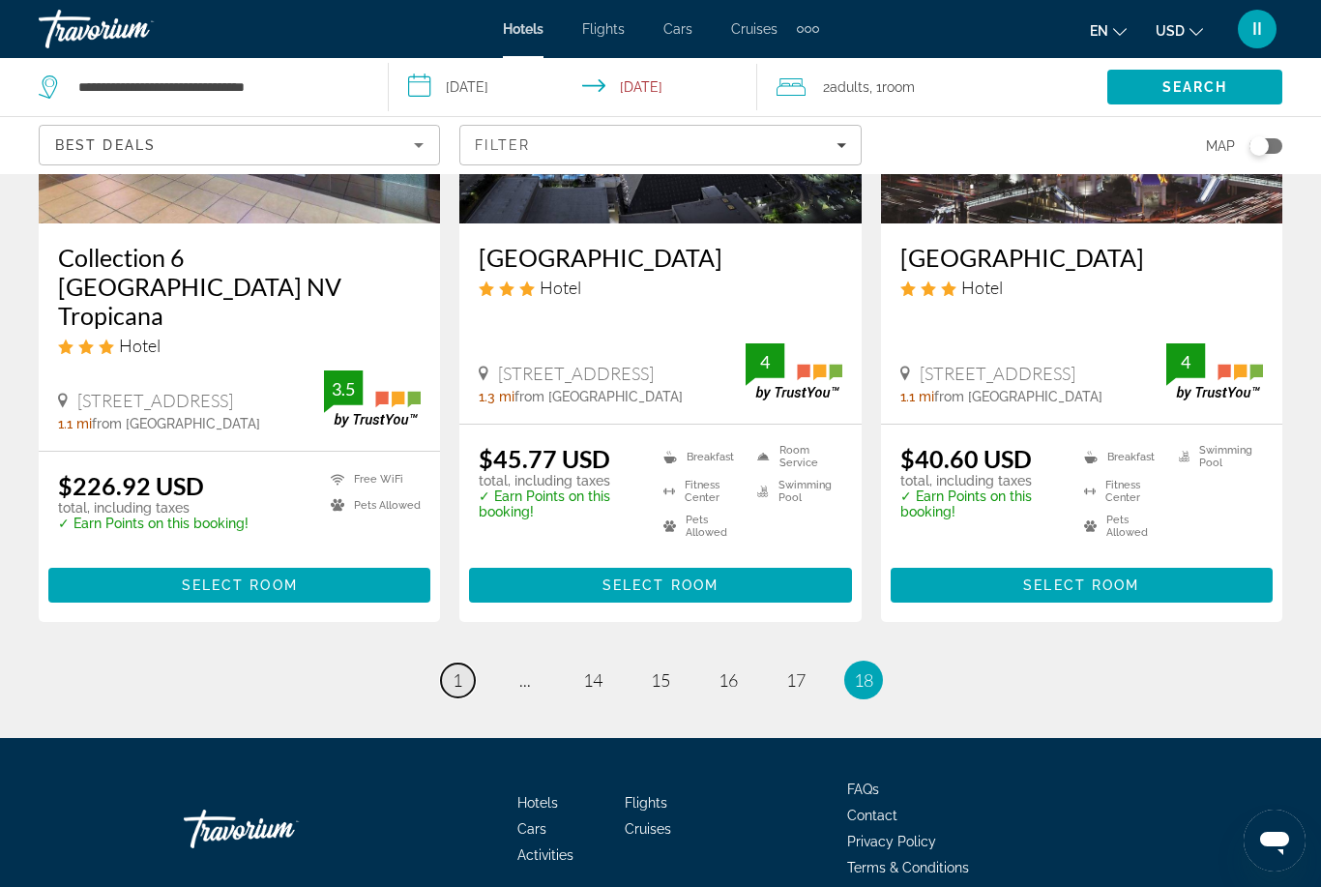
click at [460, 669] on span "1" at bounding box center [458, 679] width 10 height 21
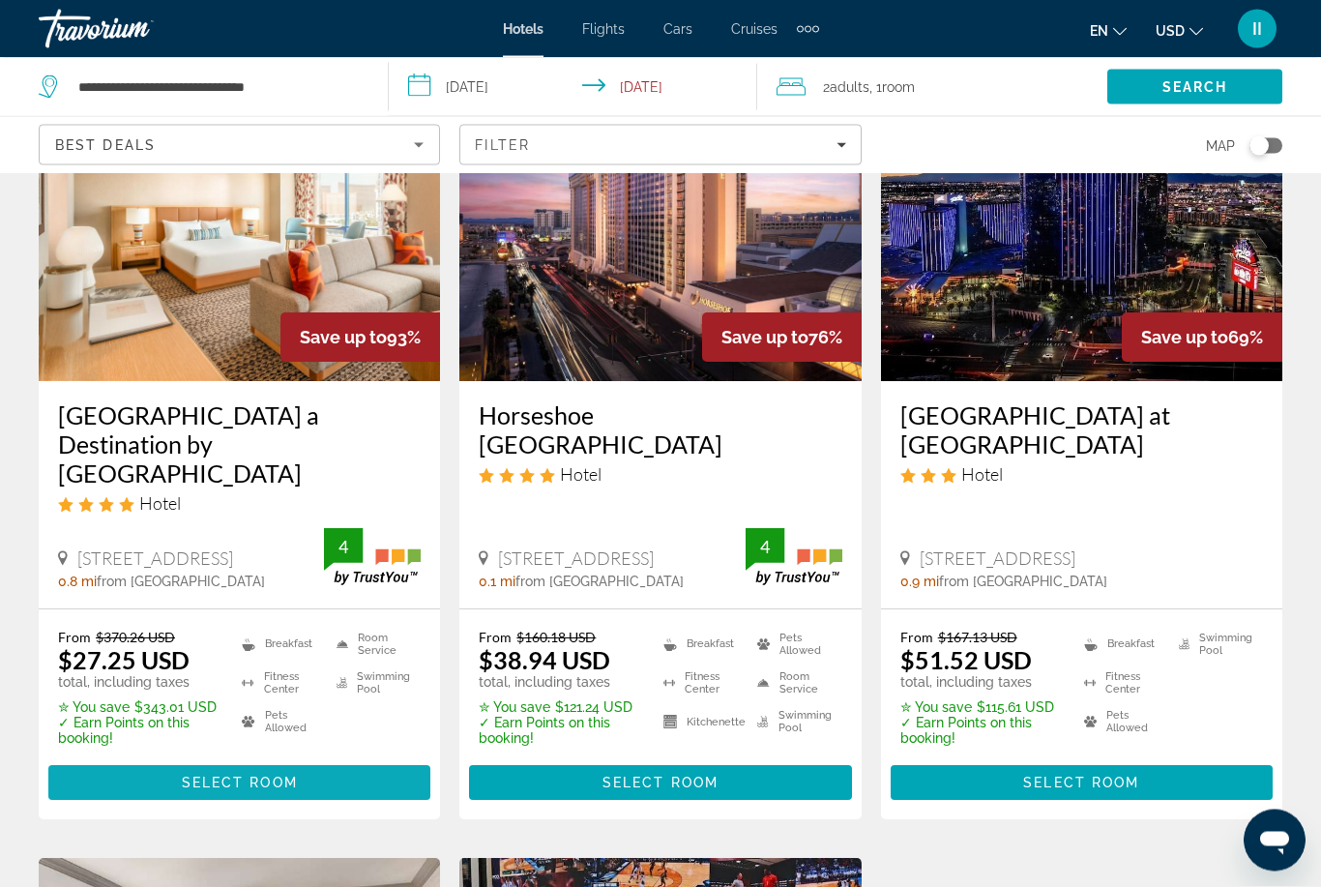
scroll to position [170, 0]
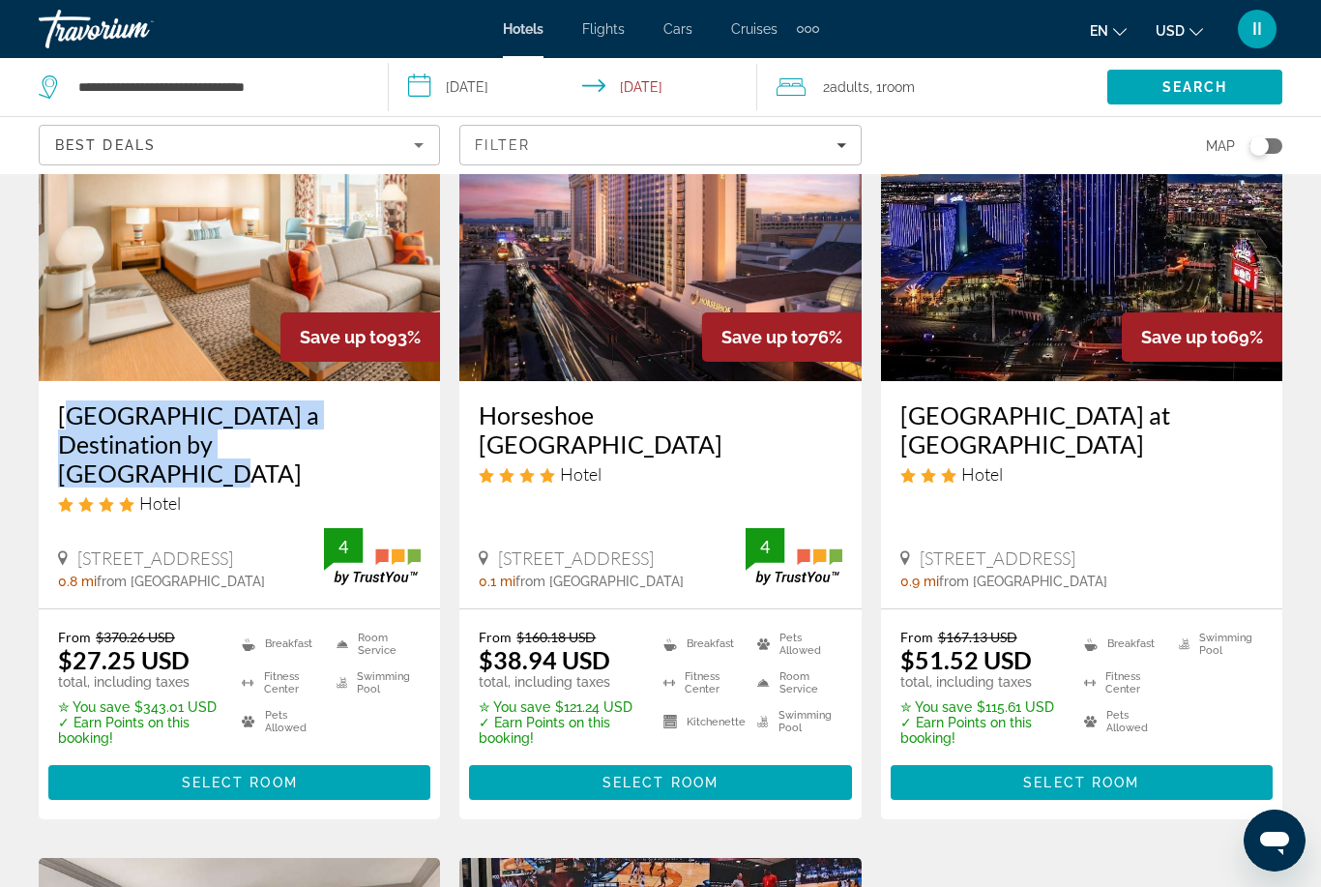
drag, startPoint x: 49, startPoint y: 395, endPoint x: 247, endPoint y: 444, distance: 203.4
click at [247, 444] on div "Rio Hotel & Casino a Destination by Hyatt Hotel Hotel 3700 W Flamingo Rd, Las V…" at bounding box center [239, 494] width 401 height 227
copy h3 "Rio Hotel & Casino a Destination by Hyatt Hotel"
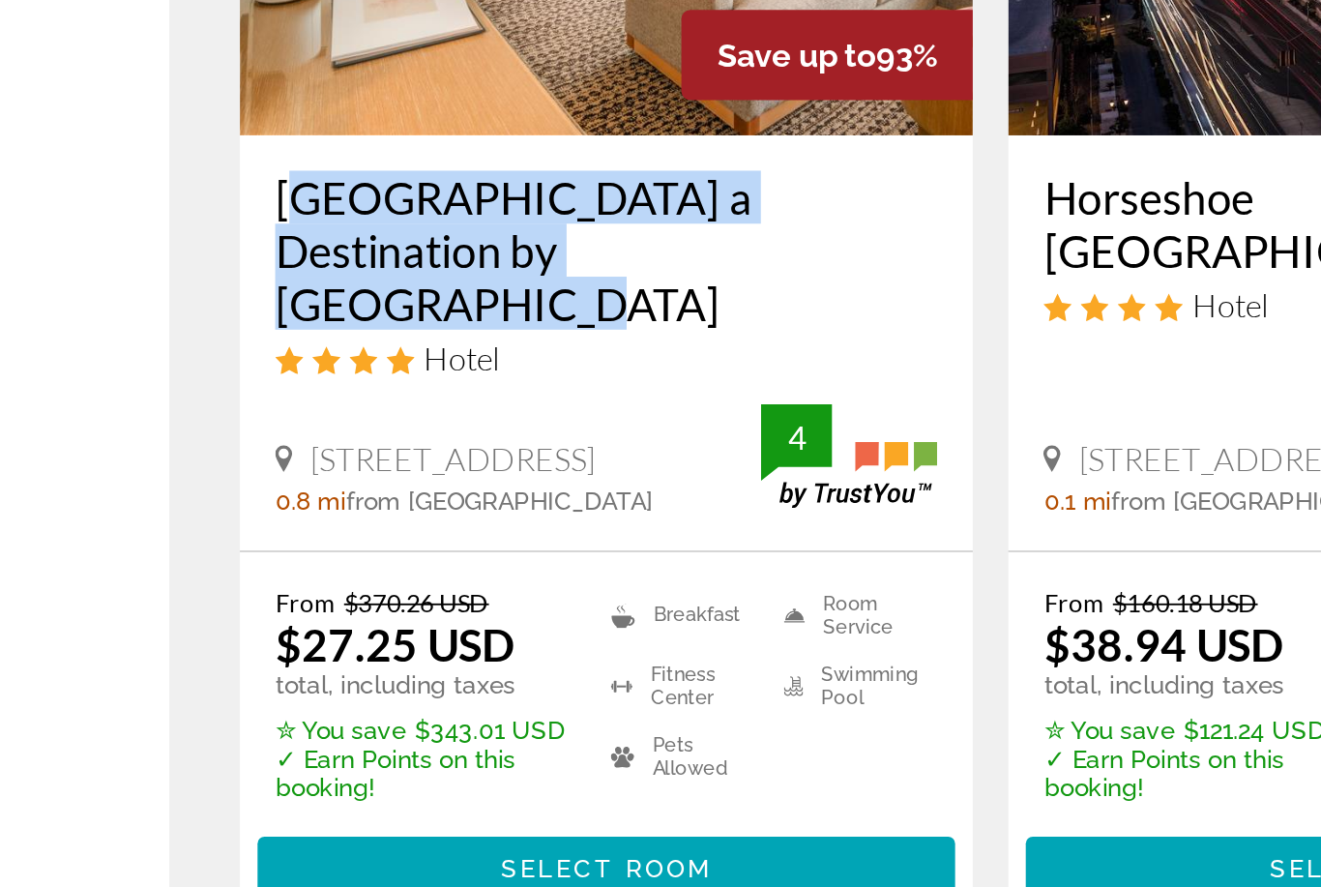
scroll to position [120, 0]
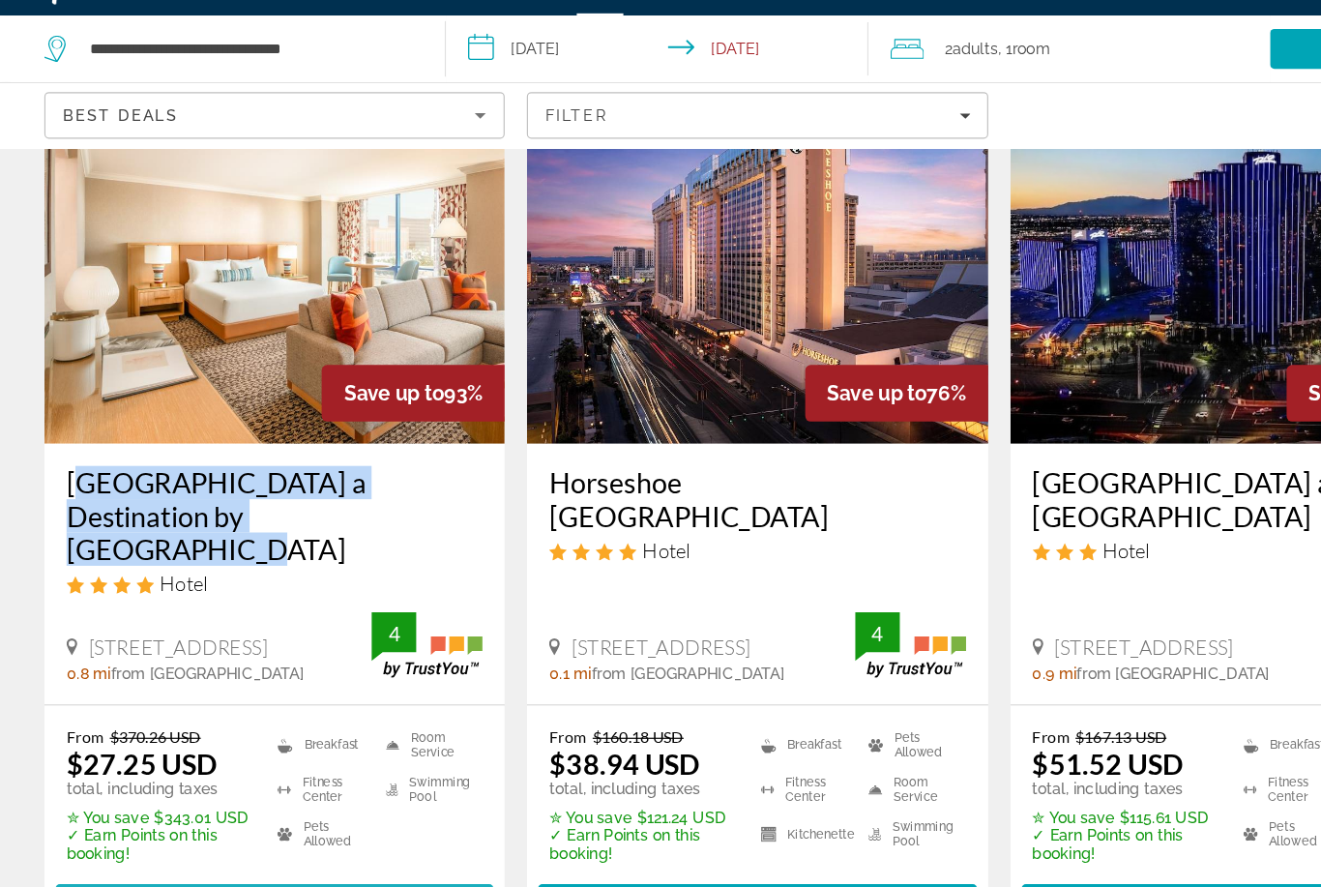
click at [245, 810] on span "Main content" at bounding box center [239, 833] width 382 height 46
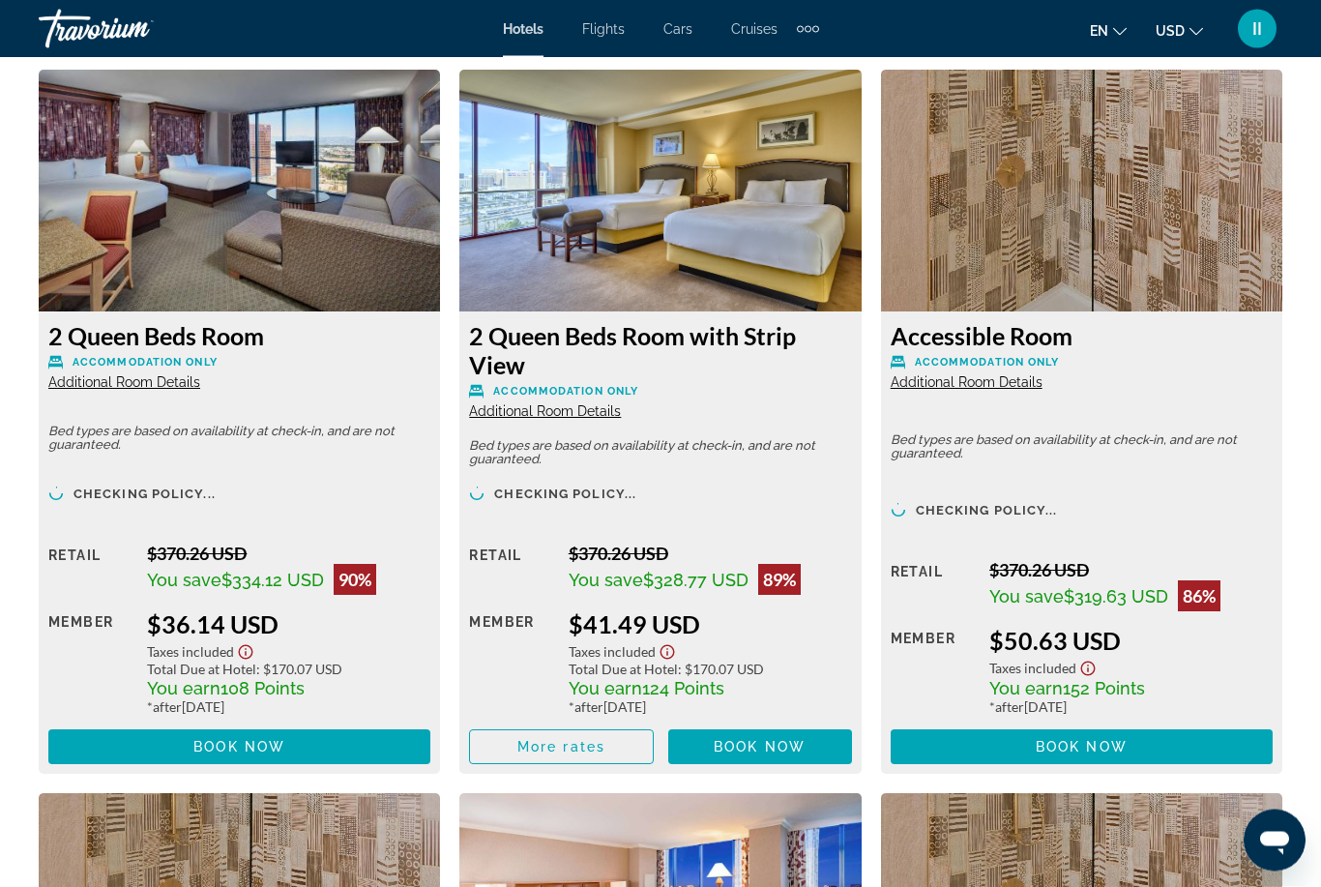
scroll to position [3705, 0]
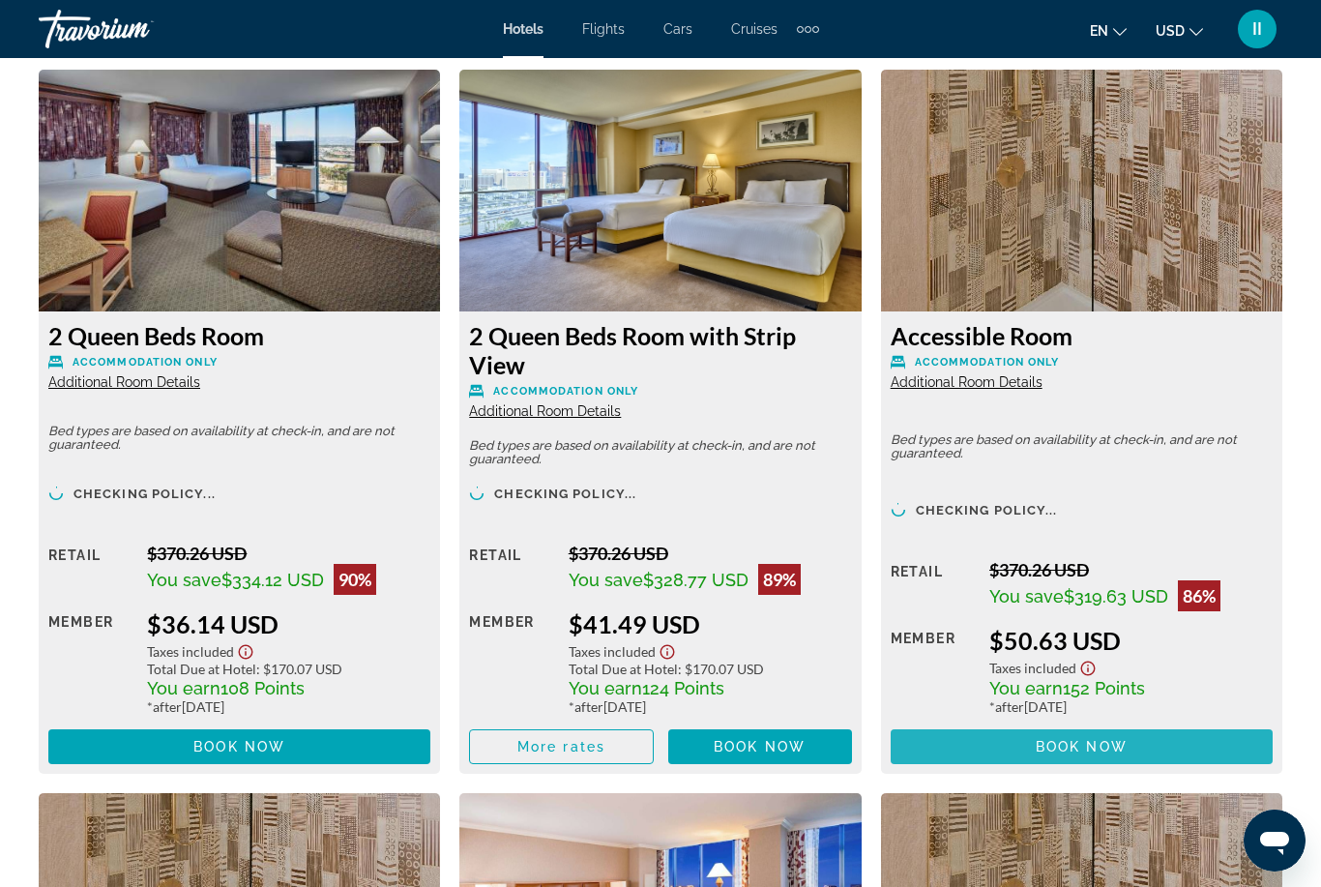
click at [1052, 755] on span "Main content" at bounding box center [1082, 747] width 382 height 46
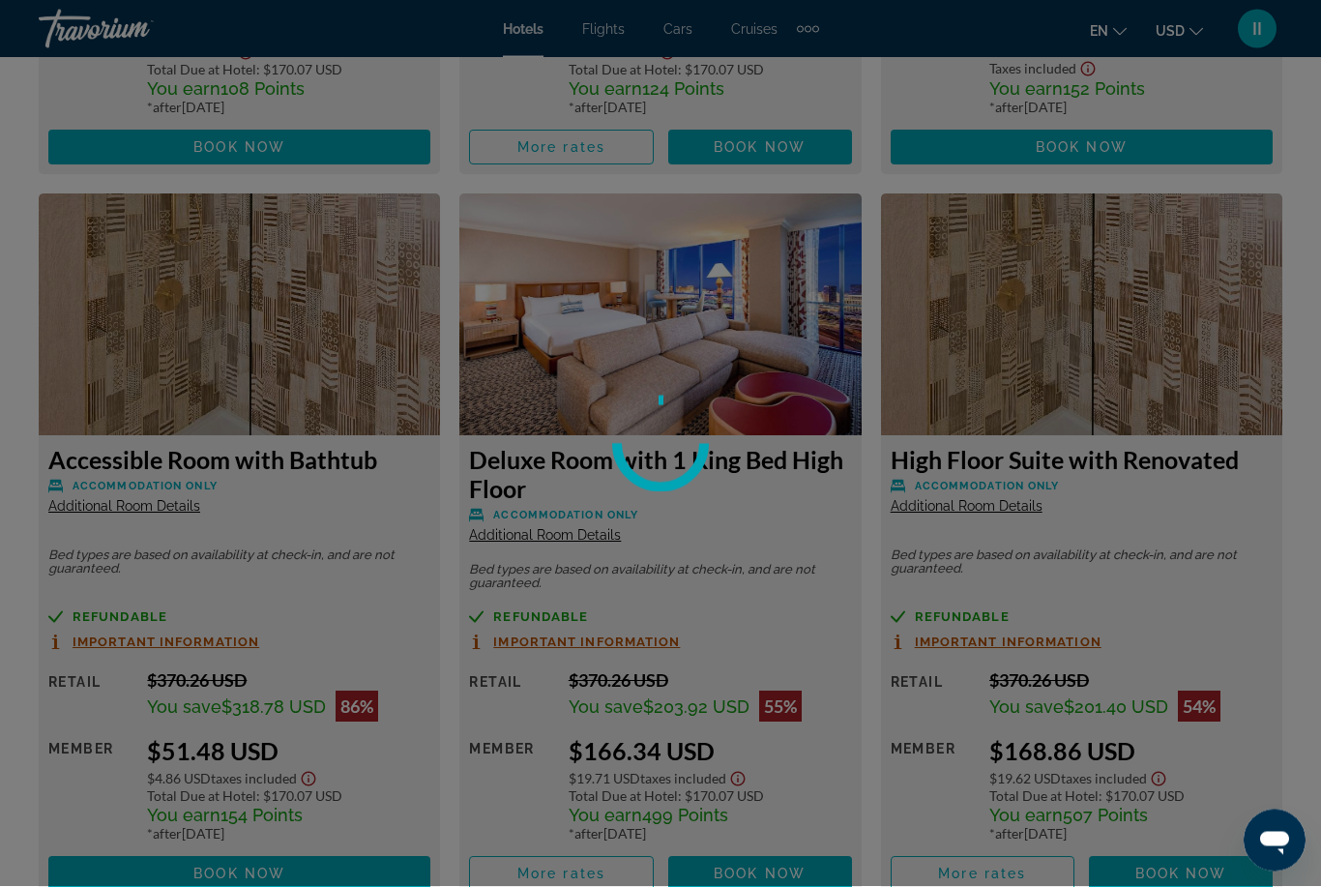
scroll to position [4446, 0]
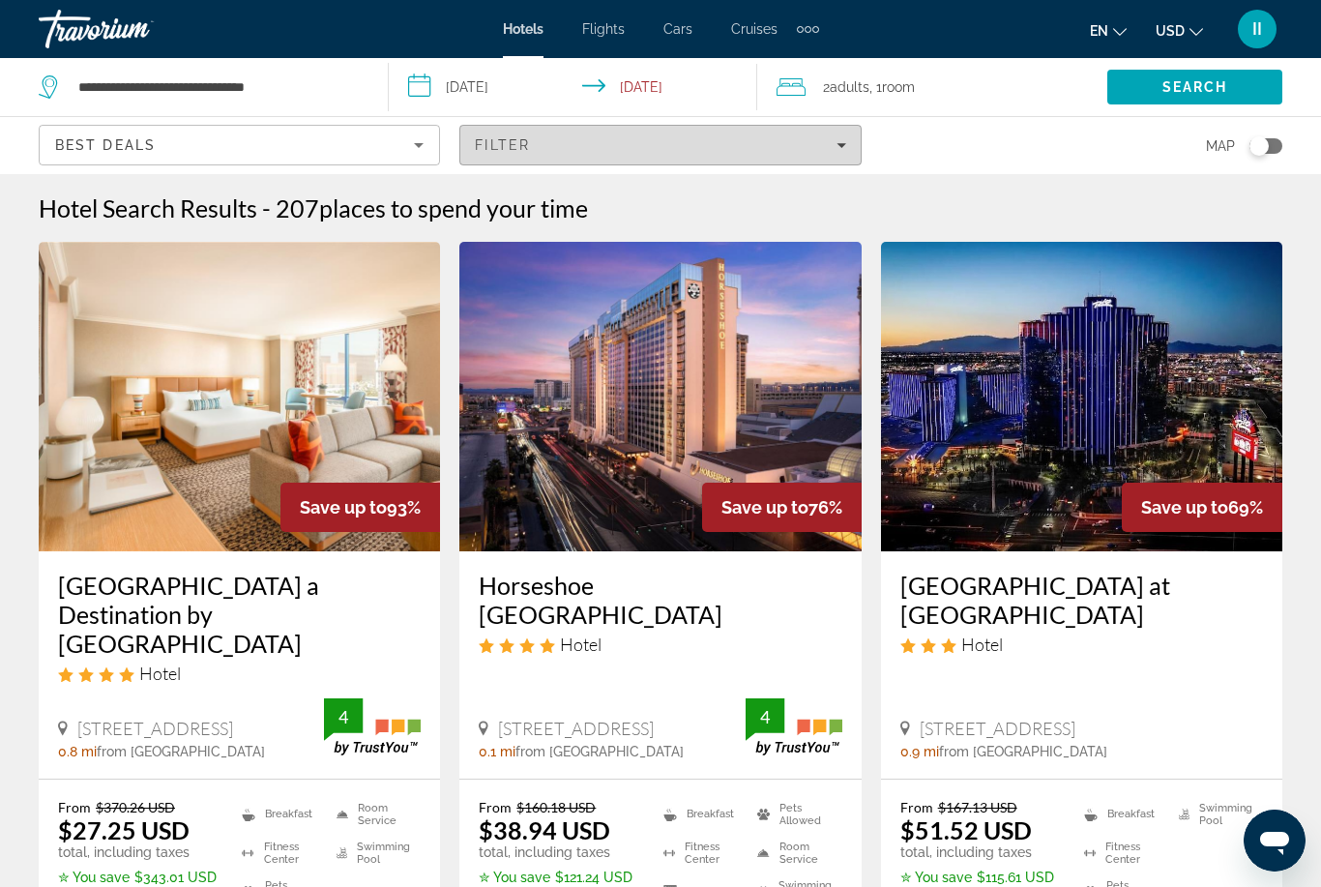
click at [733, 143] on div "Filter" at bounding box center [660, 144] width 371 height 15
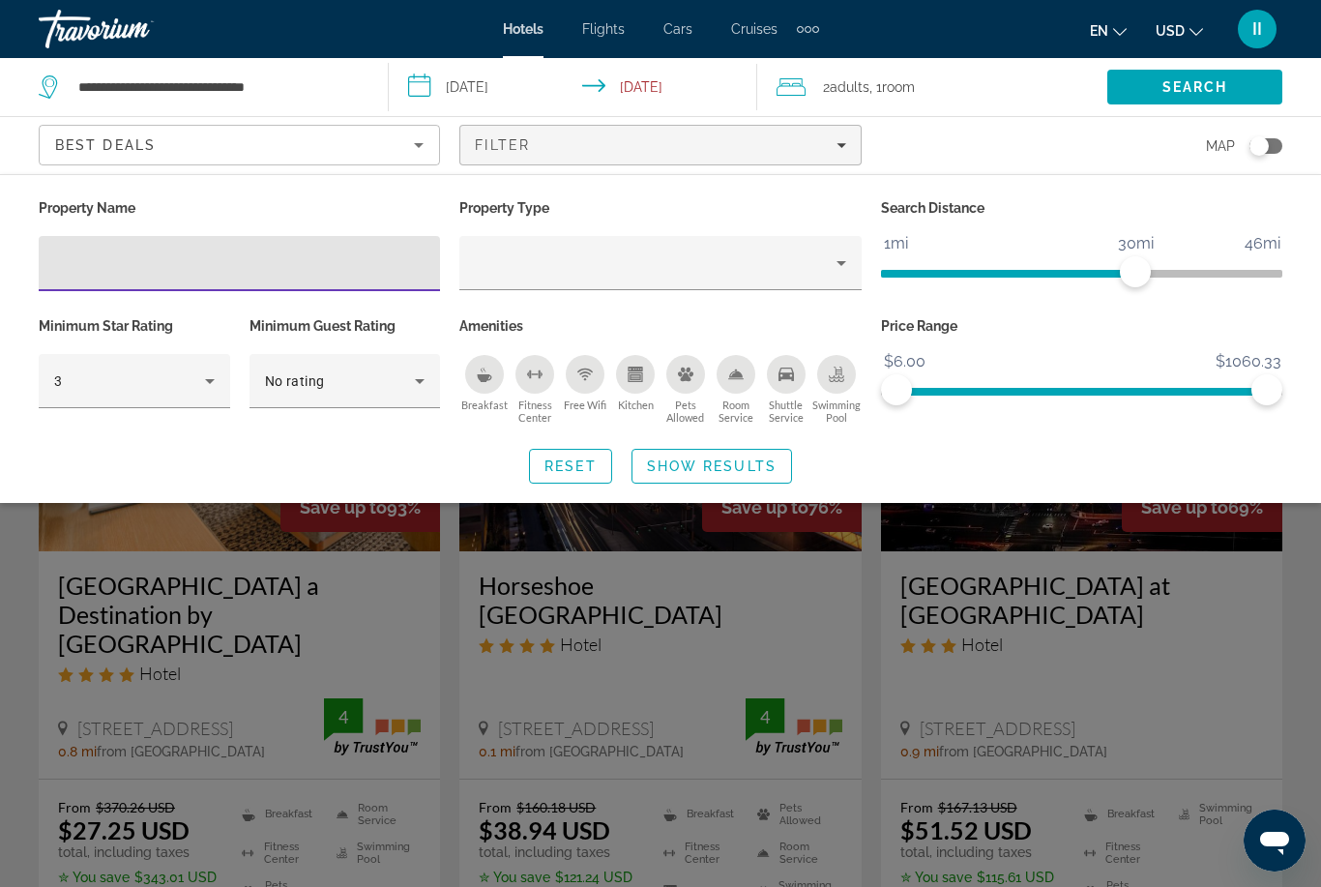
click at [252, 274] on input "Hotel Filters" at bounding box center [239, 263] width 371 height 23
type input "*****"
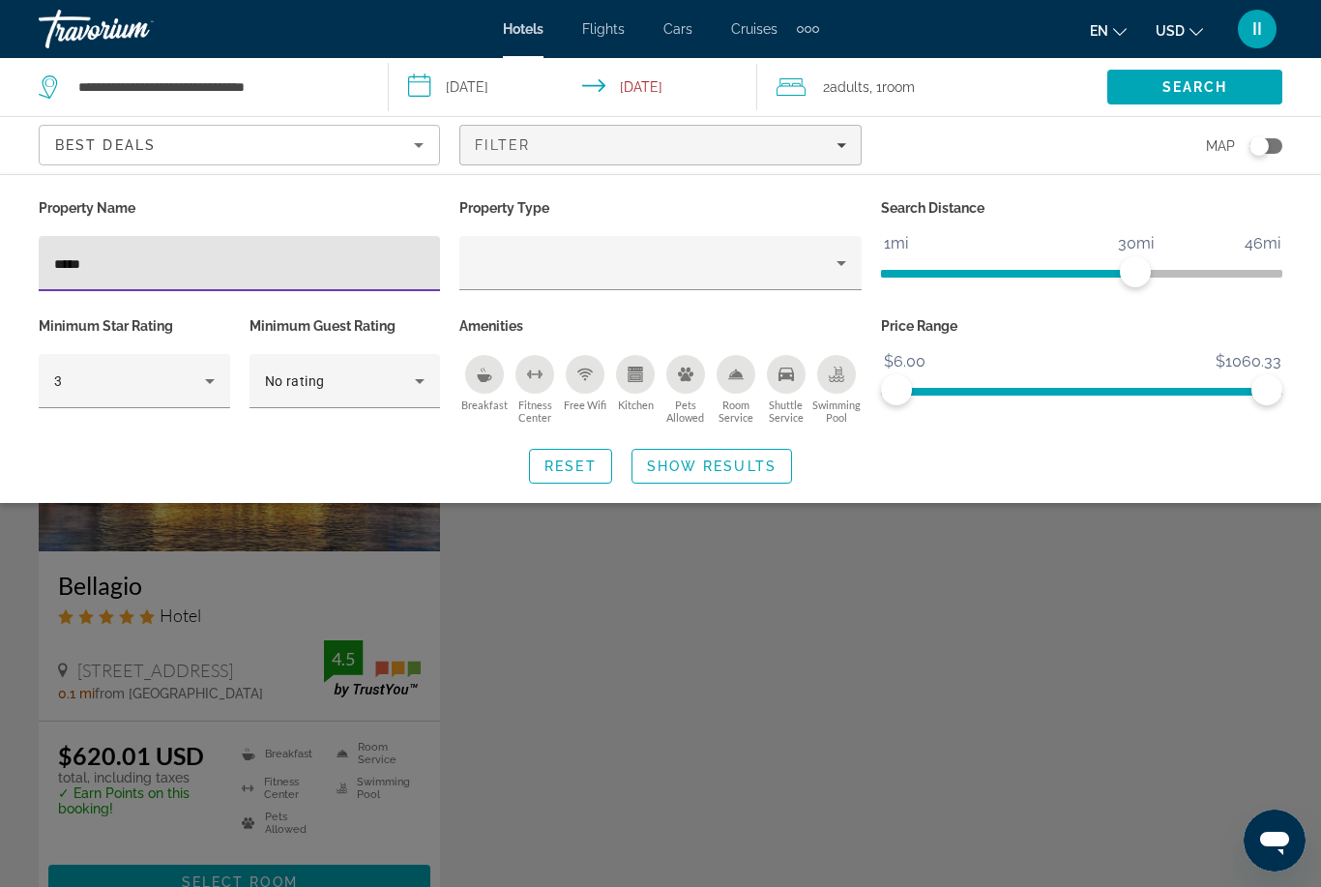
click at [587, 614] on div "Search widget" at bounding box center [660, 588] width 1321 height 597
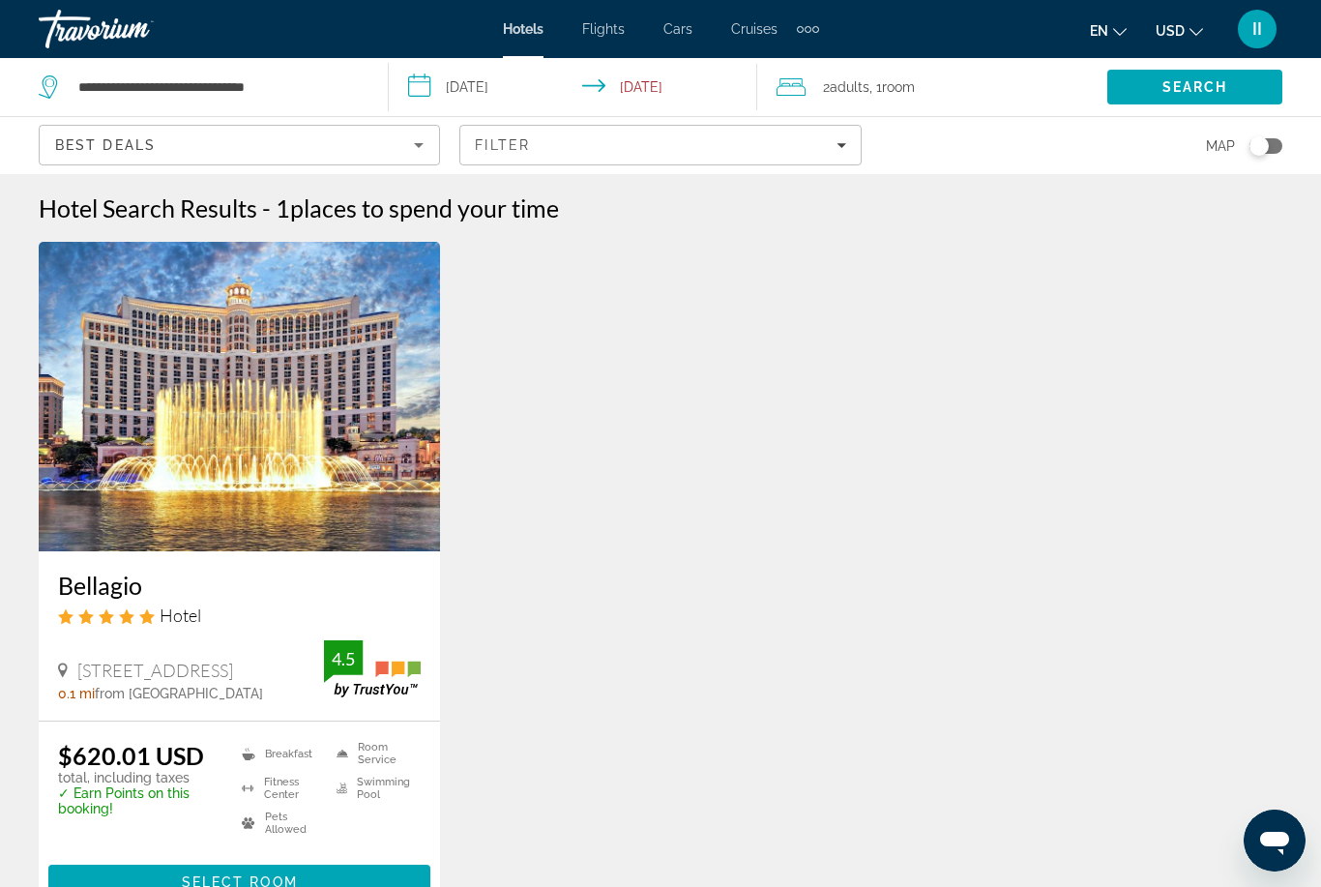
drag, startPoint x: 48, startPoint y: 574, endPoint x: 193, endPoint y: 583, distance: 144.5
click at [194, 584] on div "Bellagio Hotel 3600 Las Vegas Boulevard South 0.1 mi from Las Vegas city center…" at bounding box center [239, 635] width 401 height 169
copy h3 "Bellagio"
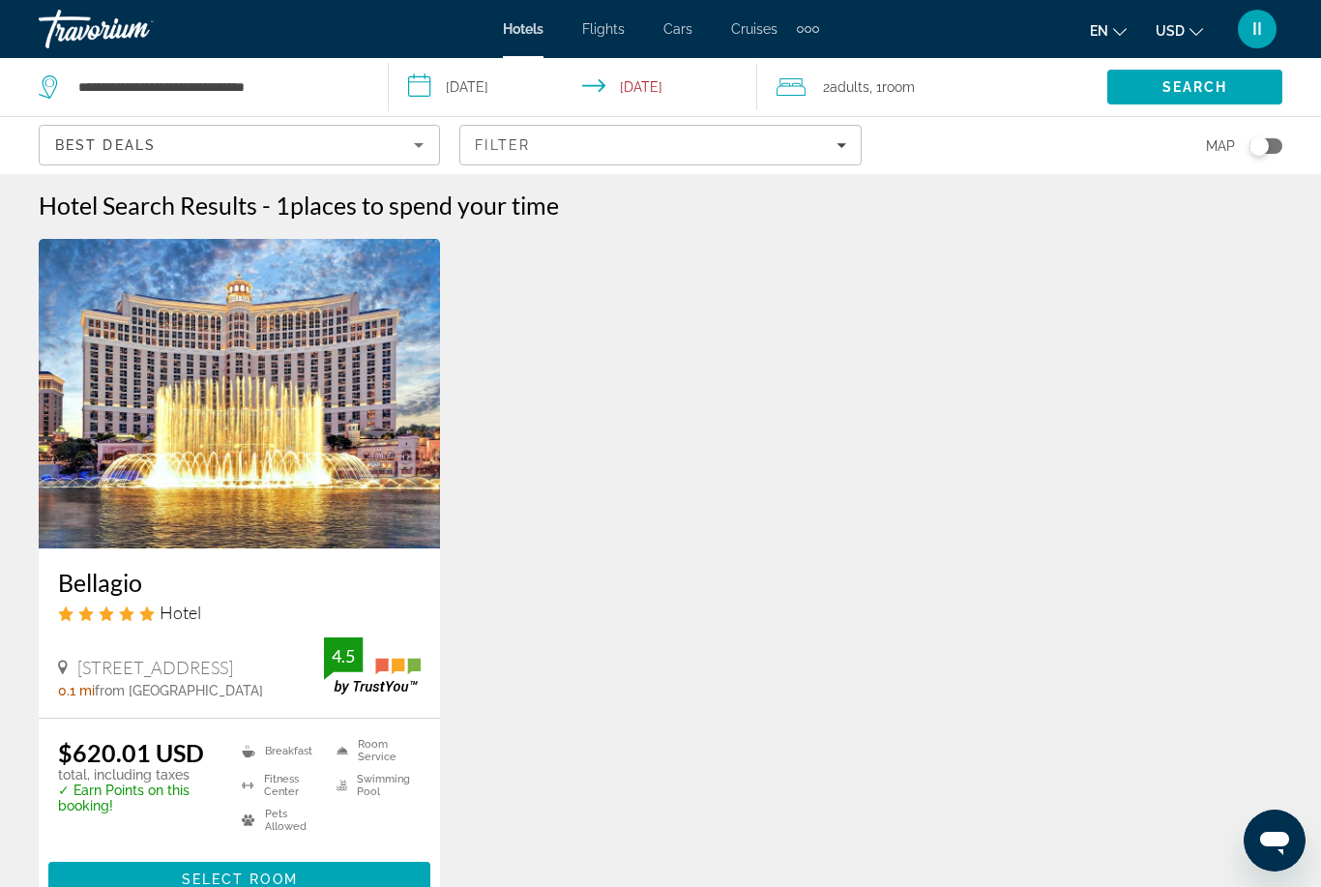
scroll to position [30, 0]
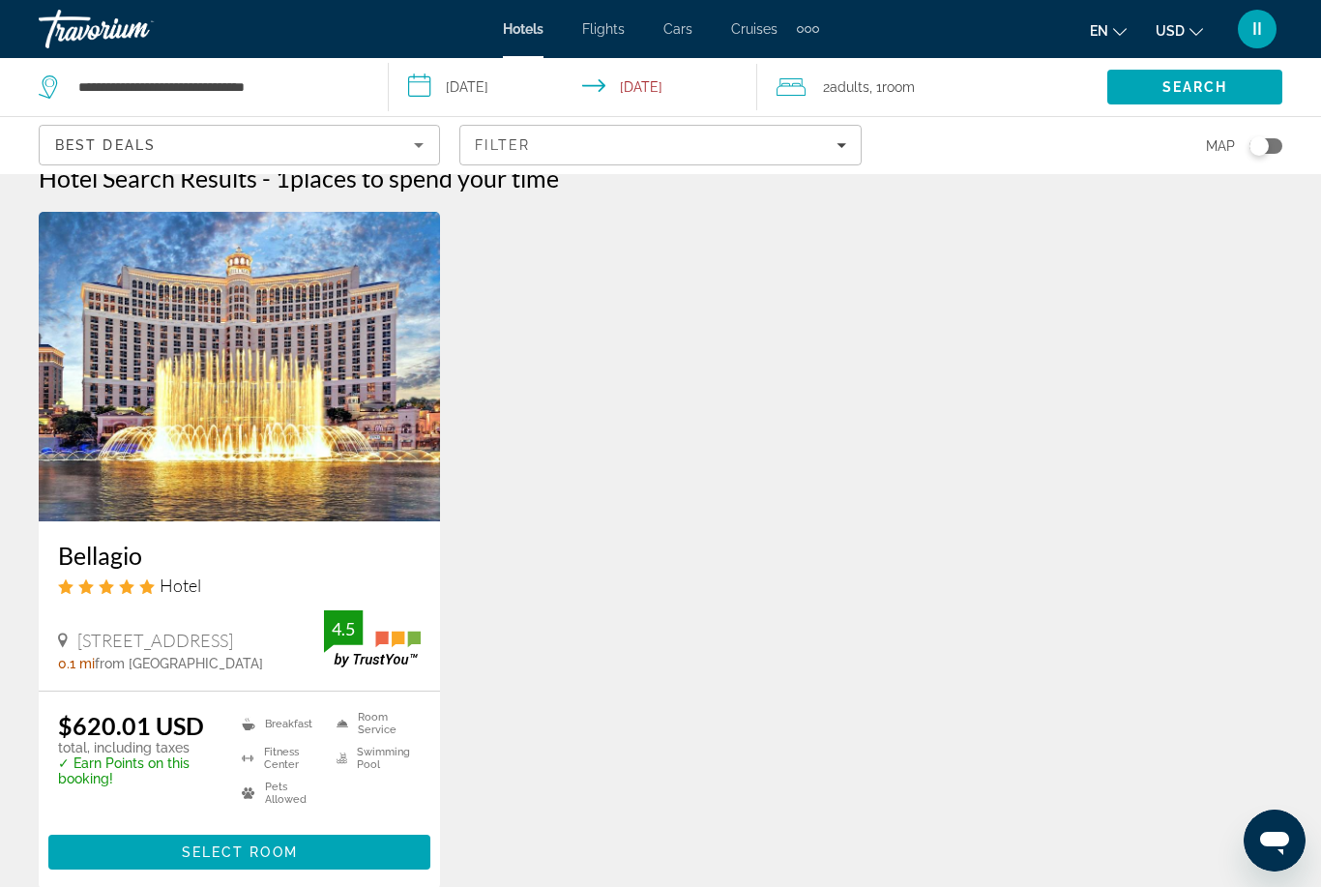
click at [274, 847] on span "Select Room" at bounding box center [240, 852] width 116 height 15
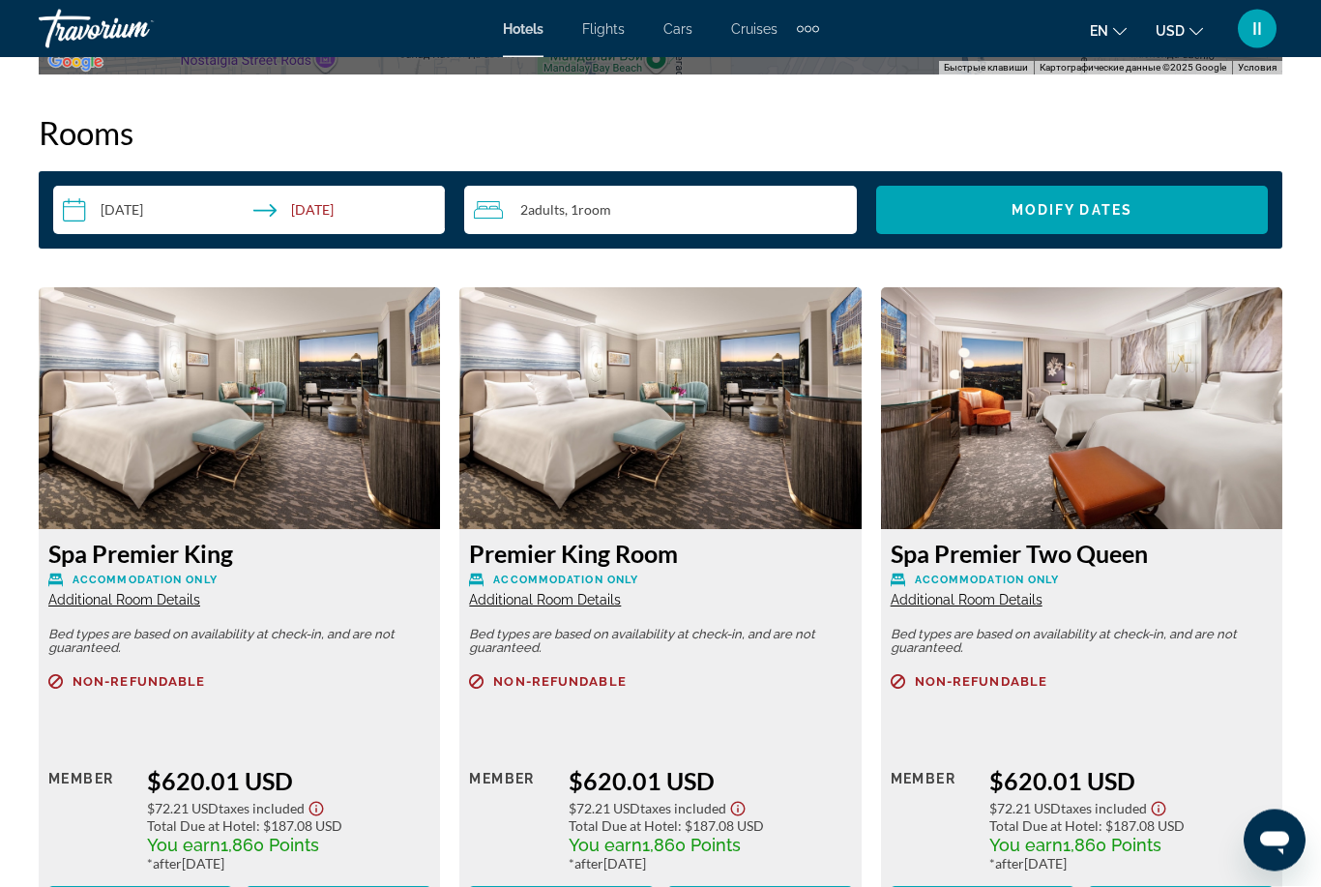
scroll to position [2790, 0]
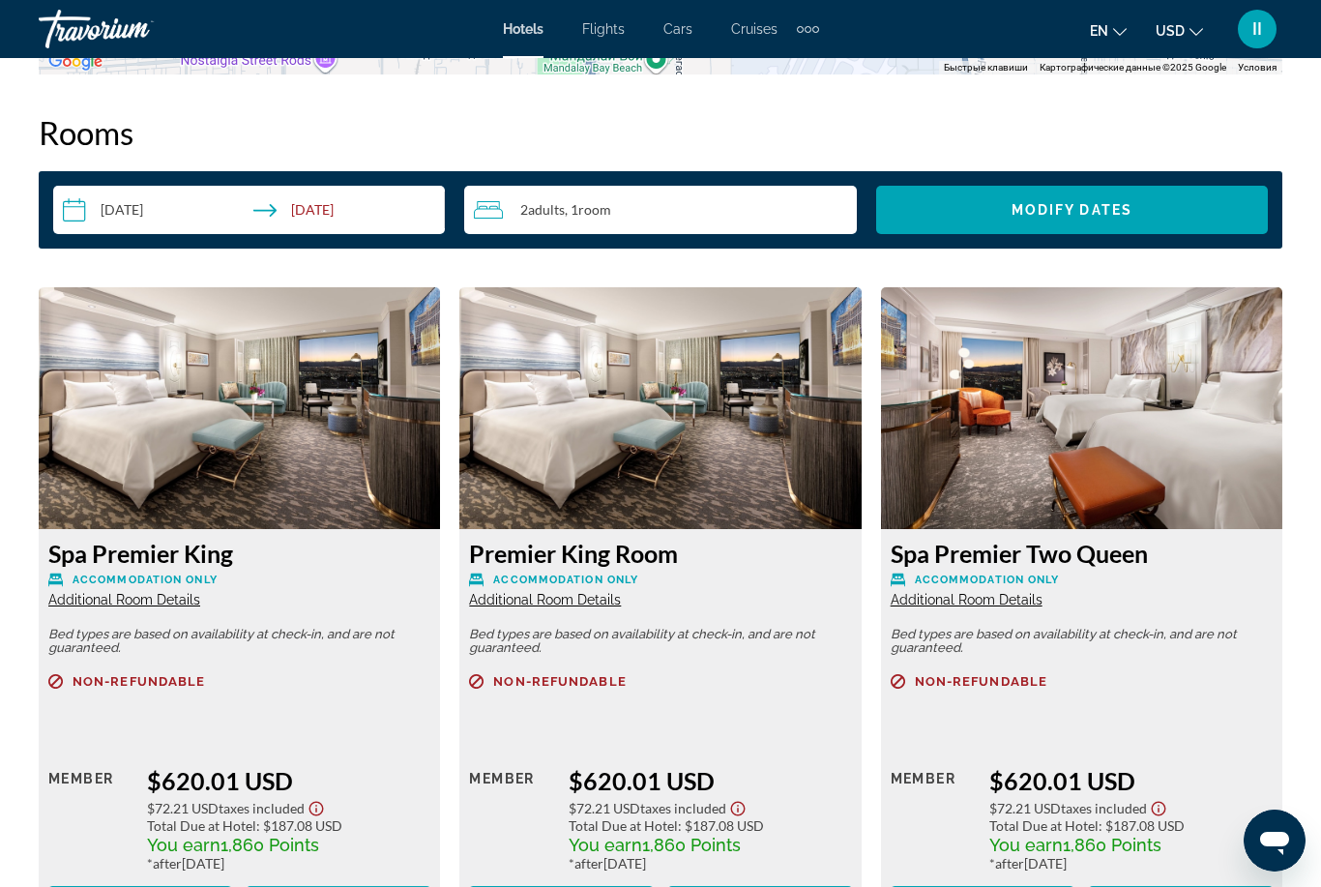
click at [340, 886] on span "Book now" at bounding box center [339, 903] width 92 height 15
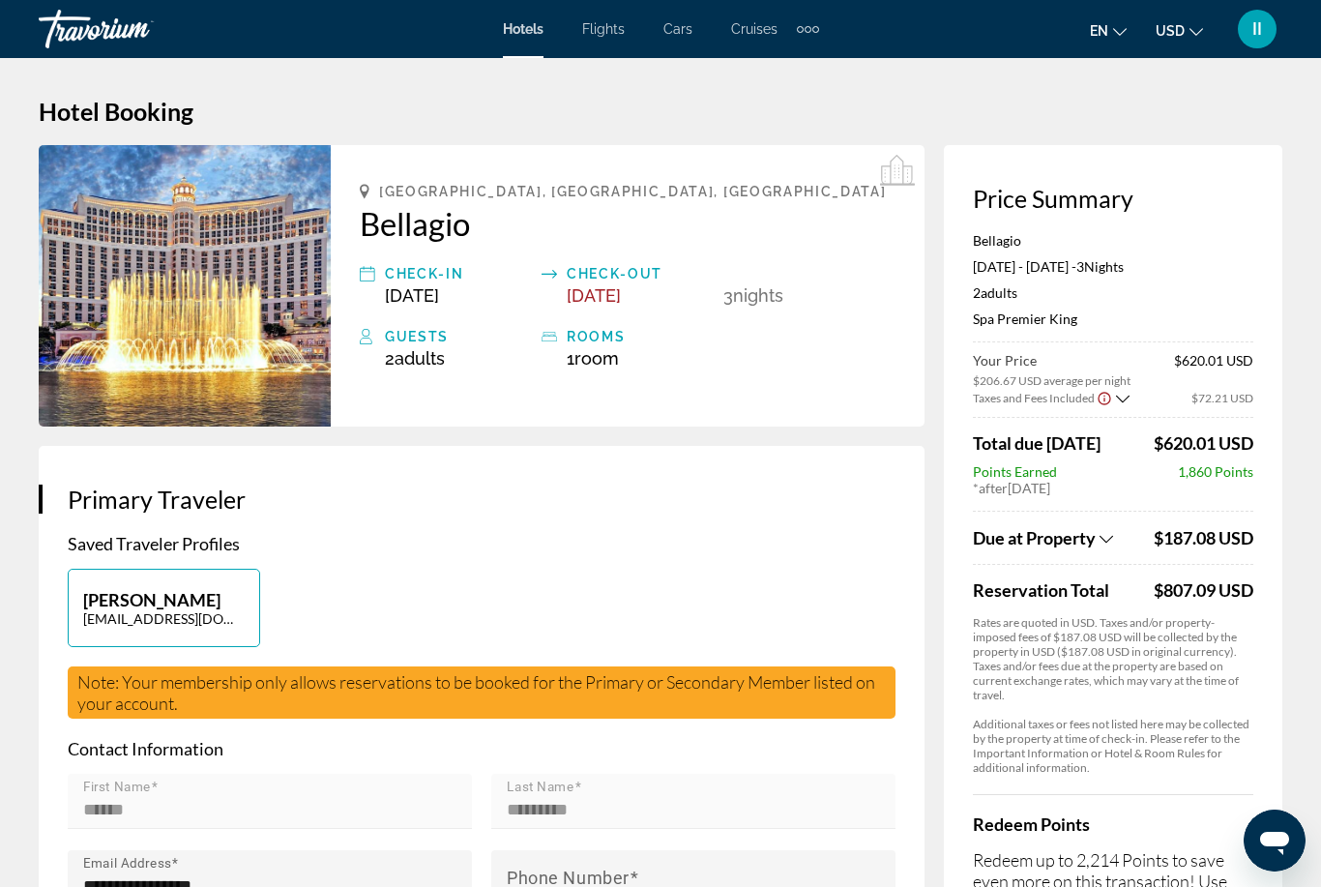
click at [800, 34] on div "Extra navigation items" at bounding box center [808, 29] width 22 height 29
click at [776, 70] on span "Activities" at bounding box center [776, 64] width 56 height 15
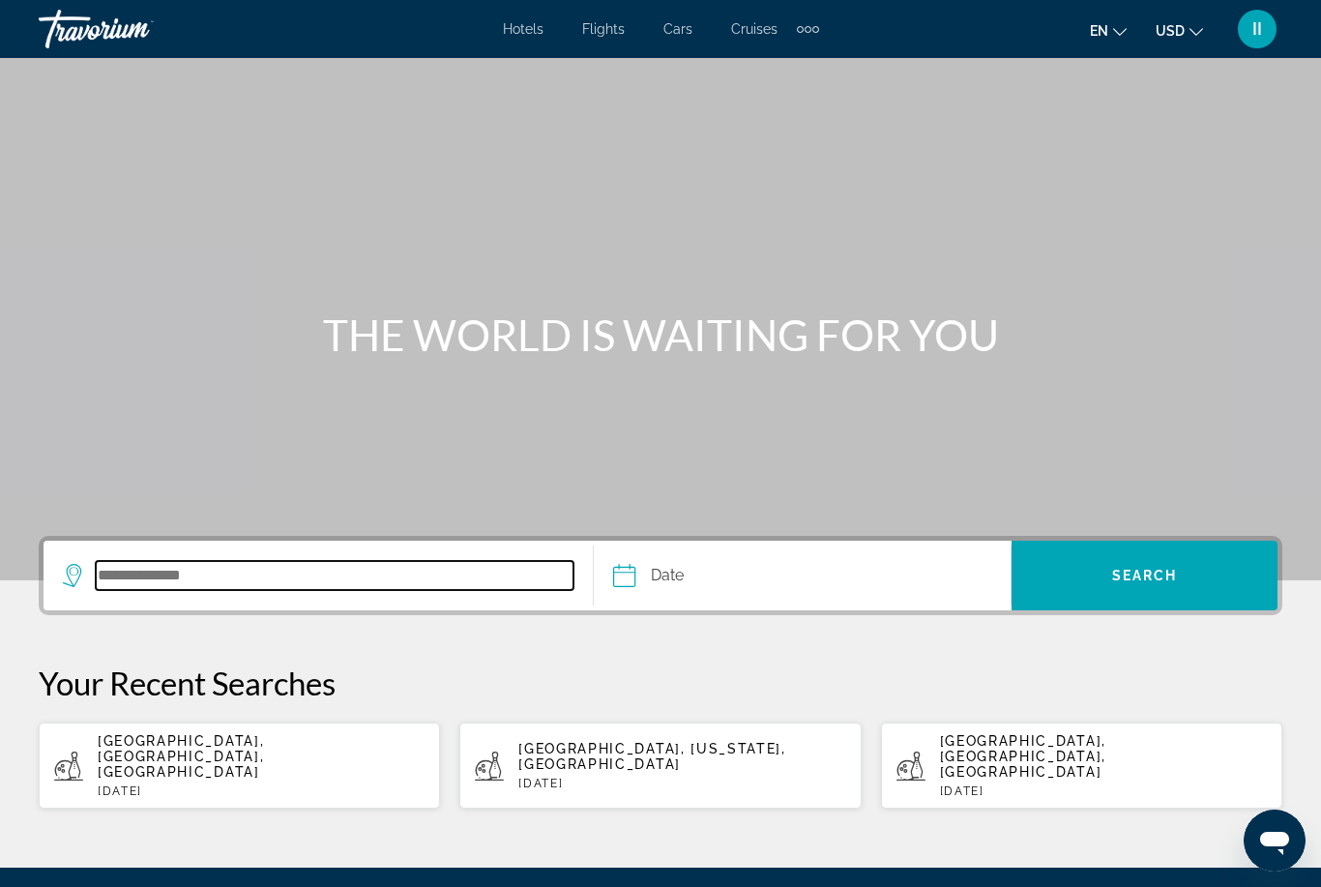
click at [178, 579] on input "Search destination" at bounding box center [335, 575] width 478 height 29
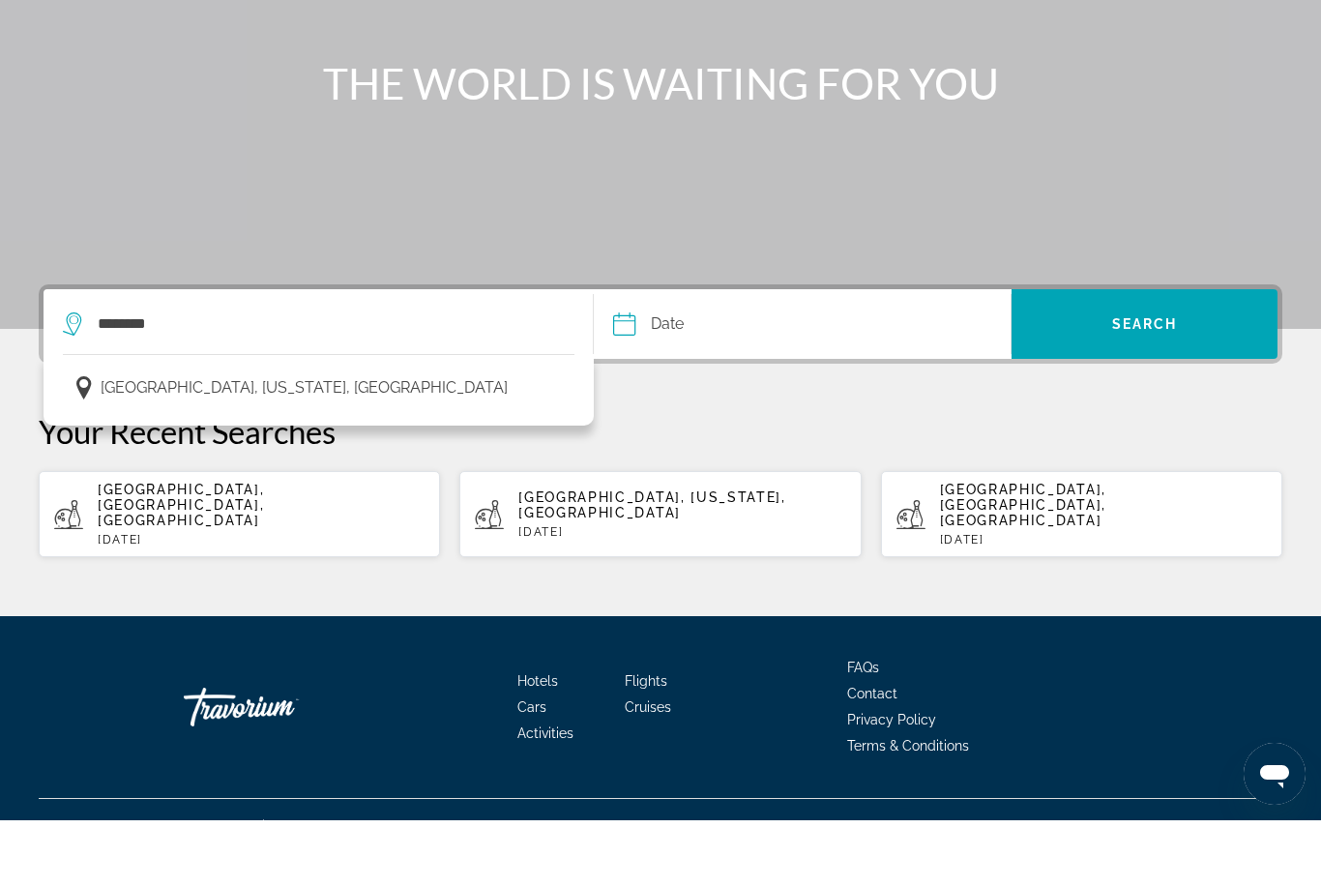
click at [150, 441] on span "Las Vegas, Nevada, USA" at bounding box center [304, 454] width 407 height 27
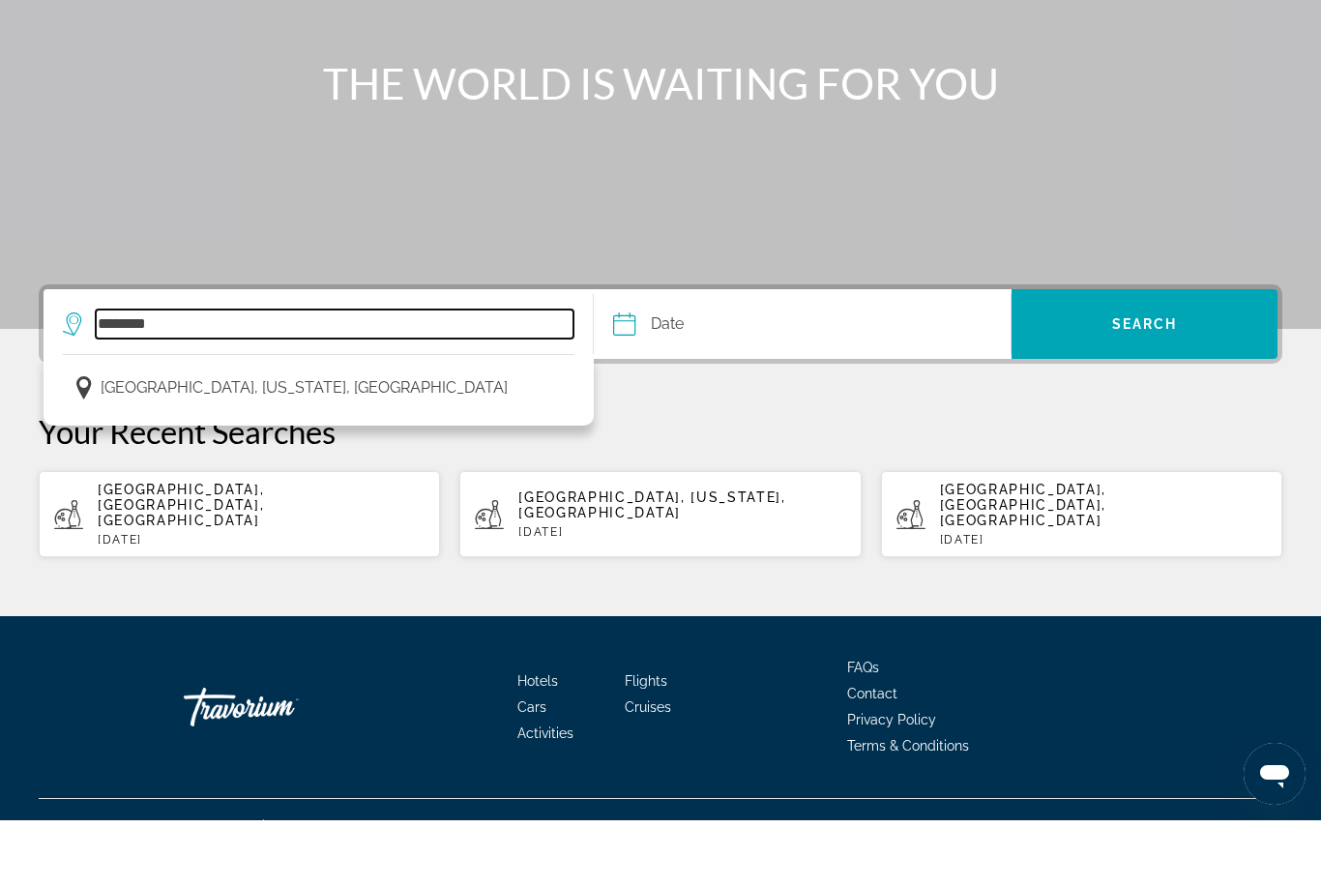
type input "**********"
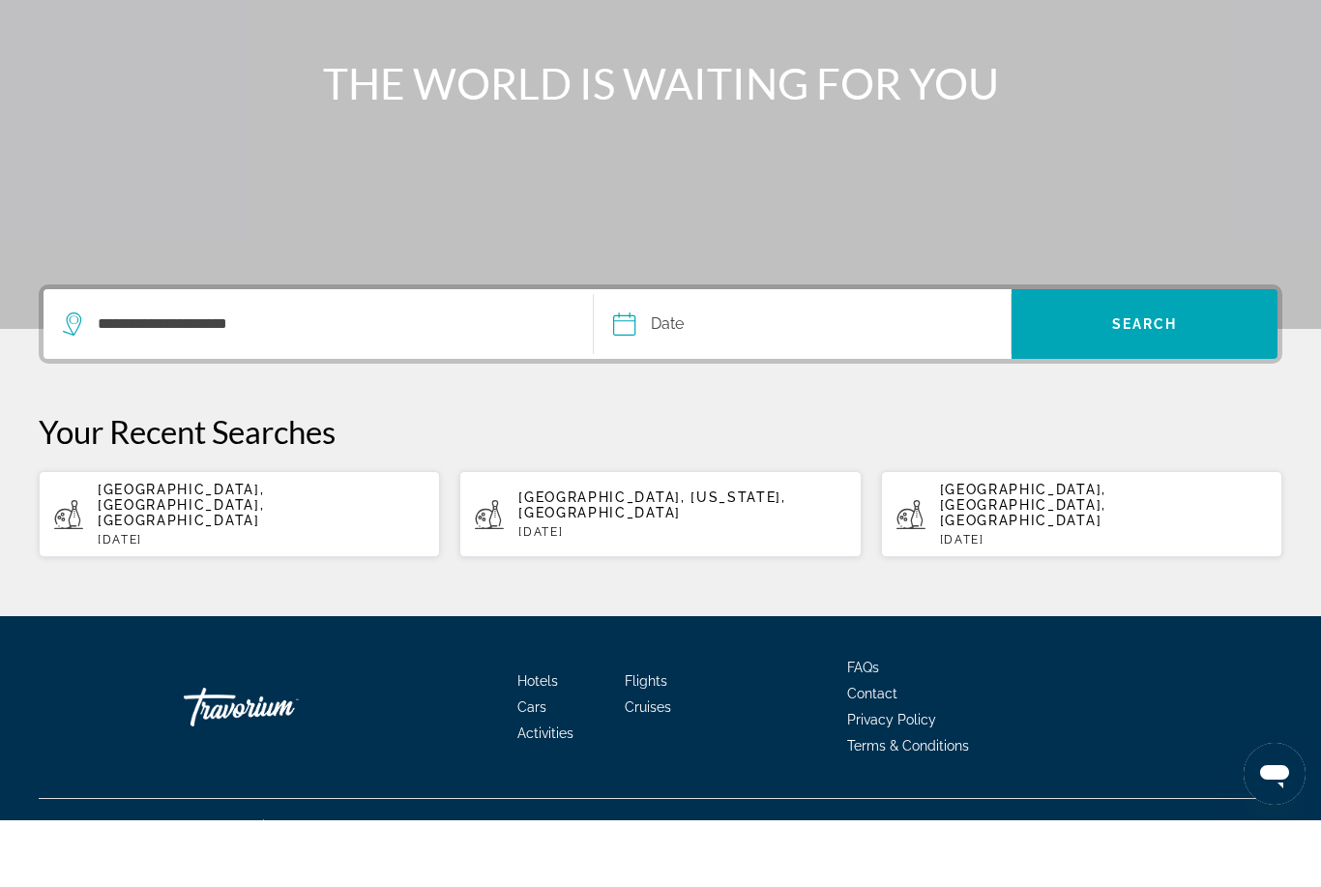
click at [717, 356] on input "Date" at bounding box center [712, 393] width 207 height 75
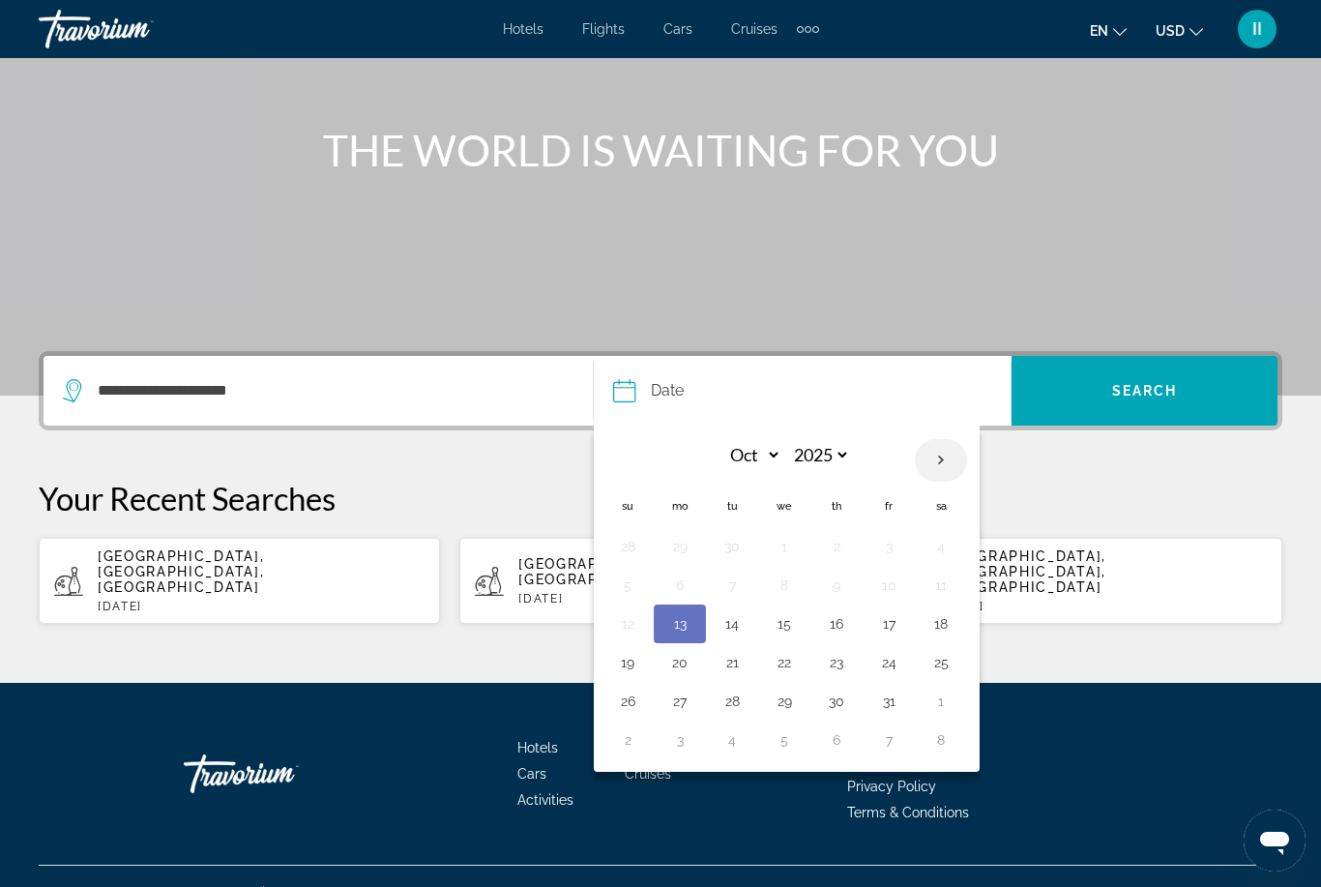
click at [936, 472] on th "Next month" at bounding box center [941, 460] width 52 height 43
select select "*"
select select "****"
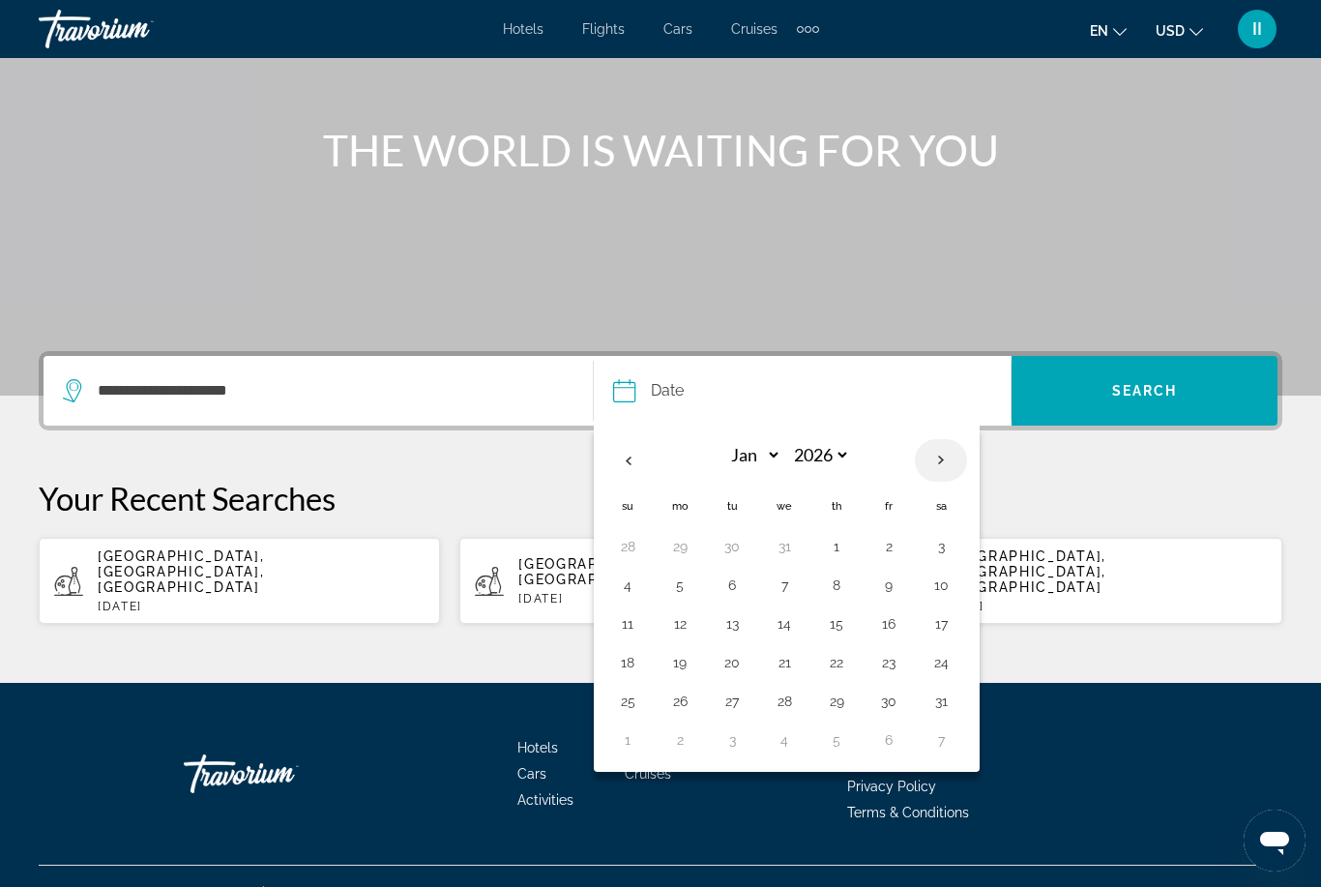
click at [936, 472] on th "Next month" at bounding box center [941, 460] width 52 height 43
click at [635, 452] on th "Previous month" at bounding box center [628, 460] width 52 height 43
select select "*"
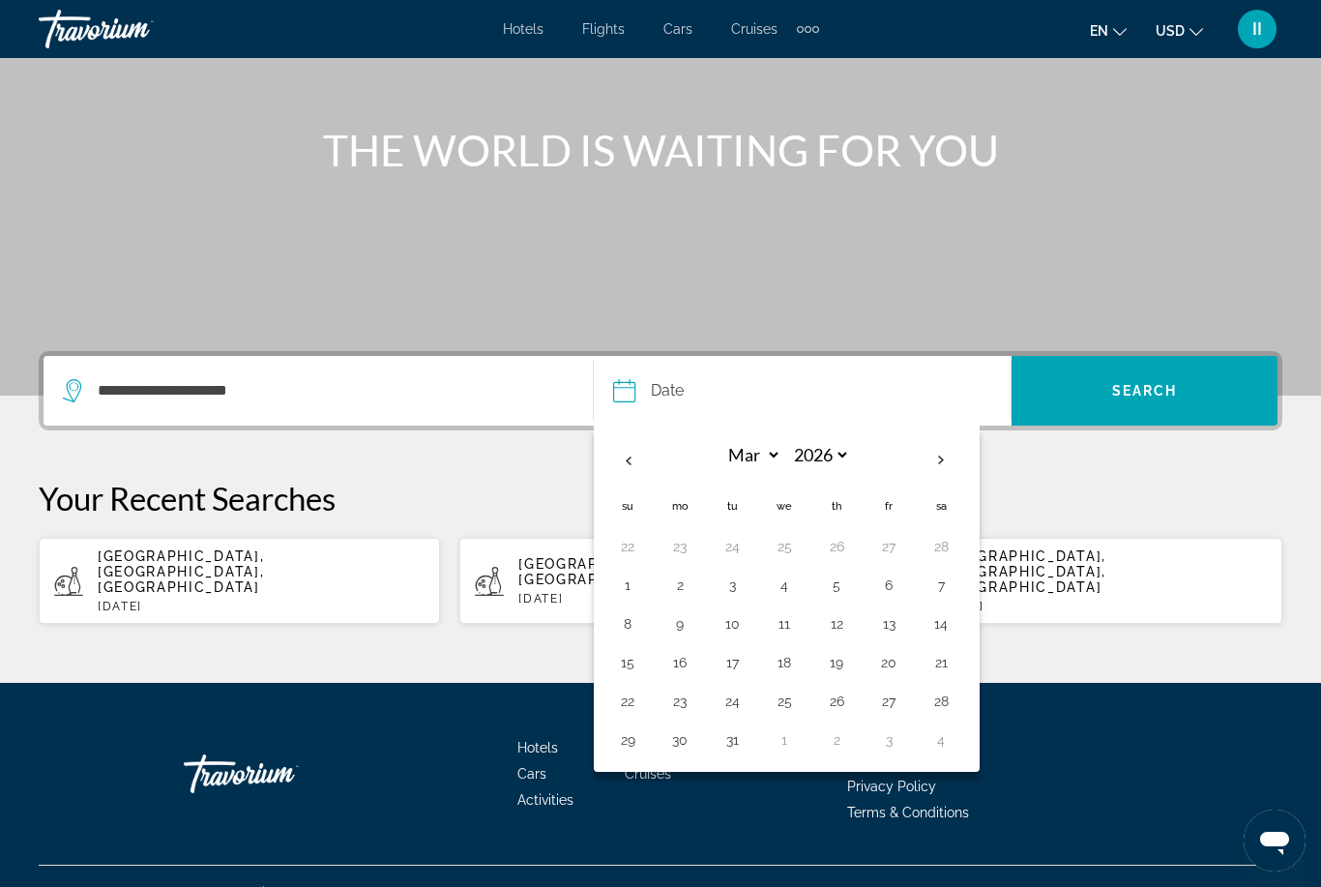
click at [734, 702] on button "24" at bounding box center [732, 701] width 31 height 27
type input "**********"
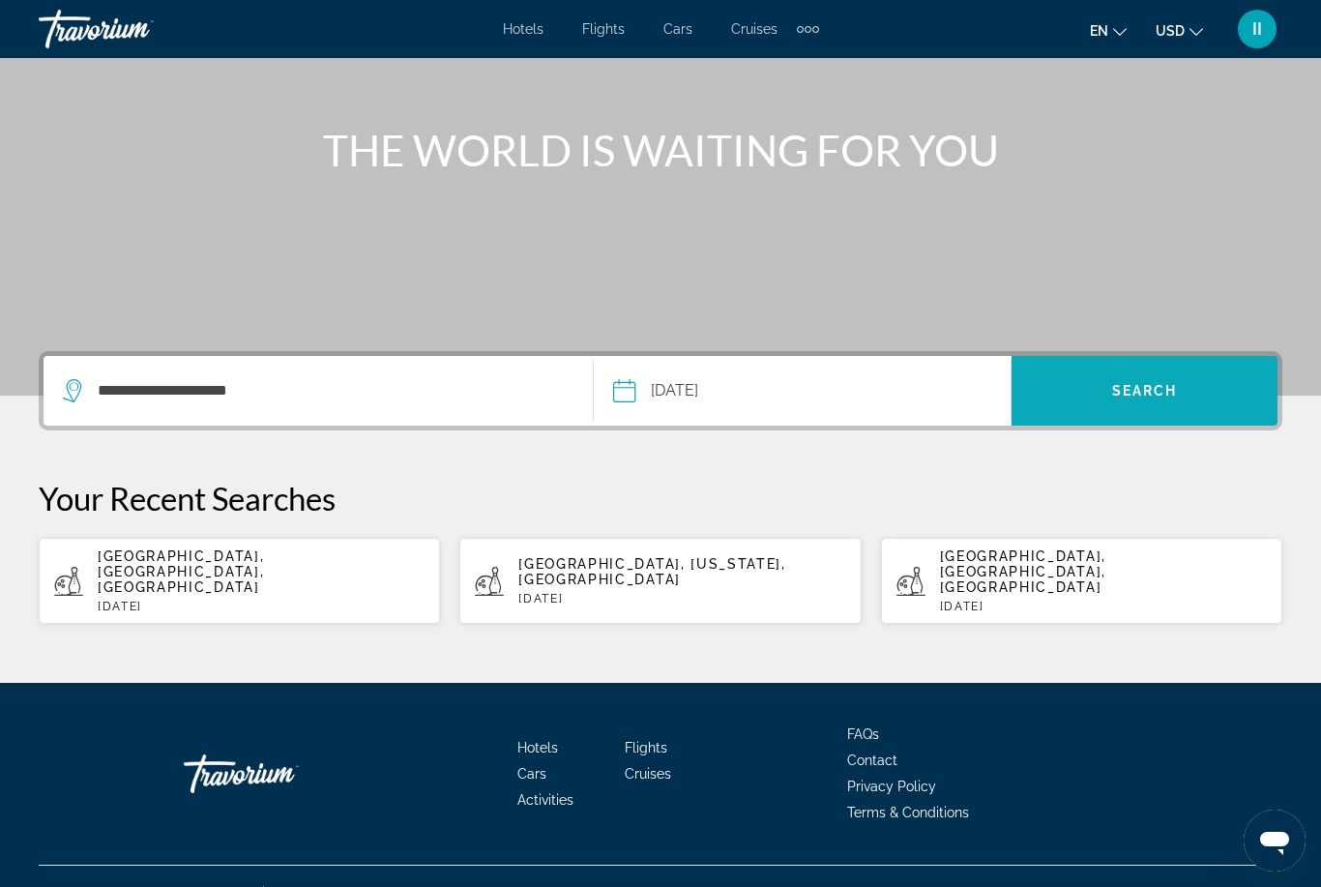
click at [1146, 403] on span "Search" at bounding box center [1145, 391] width 266 height 46
